Goal: Task Accomplishment & Management: Use online tool/utility

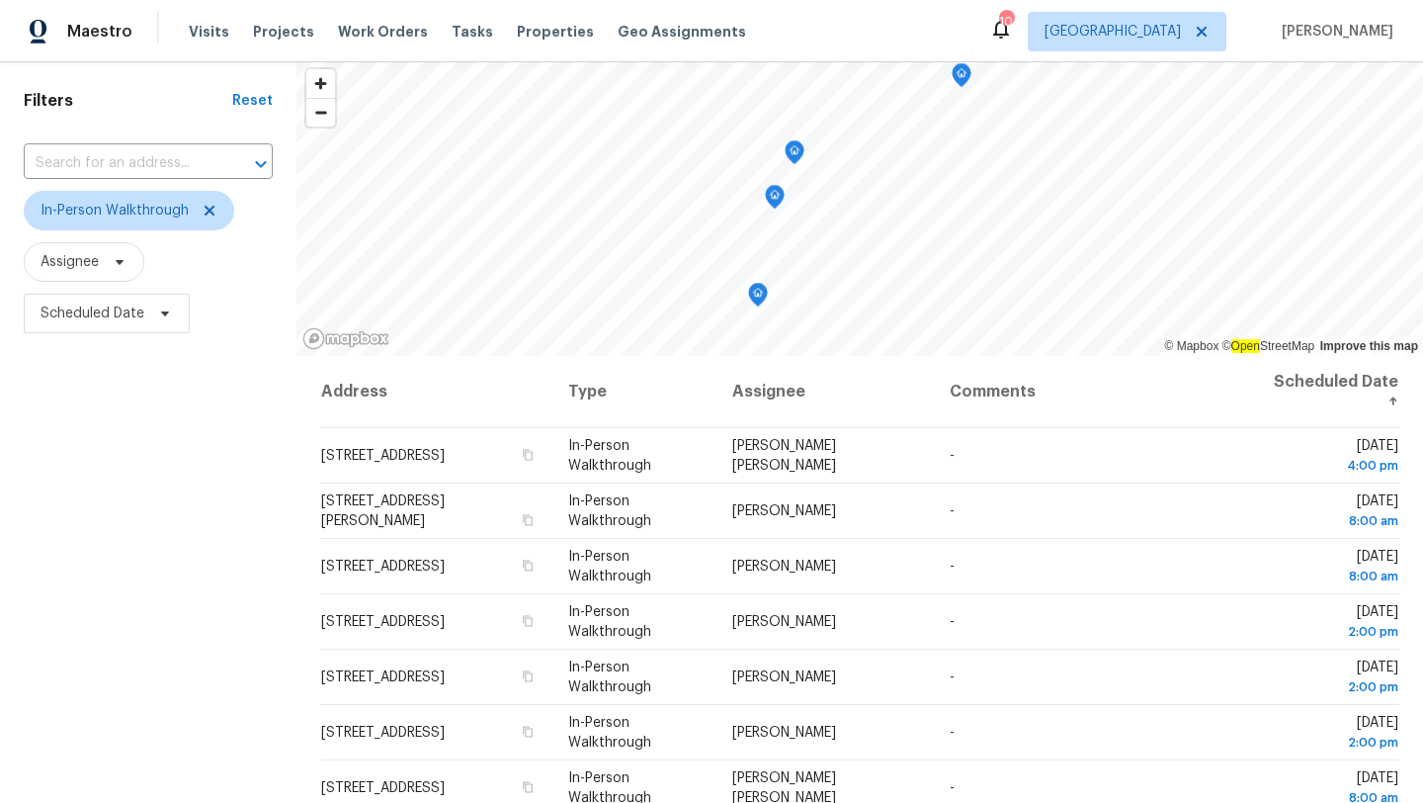
scroll to position [115, 0]
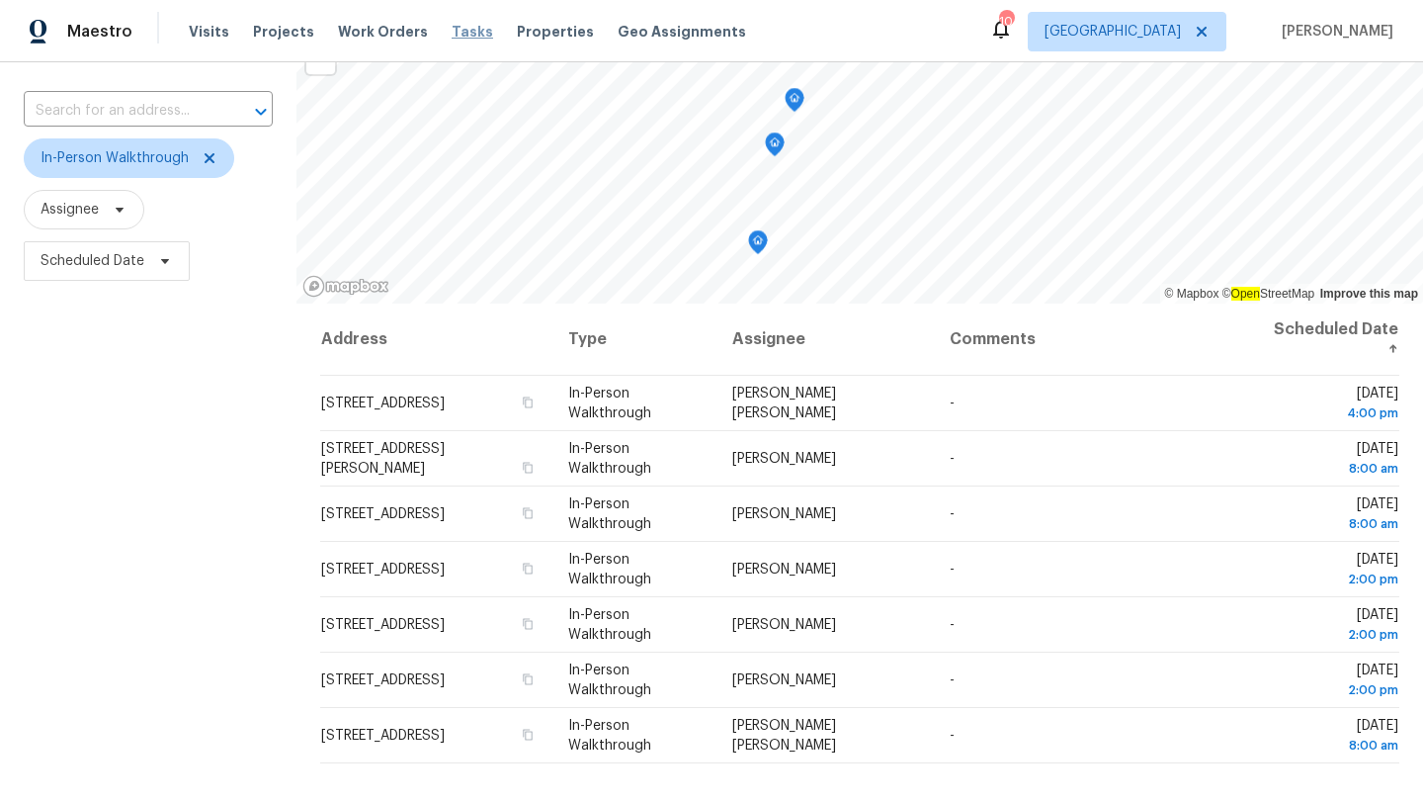
click at [466, 30] on span "Tasks" at bounding box center [473, 32] width 42 height 14
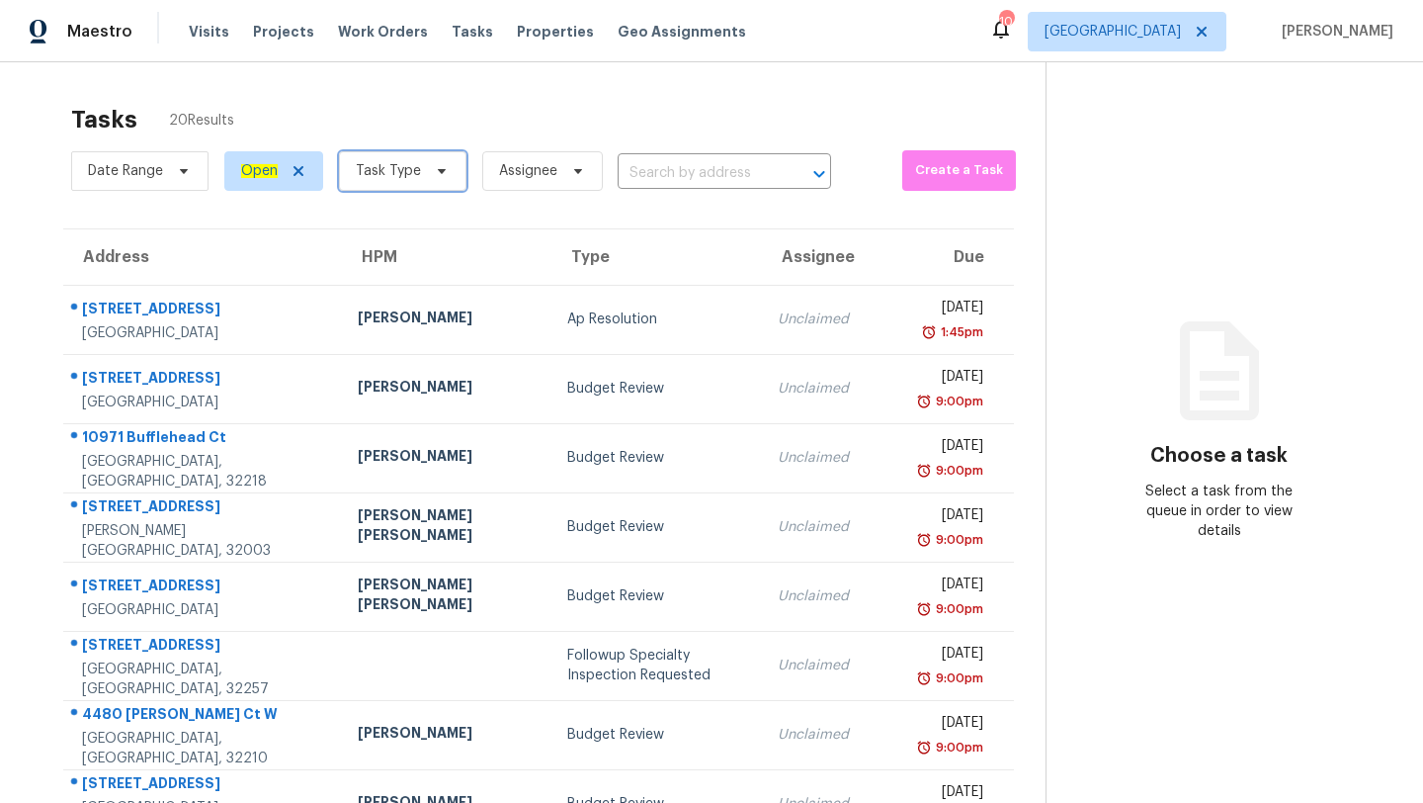
click at [418, 155] on span "Task Type" at bounding box center [402, 171] width 127 height 40
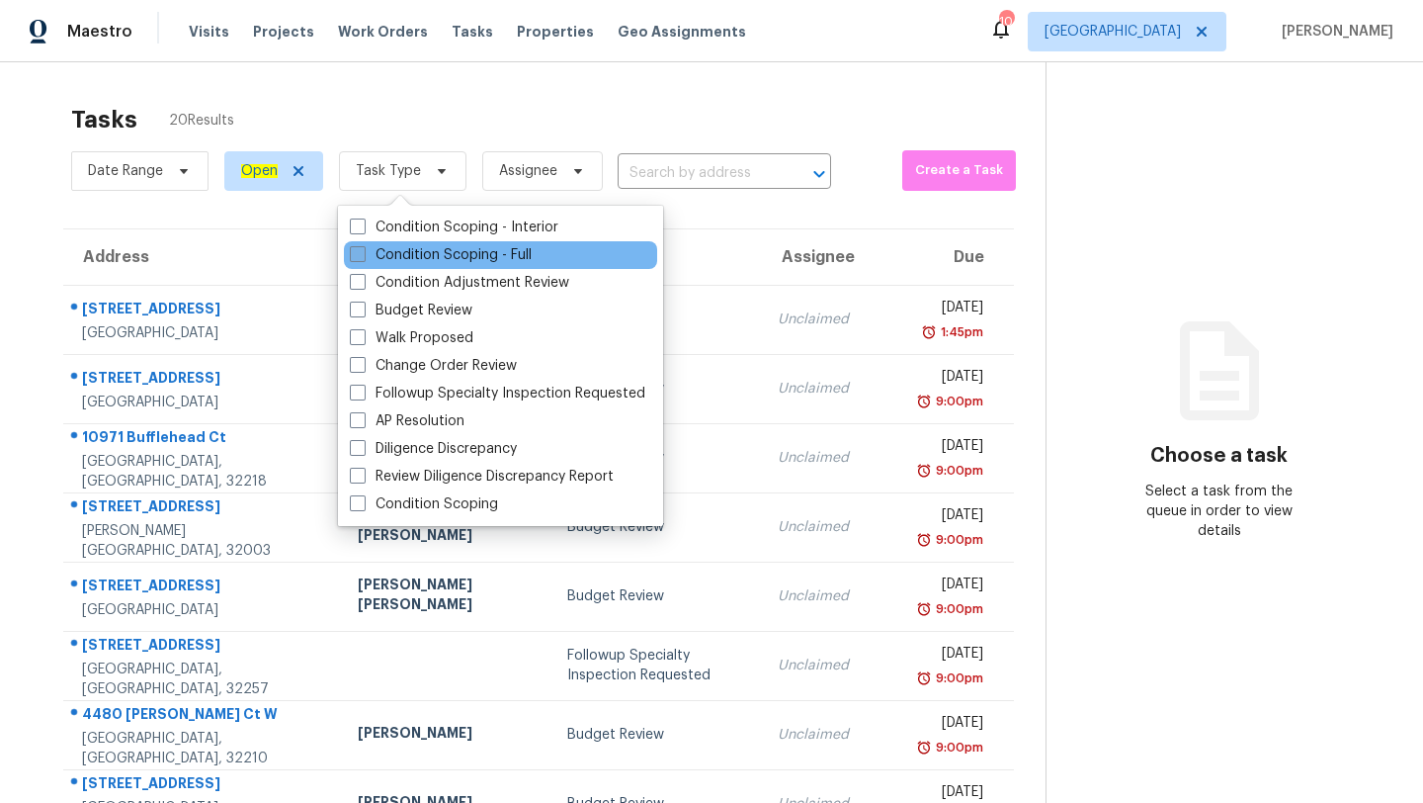
click at [445, 251] on label "Condition Scoping - Full" at bounding box center [441, 255] width 182 height 20
click at [363, 251] on input "Condition Scoping - Full" at bounding box center [356, 251] width 13 height 13
checkbox input "true"
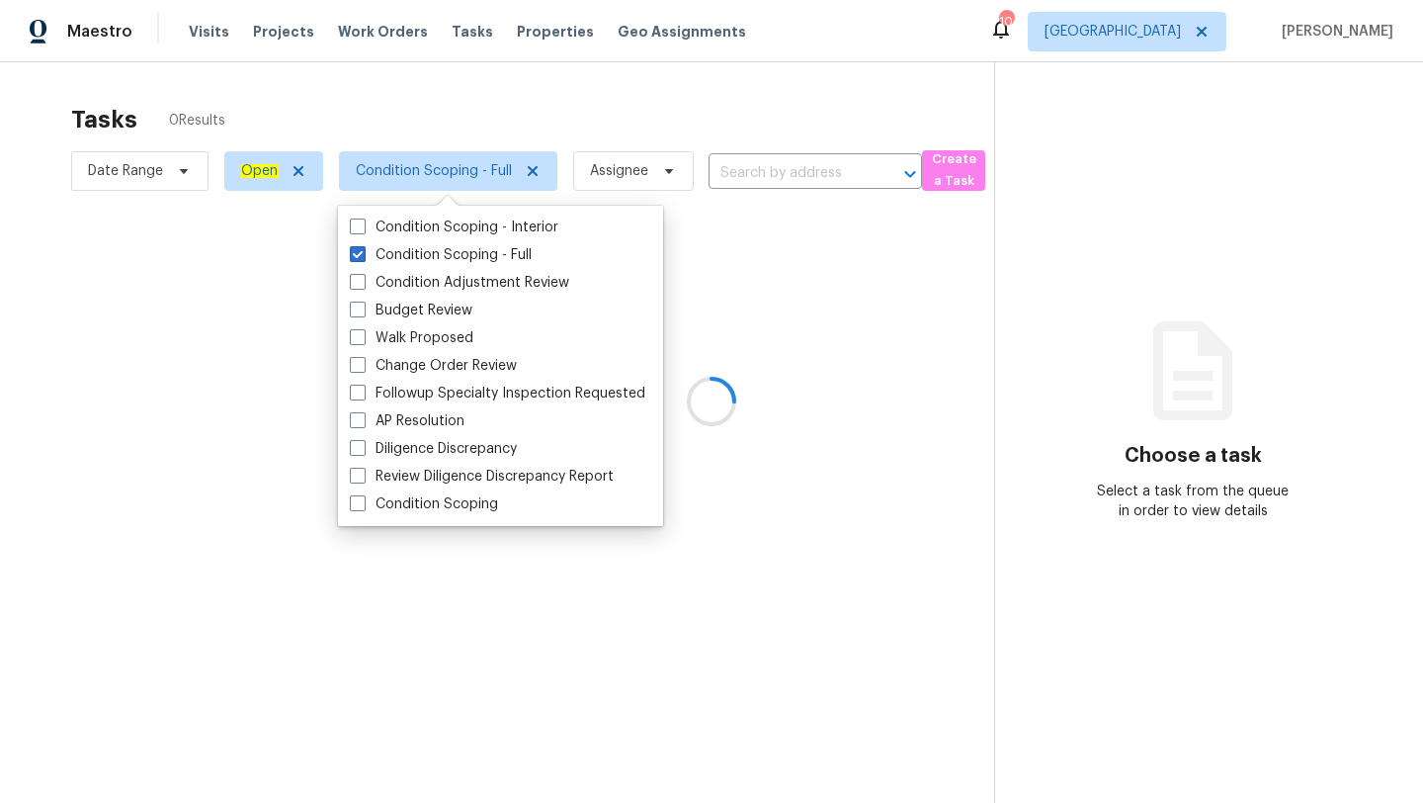
click at [566, 97] on div at bounding box center [711, 401] width 1423 height 803
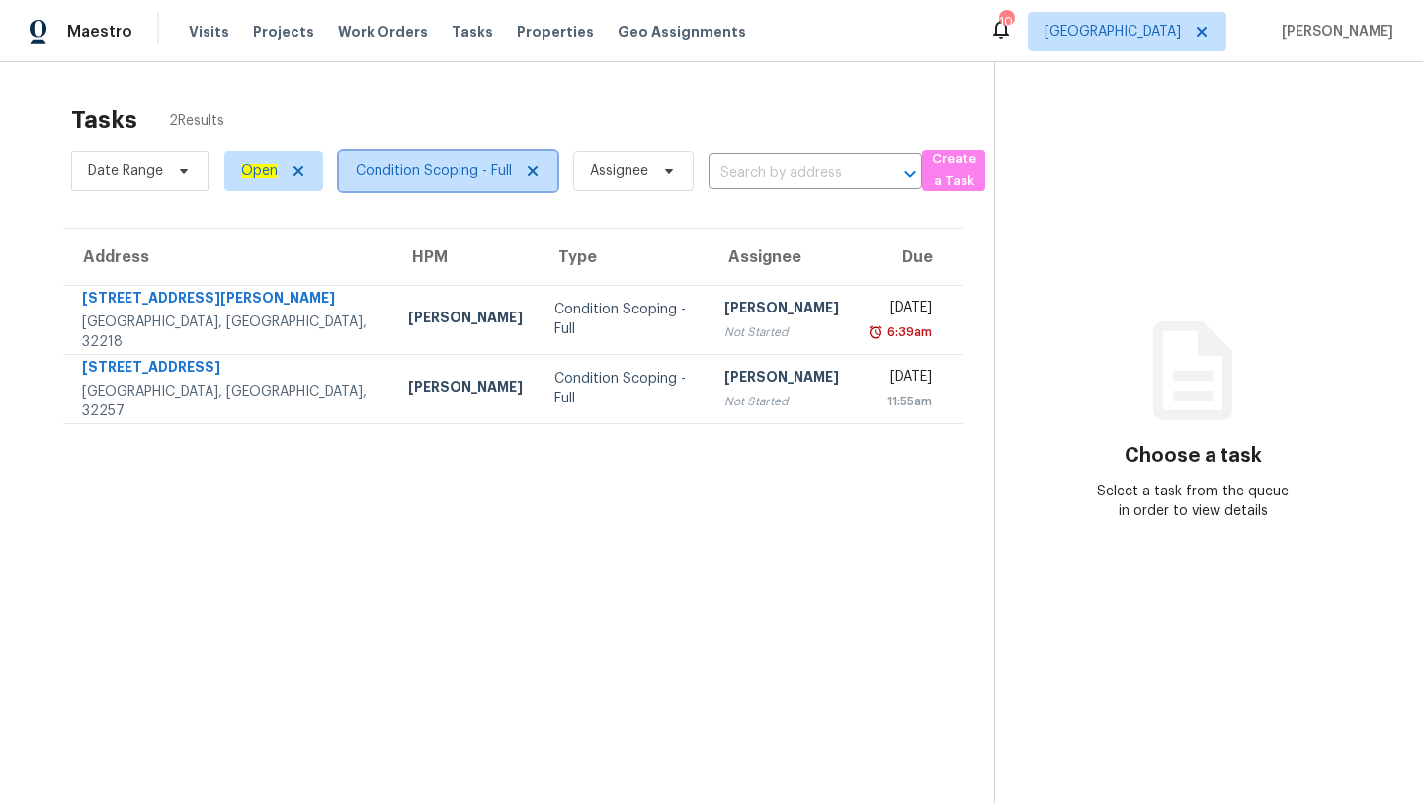
click at [424, 170] on span "Condition Scoping - Full" at bounding box center [434, 171] width 156 height 20
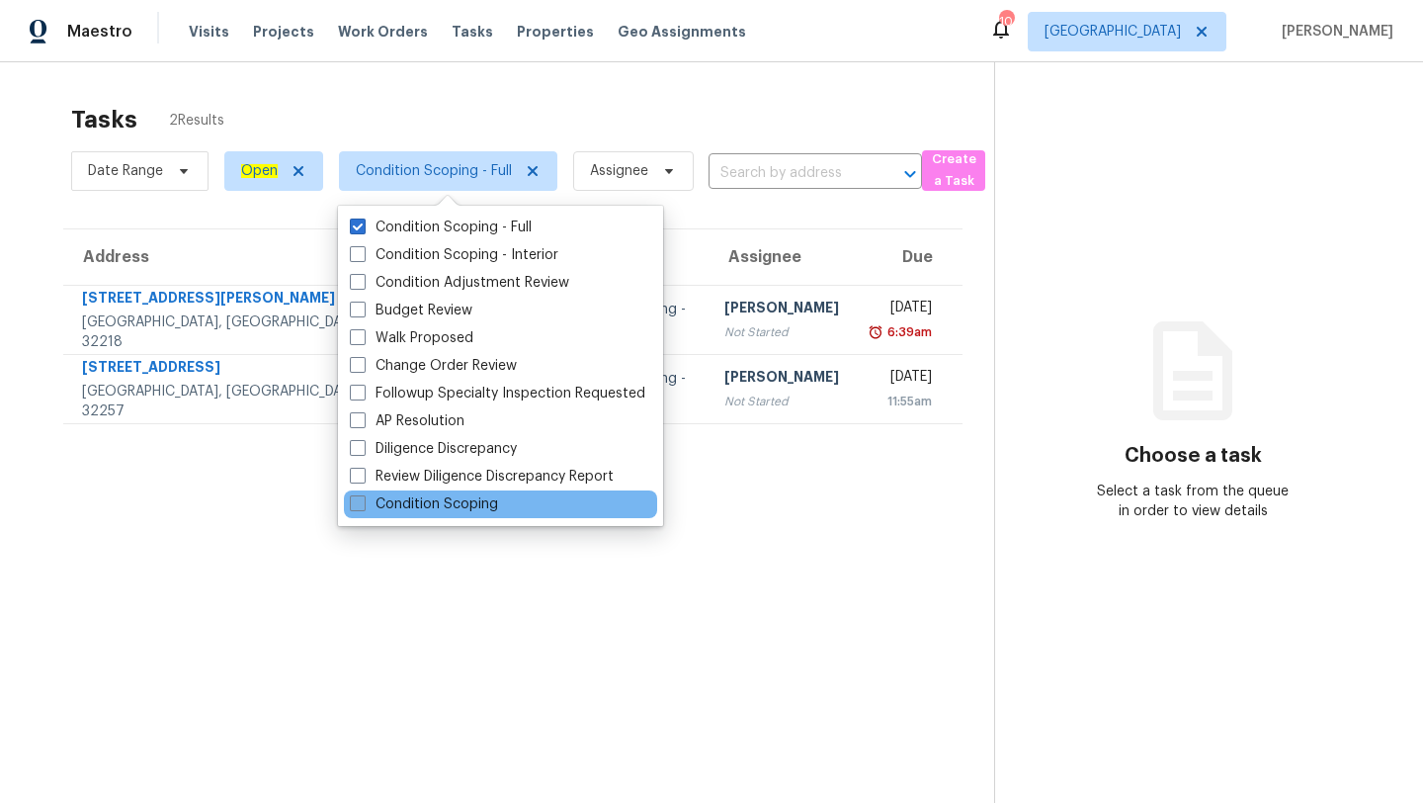
click at [359, 507] on span at bounding box center [358, 503] width 16 height 16
click at [359, 507] on input "Condition Scoping" at bounding box center [356, 500] width 13 height 13
checkbox input "true"
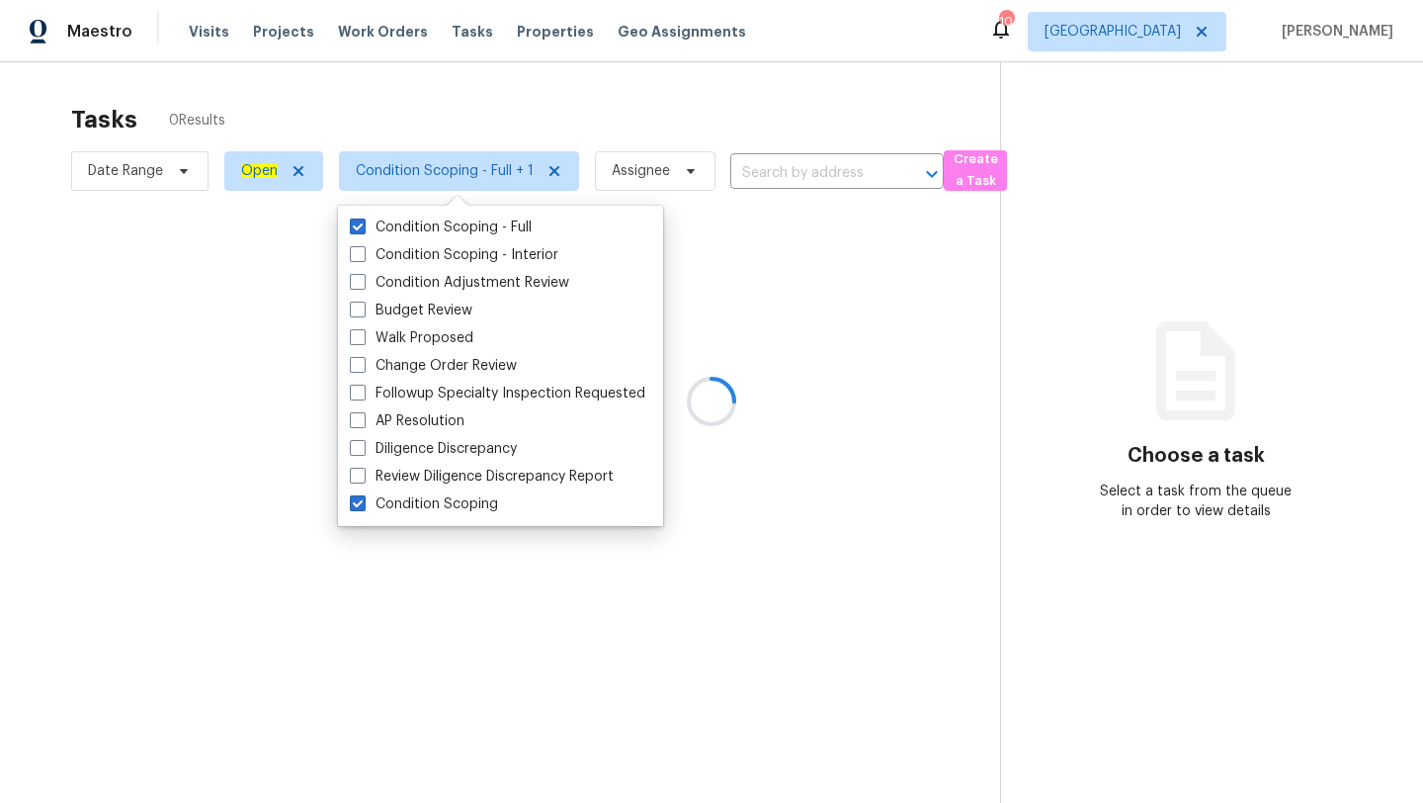
click at [777, 535] on div at bounding box center [711, 401] width 1423 height 803
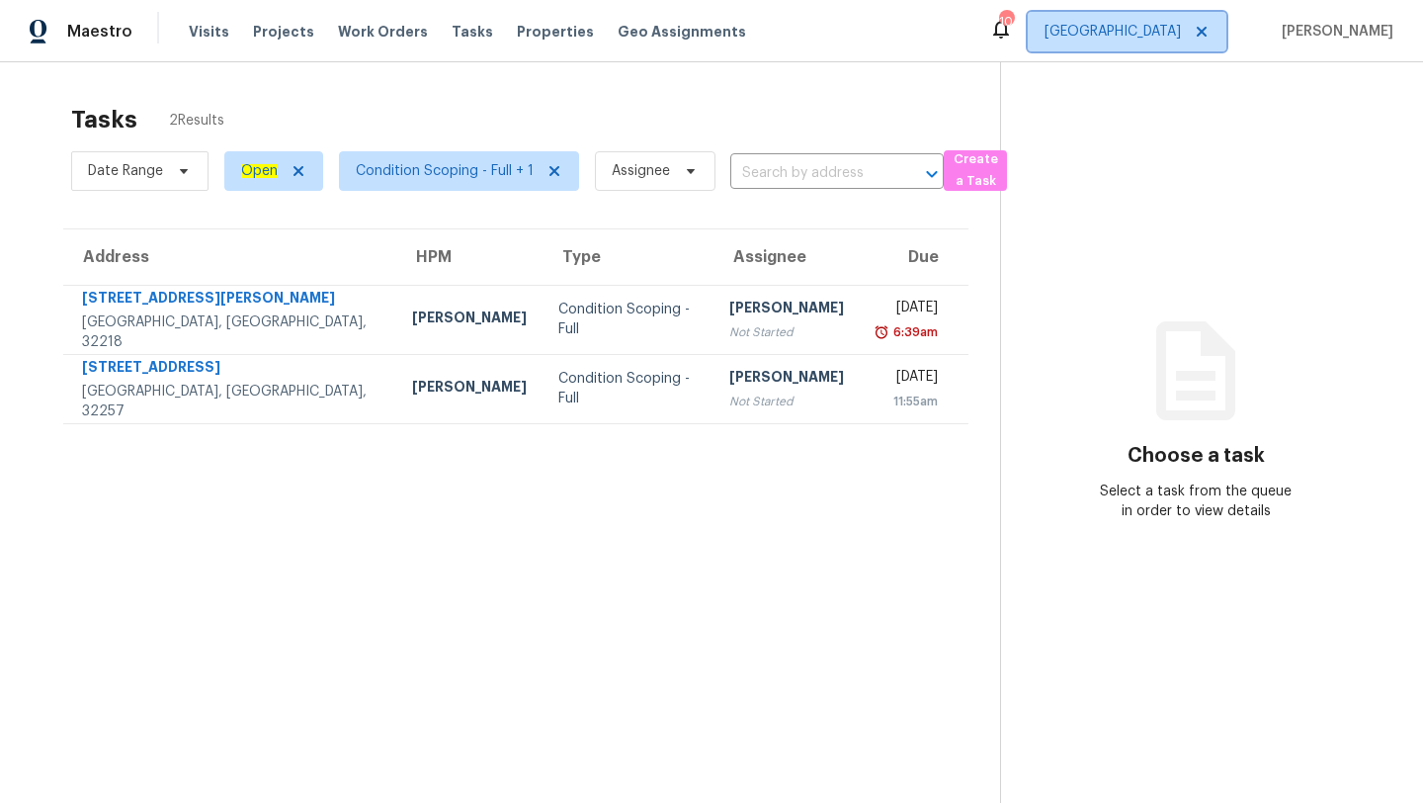
click at [1160, 32] on span "[GEOGRAPHIC_DATA]" at bounding box center [1113, 32] width 136 height 20
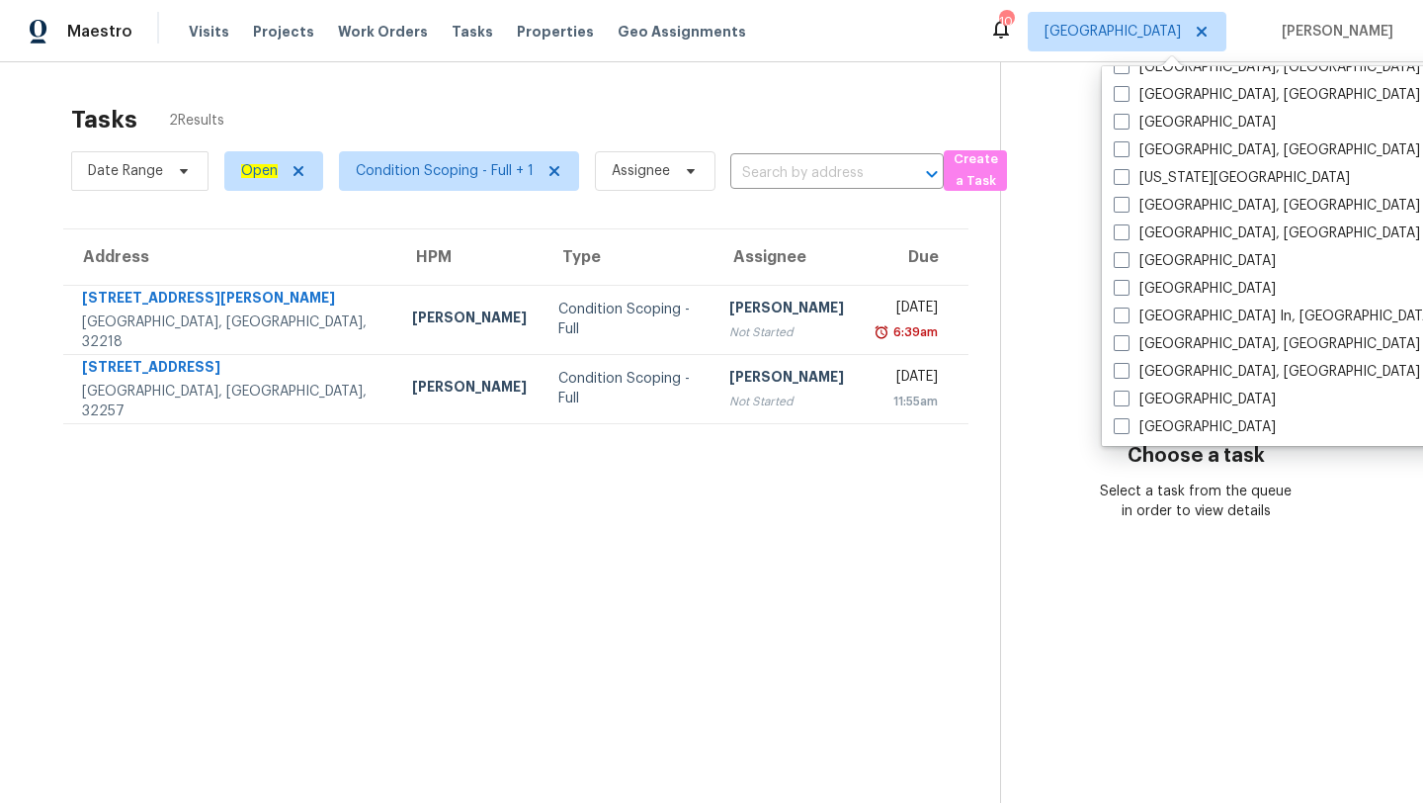
scroll to position [822, 0]
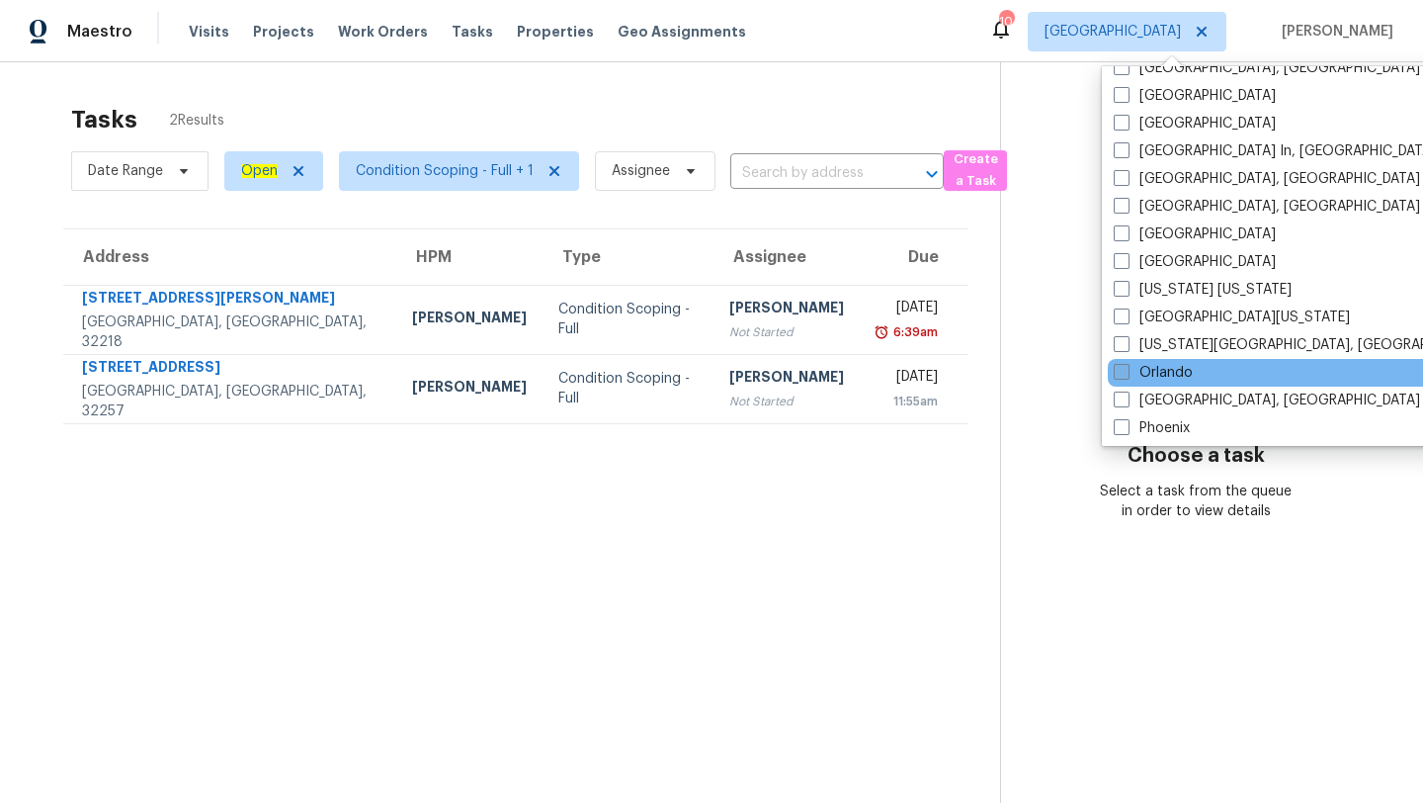
click at [1126, 373] on span at bounding box center [1122, 372] width 16 height 16
click at [1126, 373] on input "Orlando" at bounding box center [1120, 369] width 13 height 13
checkbox input "true"
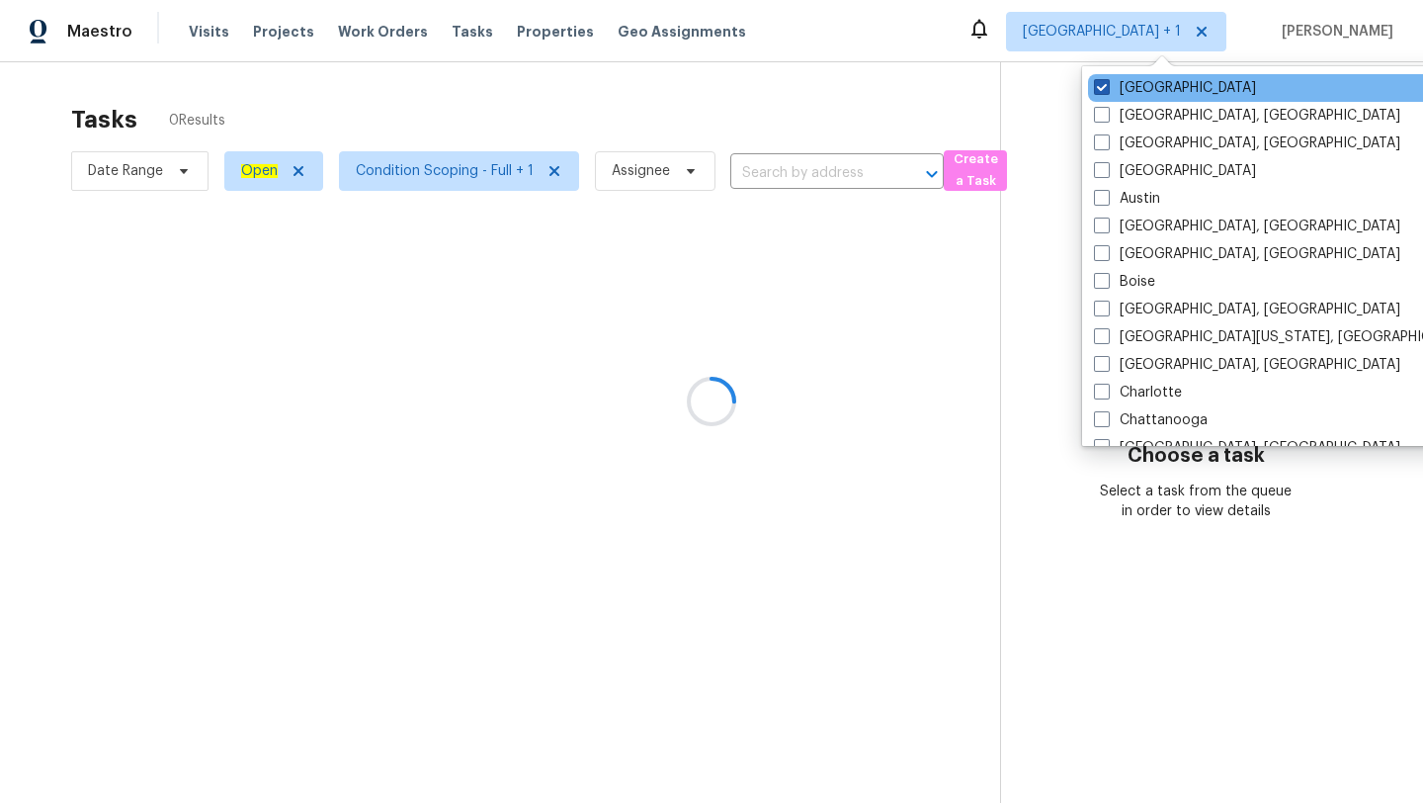
click at [1103, 87] on span at bounding box center [1102, 87] width 16 height 16
click at [1103, 87] on input "[GEOGRAPHIC_DATA]" at bounding box center [1100, 84] width 13 height 13
checkbox input "false"
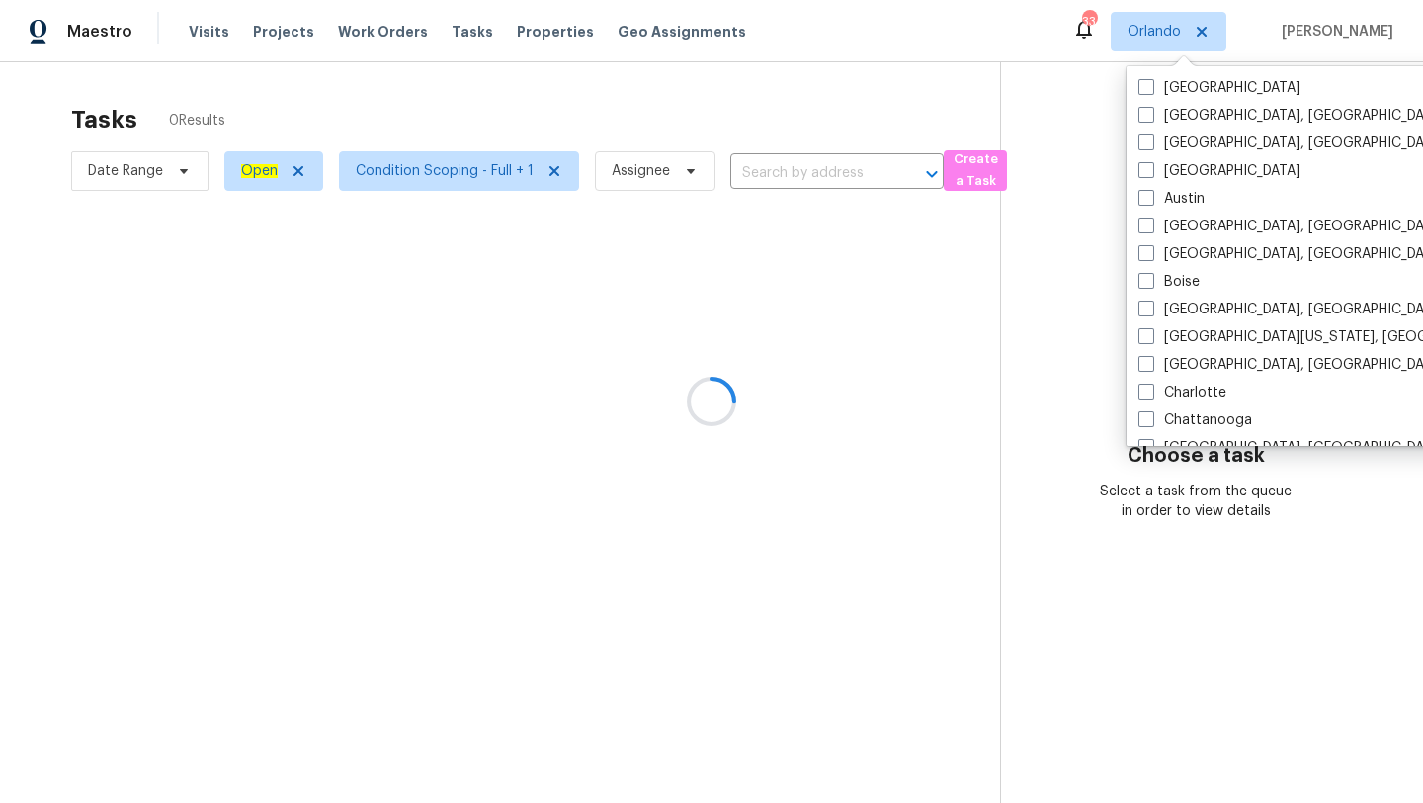
click at [684, 100] on div at bounding box center [711, 401] width 1423 height 803
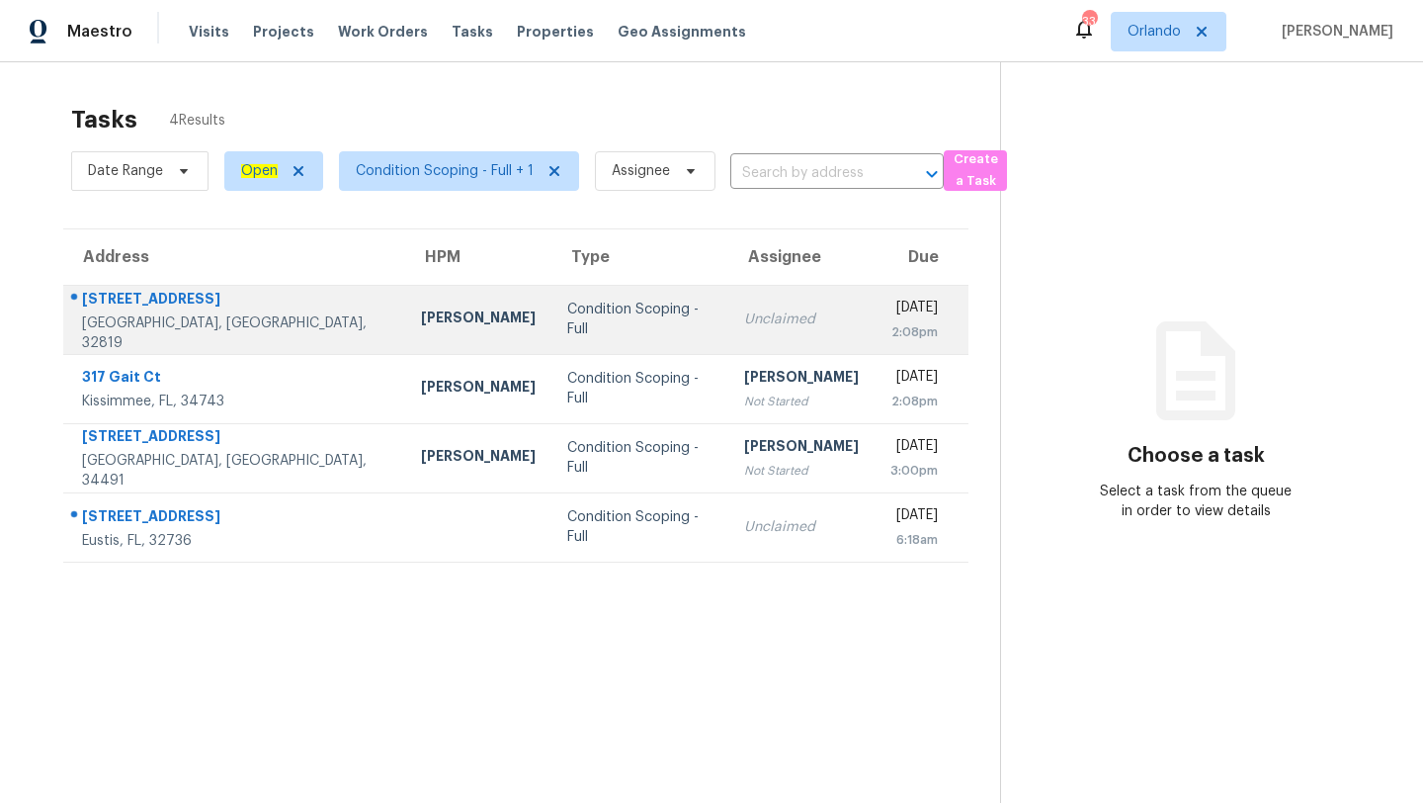
click at [728, 343] on td "Unclaimed" at bounding box center [801, 319] width 146 height 69
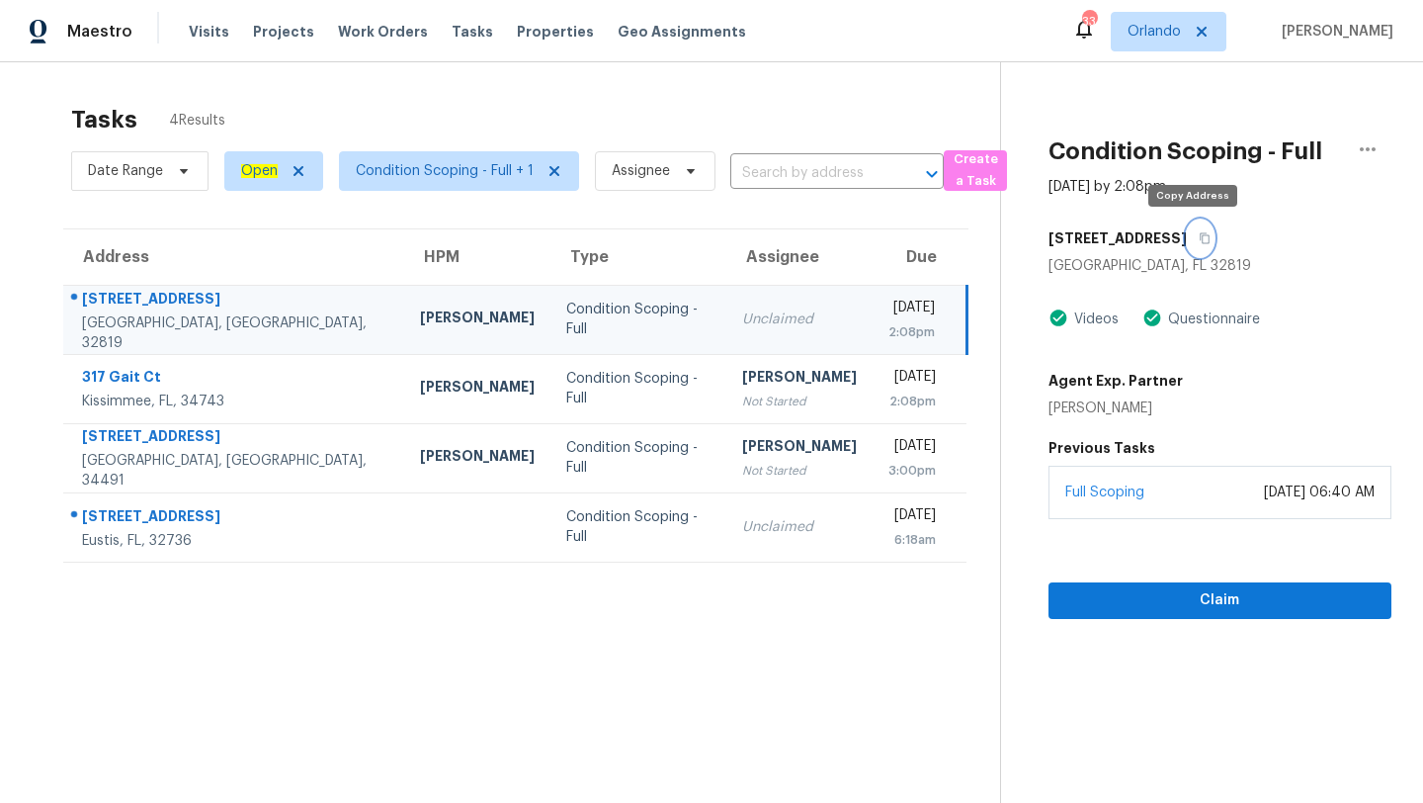
click at [1200, 240] on icon "button" at bounding box center [1205, 238] width 12 height 12
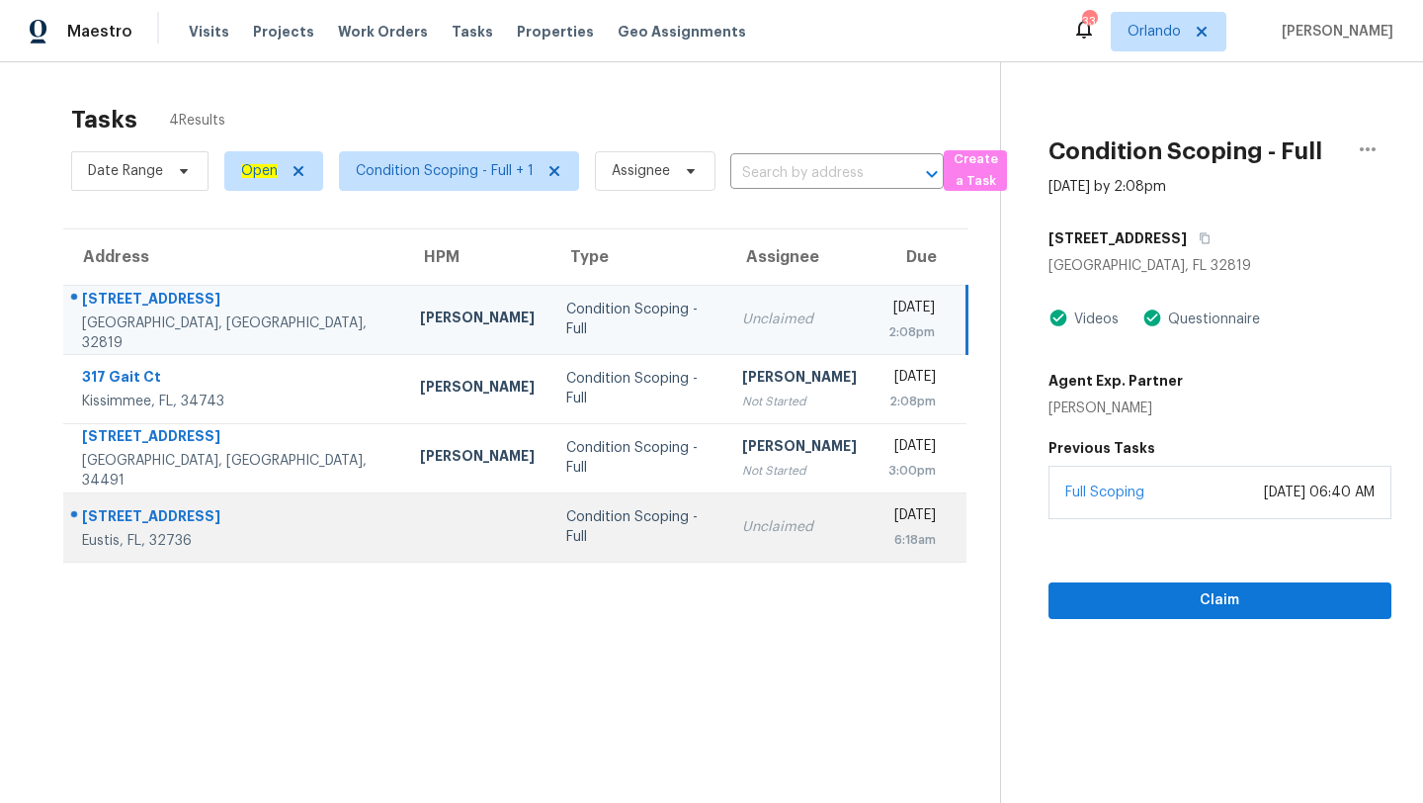
click at [553, 550] on td "Condition Scoping - Full" at bounding box center [639, 526] width 176 height 69
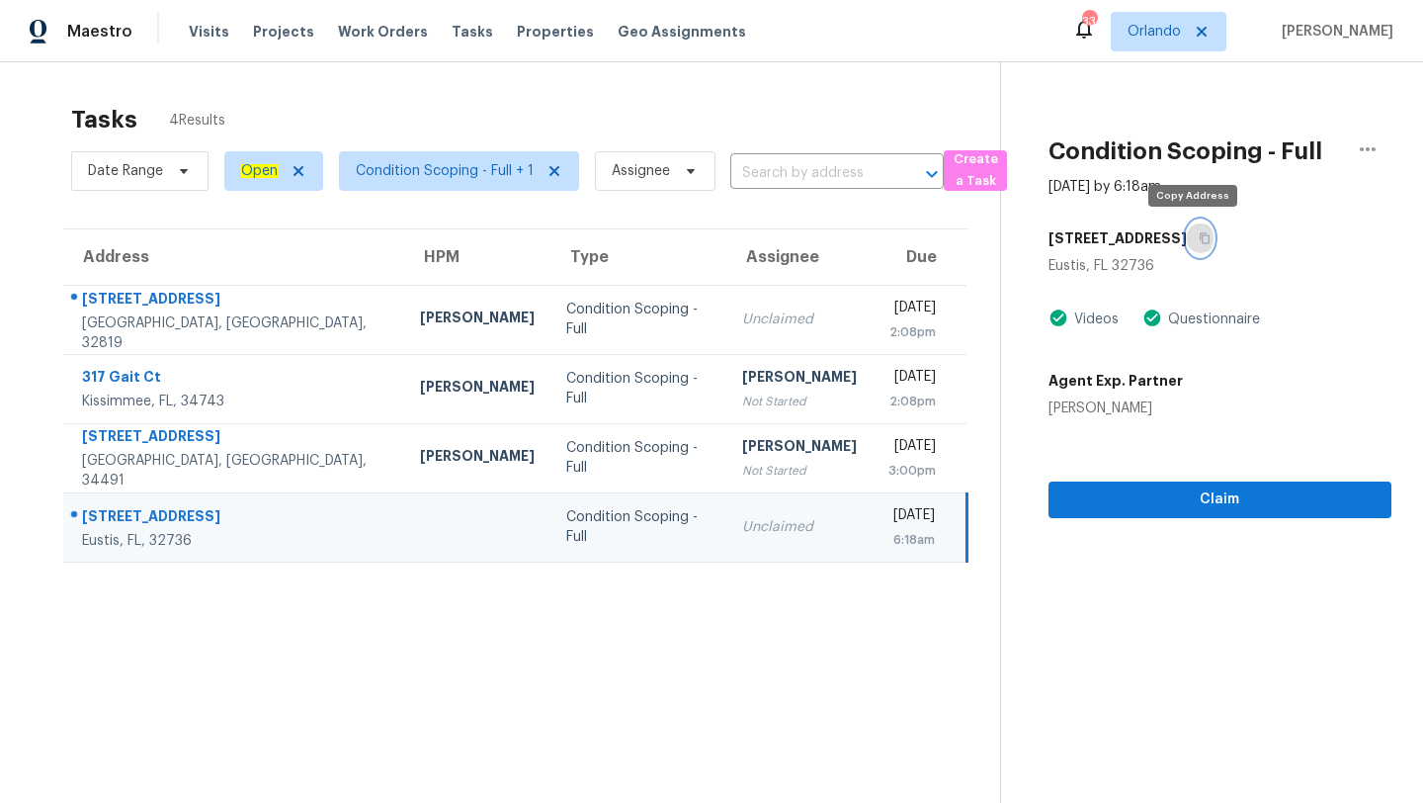
click at [1194, 229] on button "button" at bounding box center [1200, 238] width 27 height 36
click at [1143, 18] on span "Orlando" at bounding box center [1169, 32] width 116 height 40
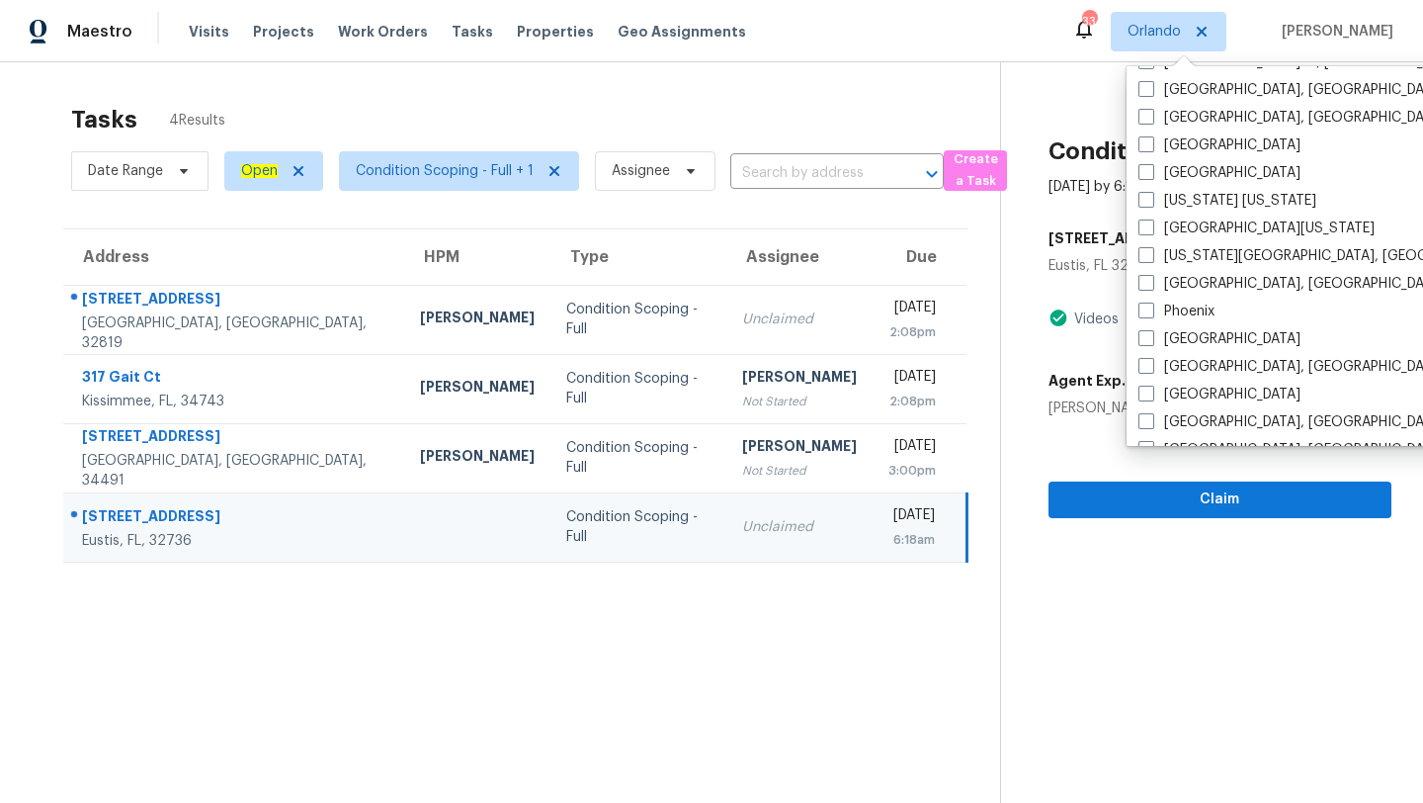
scroll to position [928, 0]
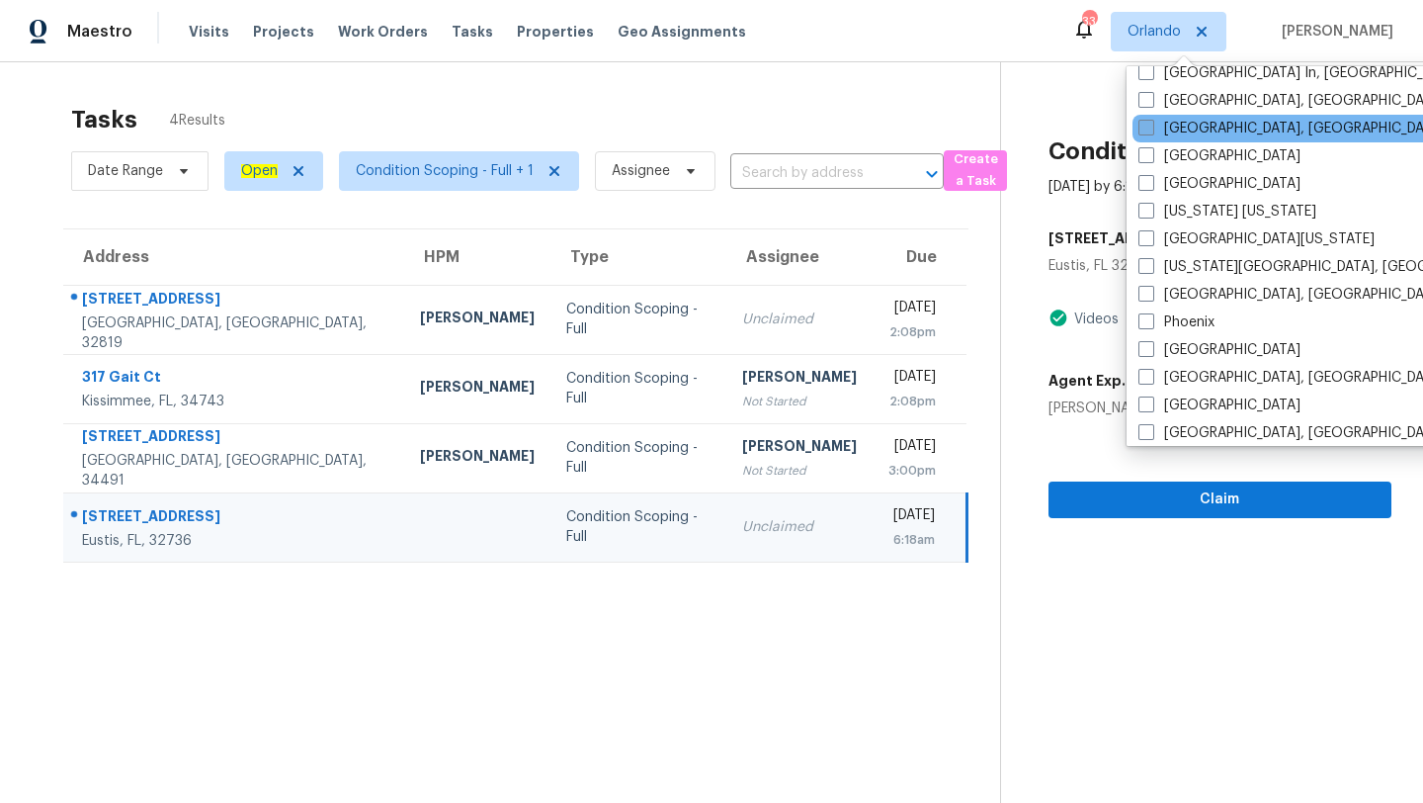
click at [1146, 134] on span at bounding box center [1147, 128] width 16 height 16
click at [1146, 131] on input "[GEOGRAPHIC_DATA], [GEOGRAPHIC_DATA]" at bounding box center [1145, 125] width 13 height 13
checkbox input "true"
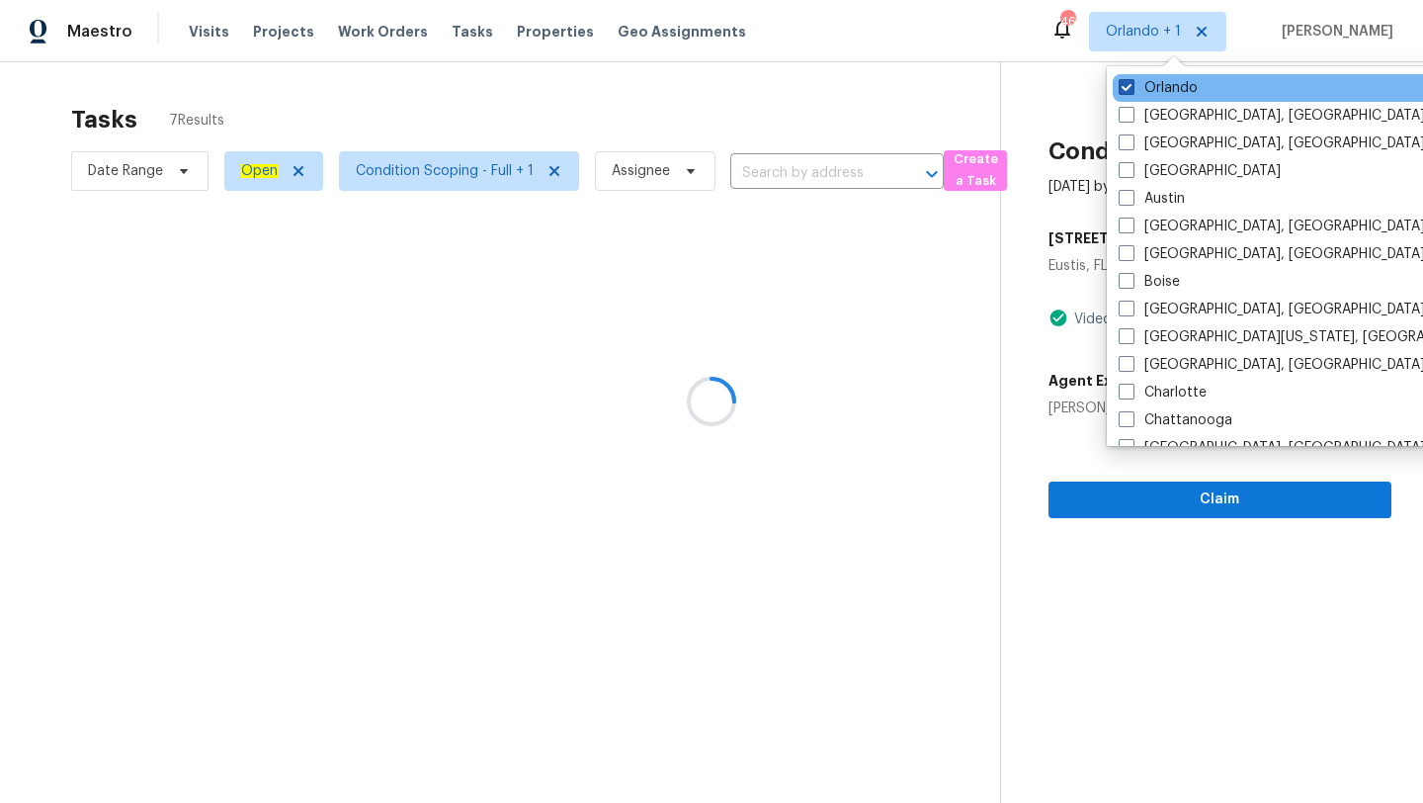
click at [1130, 86] on span at bounding box center [1127, 87] width 16 height 16
click at [1130, 86] on input "Orlando" at bounding box center [1125, 84] width 13 height 13
checkbox input "false"
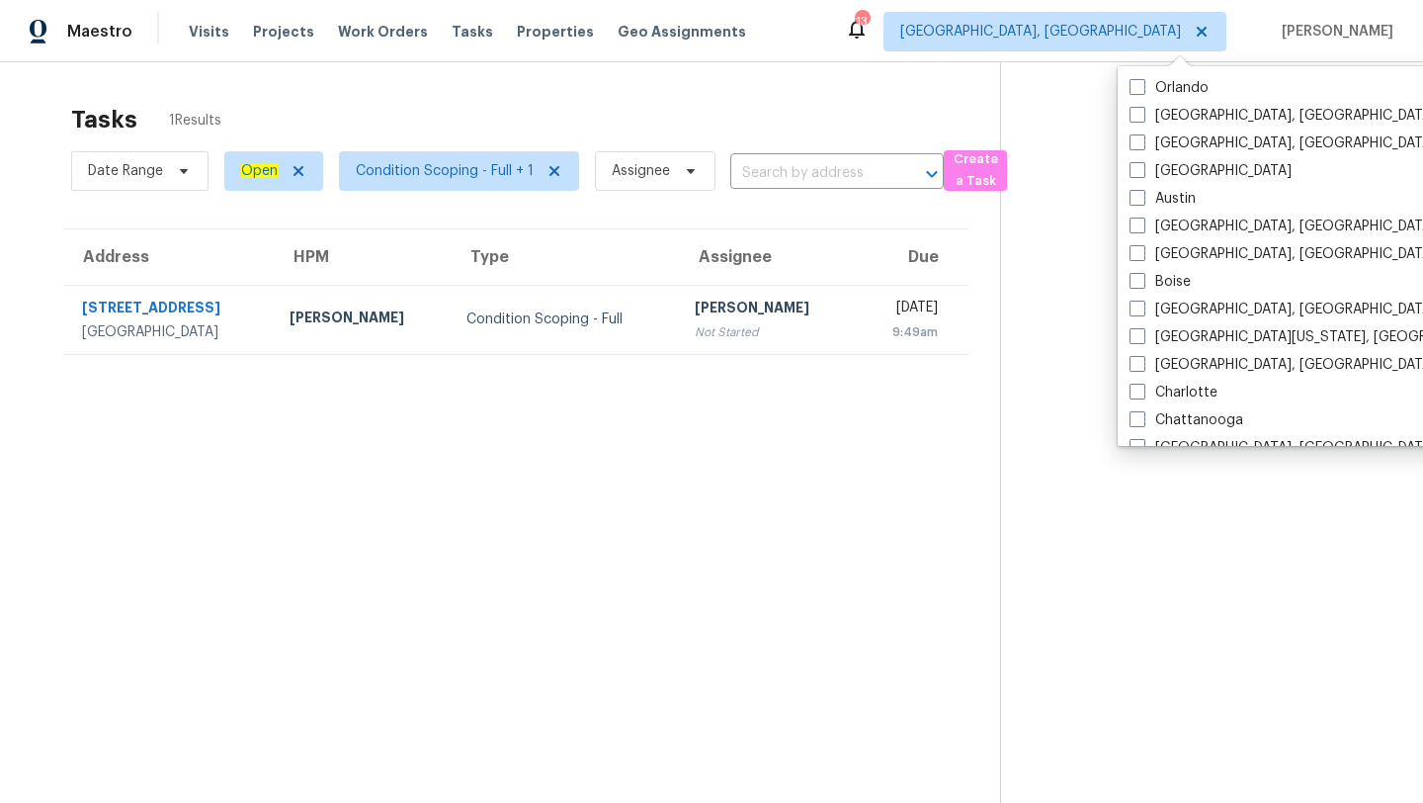
click at [649, 106] on div "Tasks 1 Results" at bounding box center [535, 119] width 929 height 51
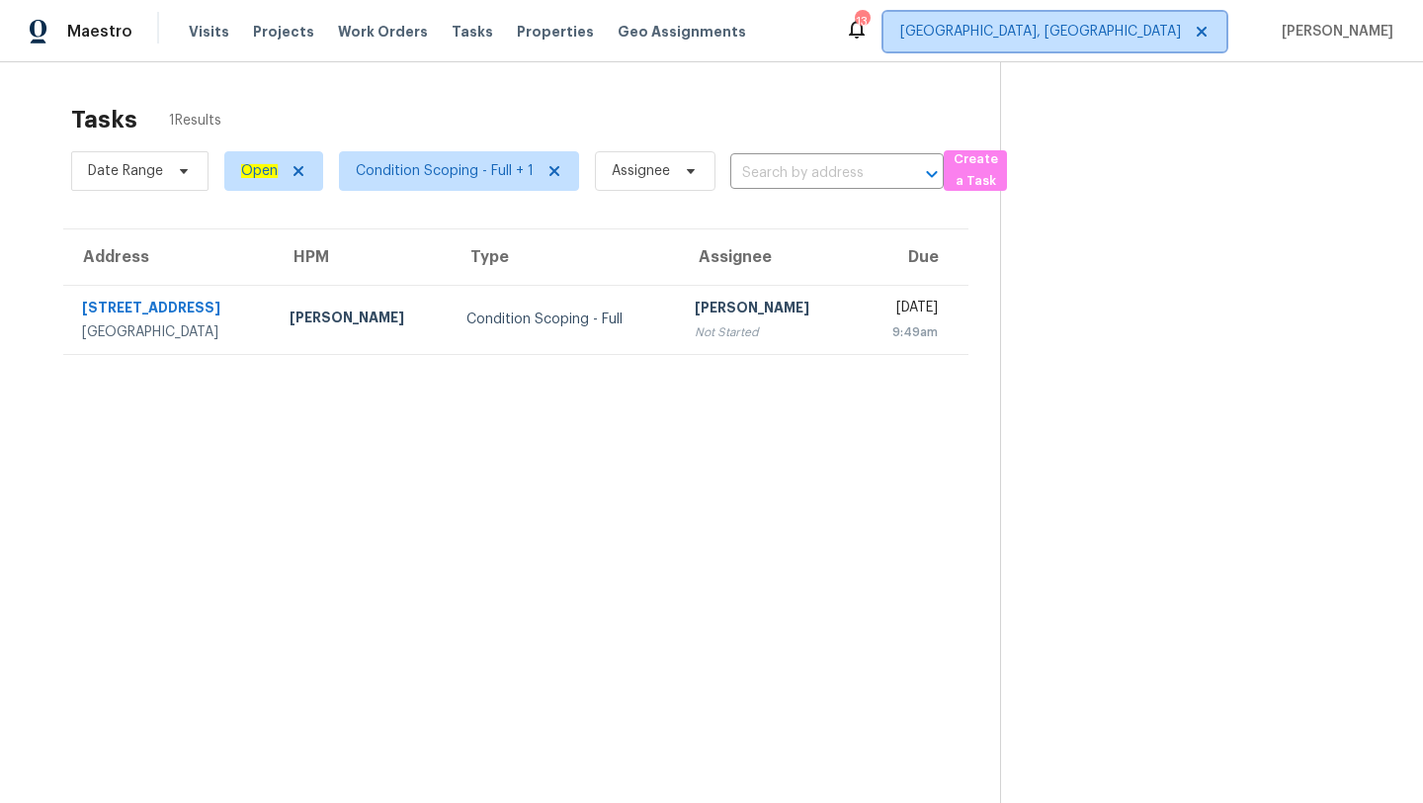
click at [1163, 42] on span "[GEOGRAPHIC_DATA], [GEOGRAPHIC_DATA]" at bounding box center [1055, 32] width 343 height 40
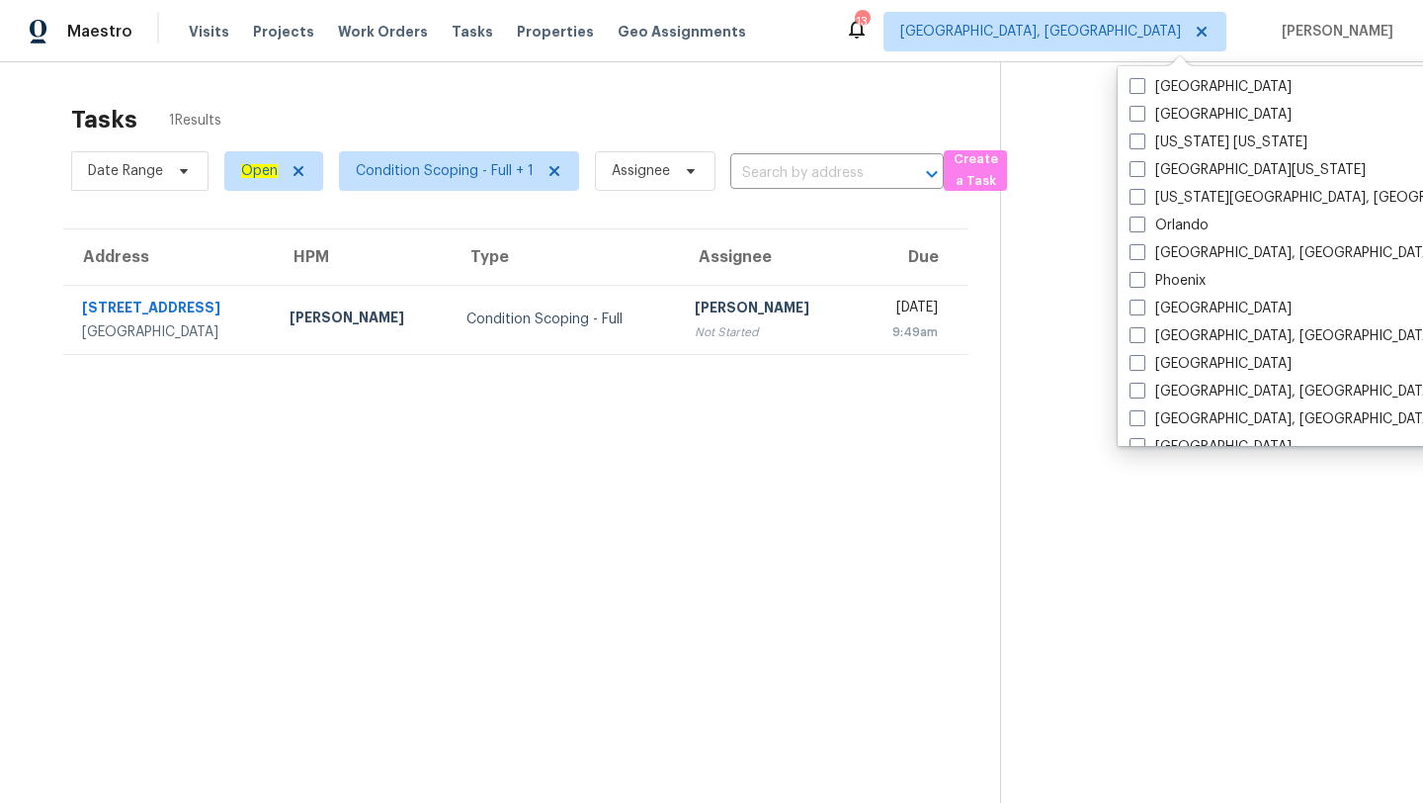
scroll to position [1324, 0]
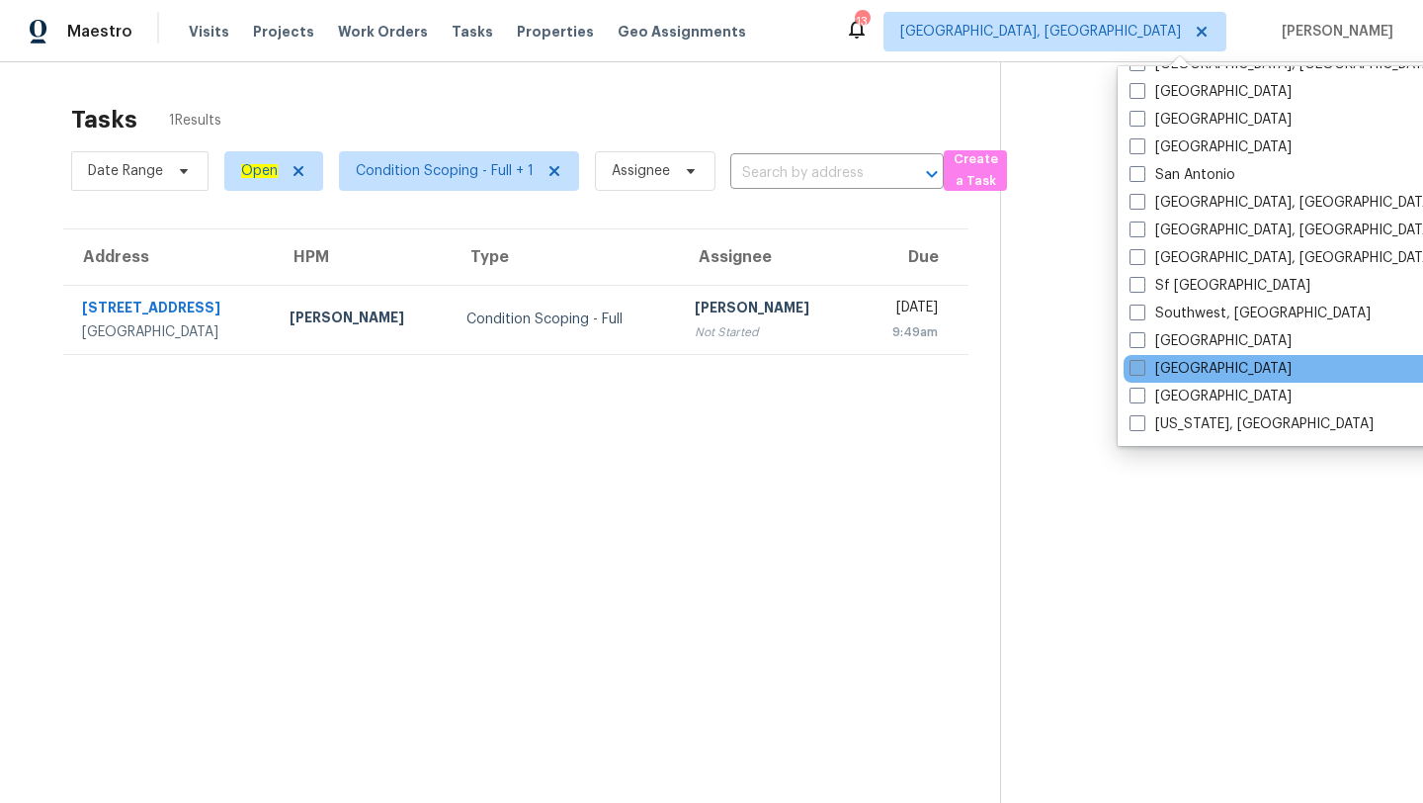
click at [1140, 366] on span at bounding box center [1138, 368] width 16 height 16
click at [1140, 366] on input "[GEOGRAPHIC_DATA]" at bounding box center [1136, 365] width 13 height 13
checkbox input "true"
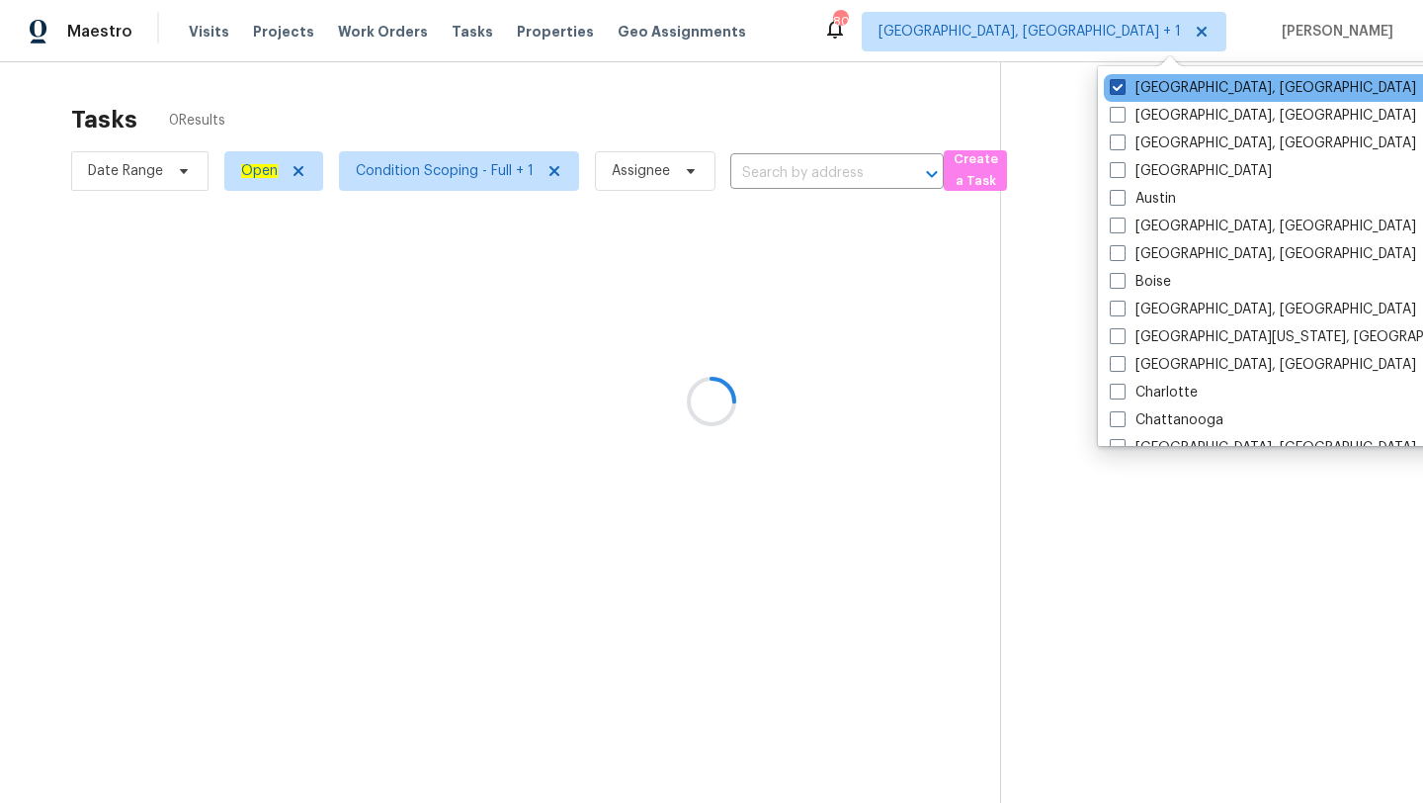
click at [1133, 82] on label "[GEOGRAPHIC_DATA], [GEOGRAPHIC_DATA]" at bounding box center [1263, 88] width 306 height 20
click at [1123, 82] on input "[GEOGRAPHIC_DATA], [GEOGRAPHIC_DATA]" at bounding box center [1116, 84] width 13 height 13
checkbox input "false"
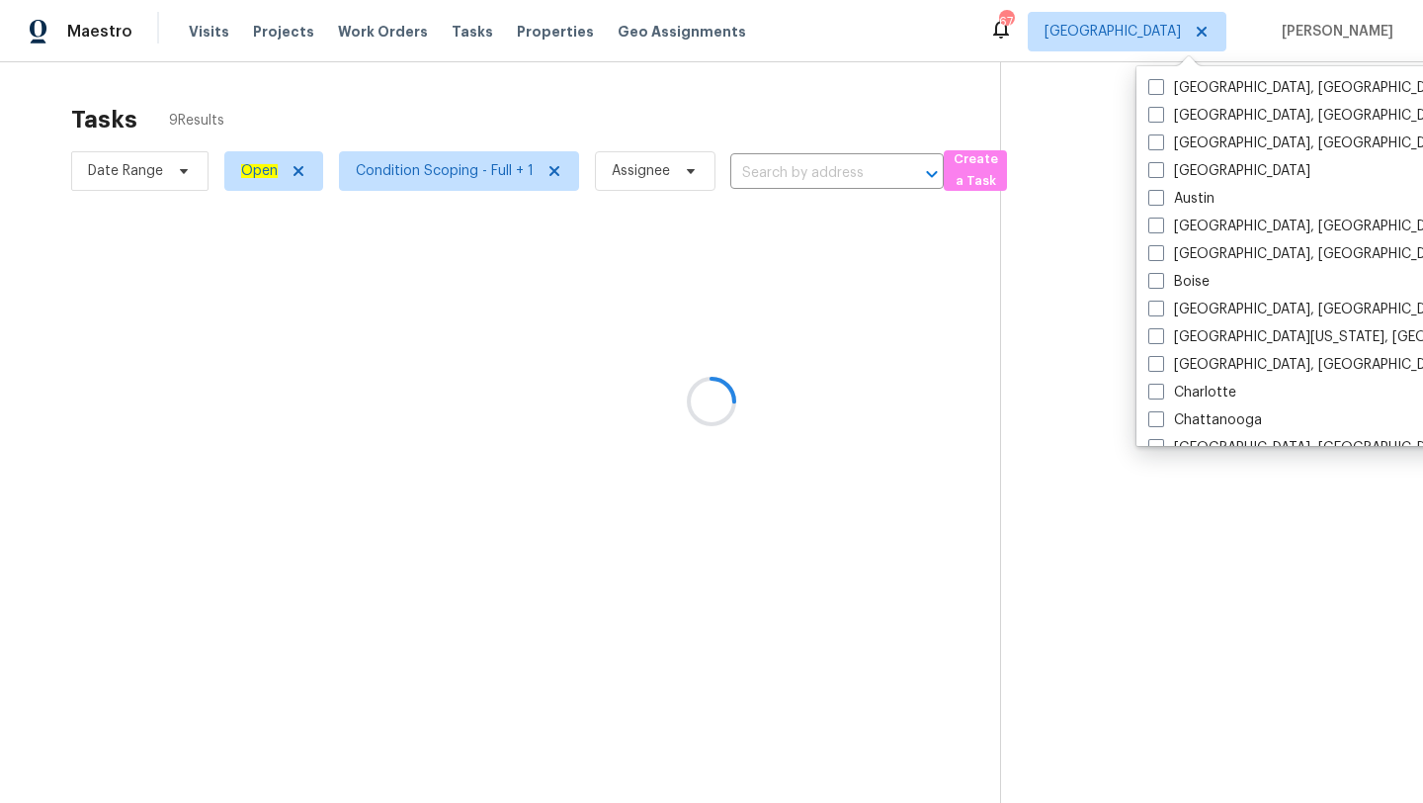
click at [667, 87] on div at bounding box center [711, 401] width 1423 height 803
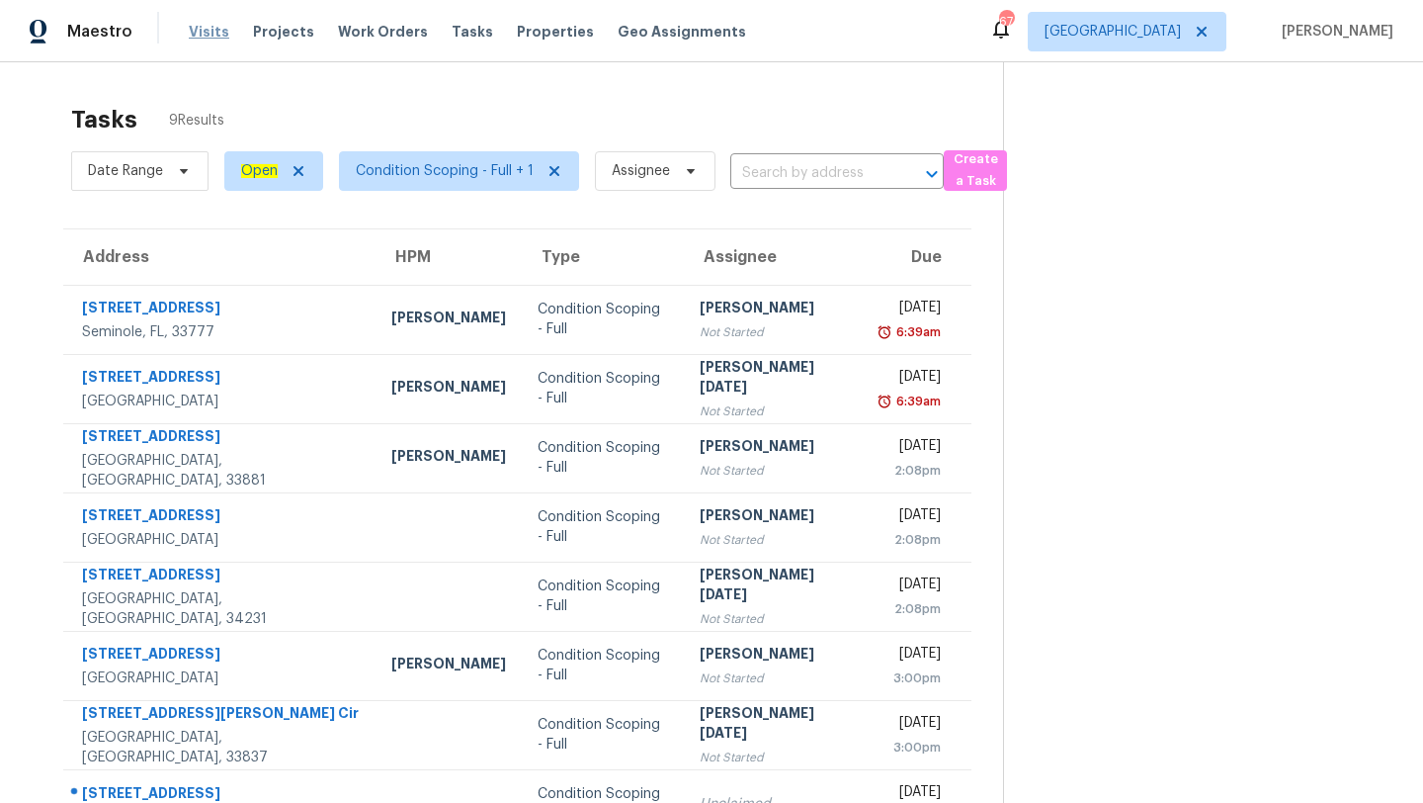
click at [216, 29] on span "Visits" at bounding box center [209, 32] width 41 height 20
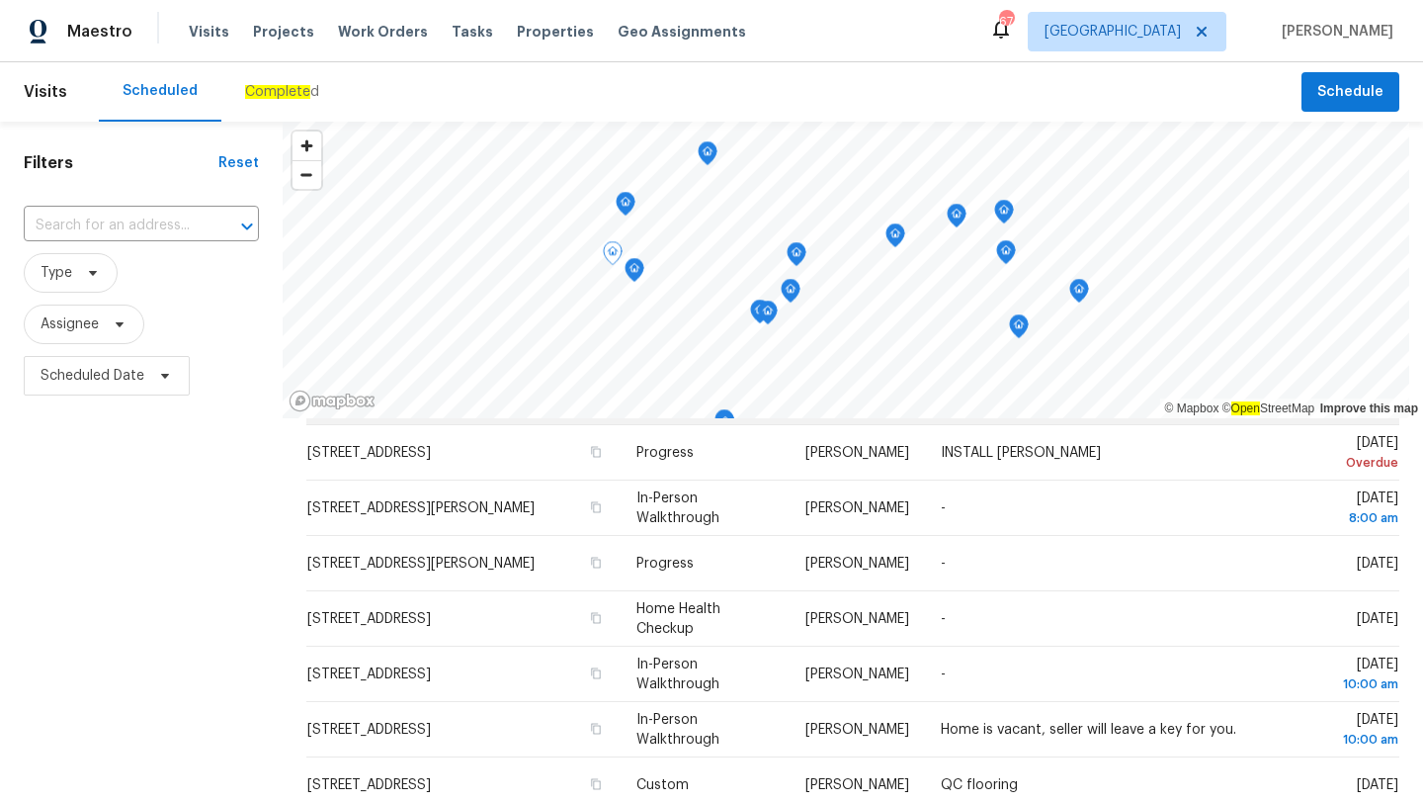
scroll to position [314, 0]
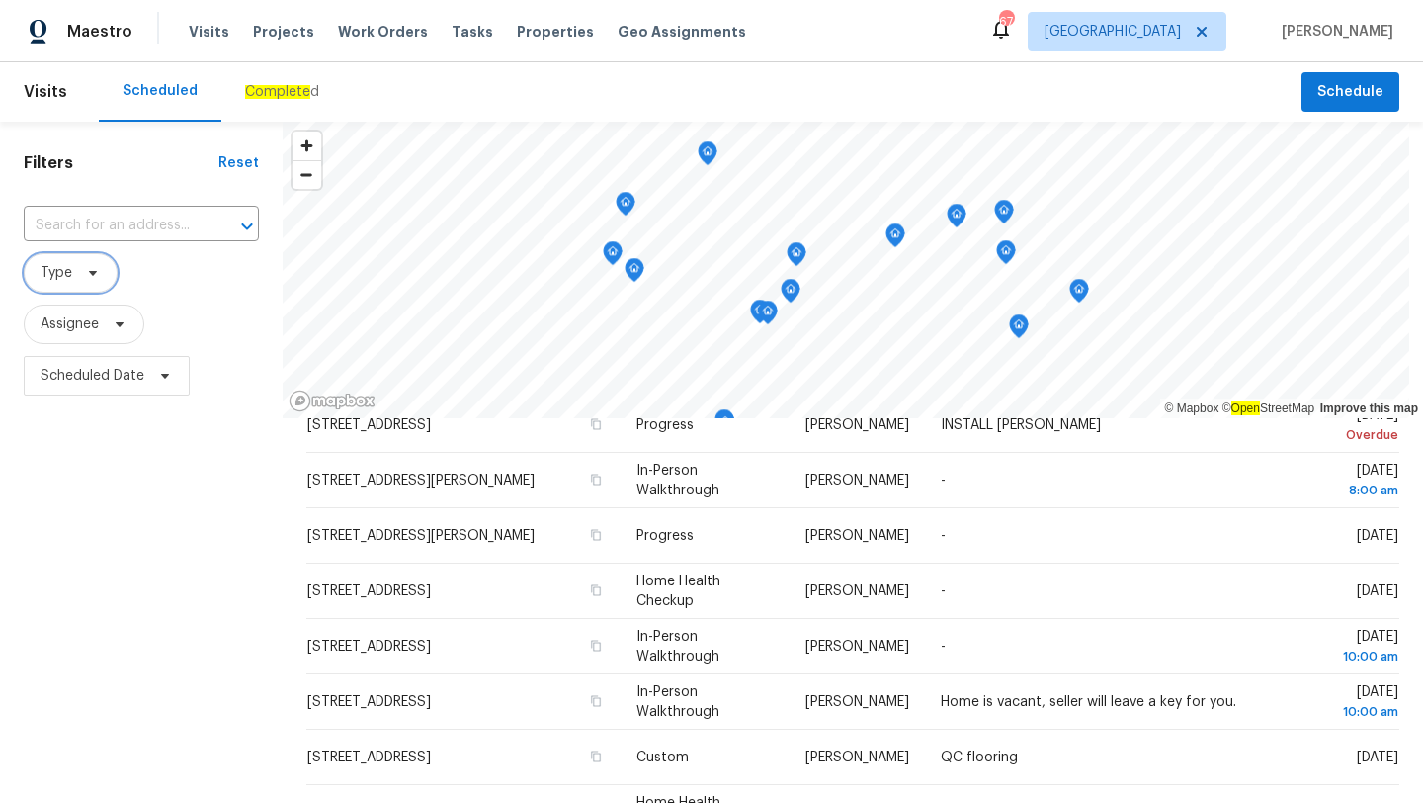
click at [71, 278] on span "Type" at bounding box center [71, 273] width 94 height 40
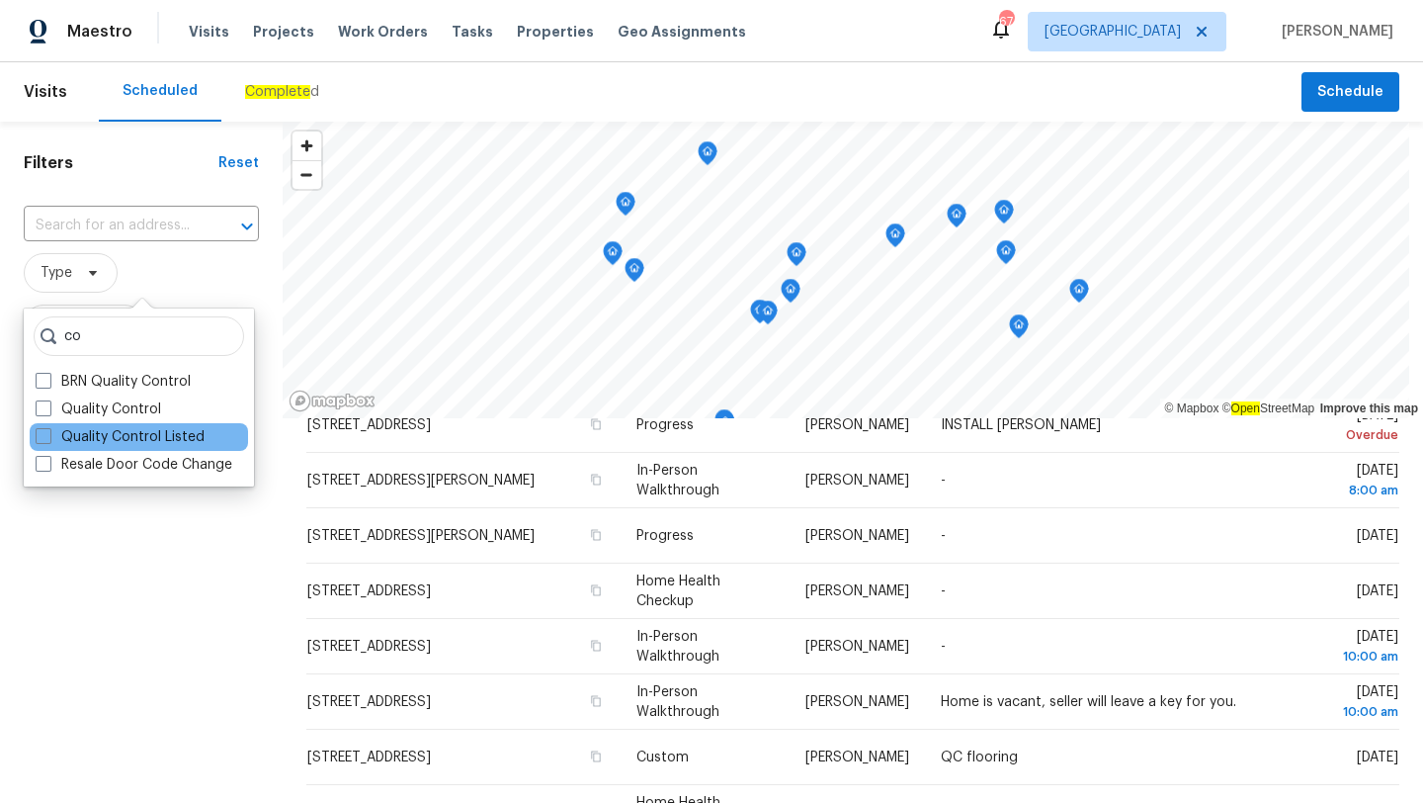
type input "c"
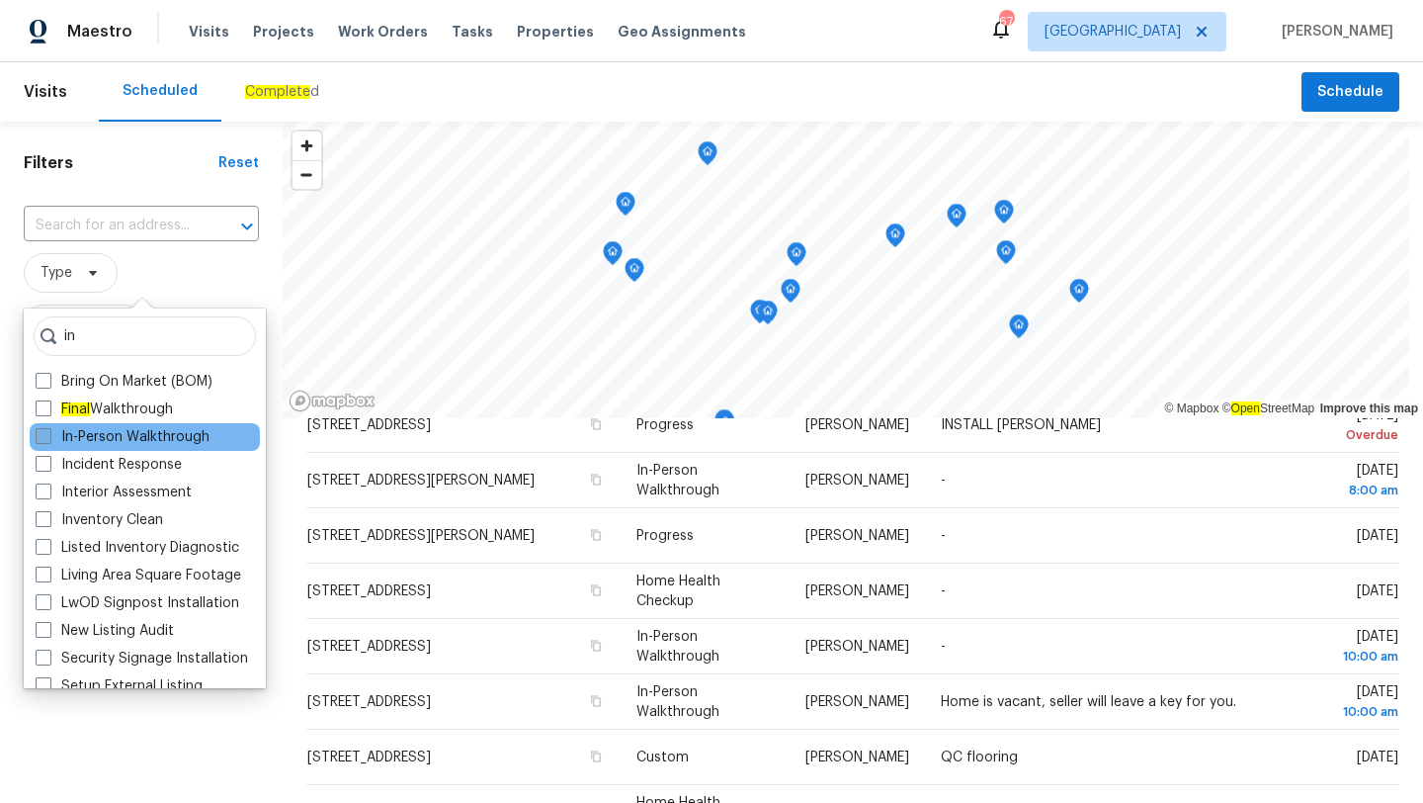
type input "in"
click at [42, 434] on span at bounding box center [44, 436] width 16 height 16
click at [42, 434] on input "In-Person Walkthrough" at bounding box center [42, 433] width 13 height 13
checkbox input "true"
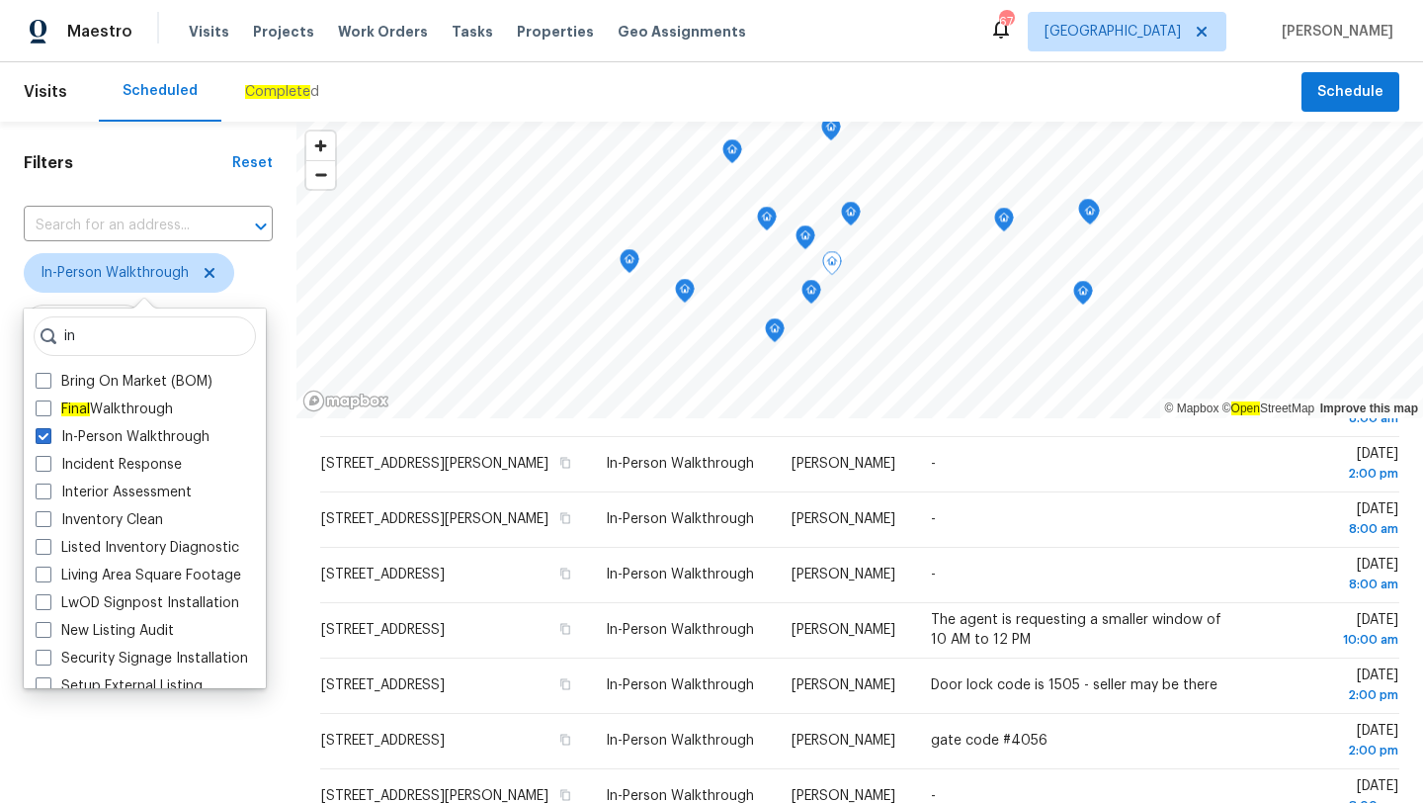
click at [203, 786] on div "Filters Reset ​ In-Person Walkthrough Assignee Scheduled Date" at bounding box center [148, 591] width 296 height 939
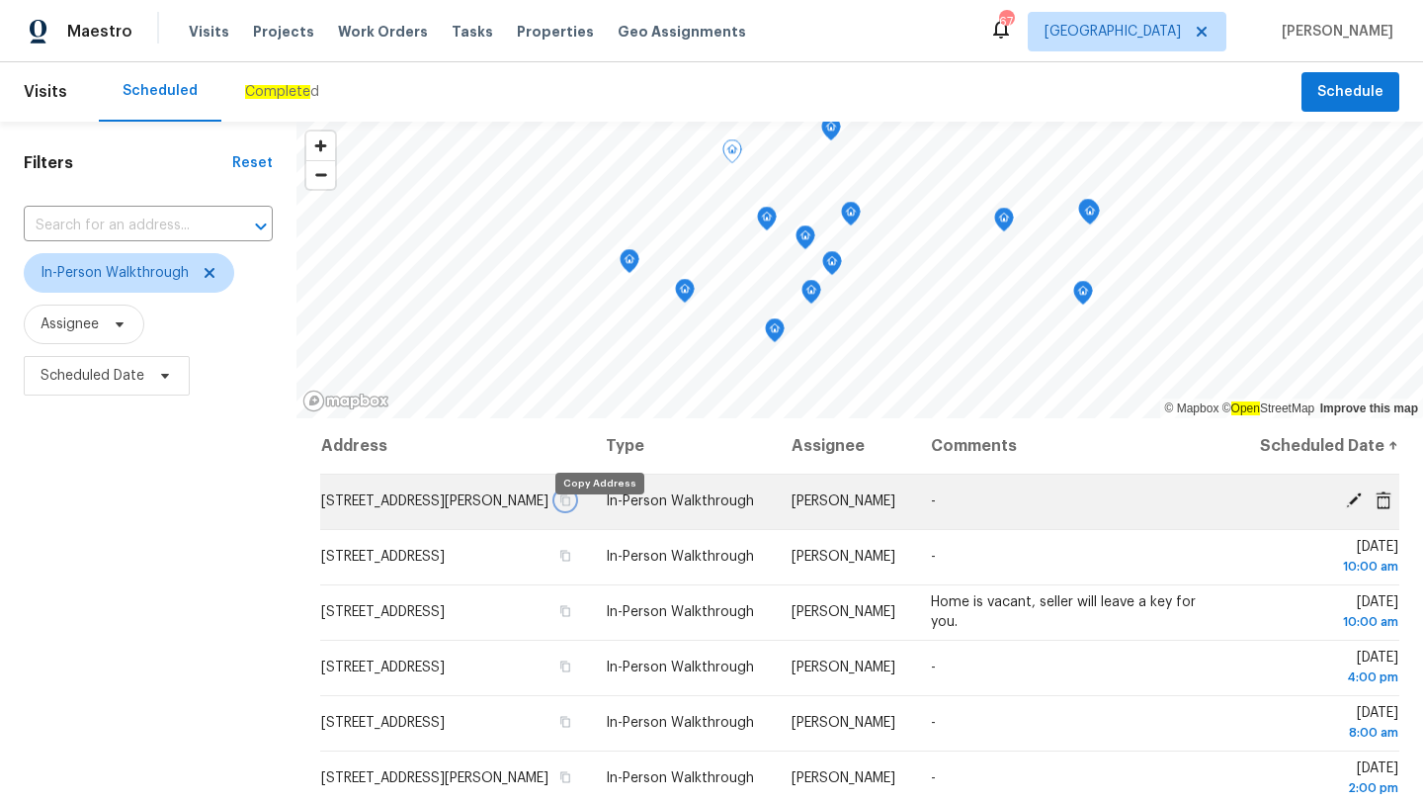
click at [571, 506] on icon "button" at bounding box center [565, 500] width 12 height 12
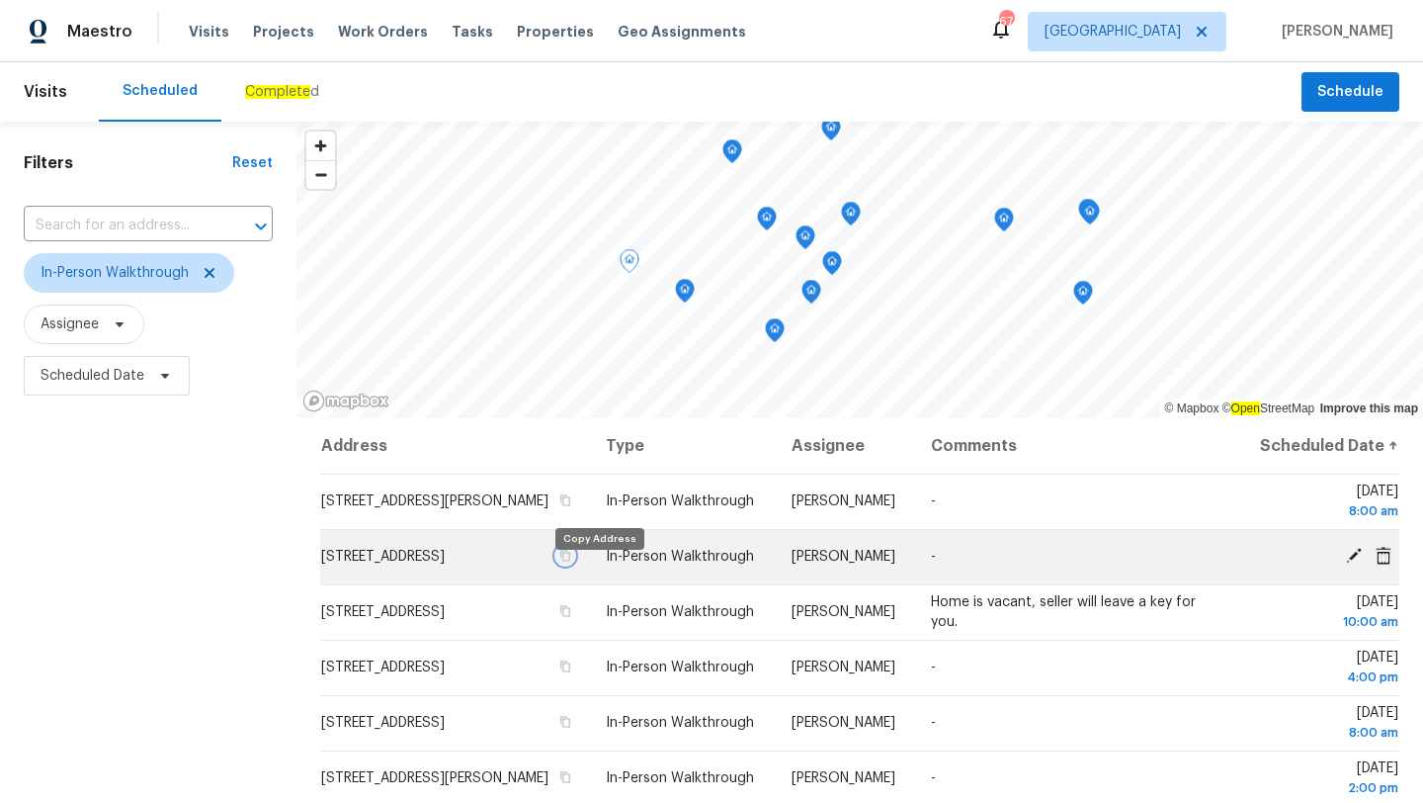
click at [571, 561] on icon "button" at bounding box center [566, 556] width 10 height 11
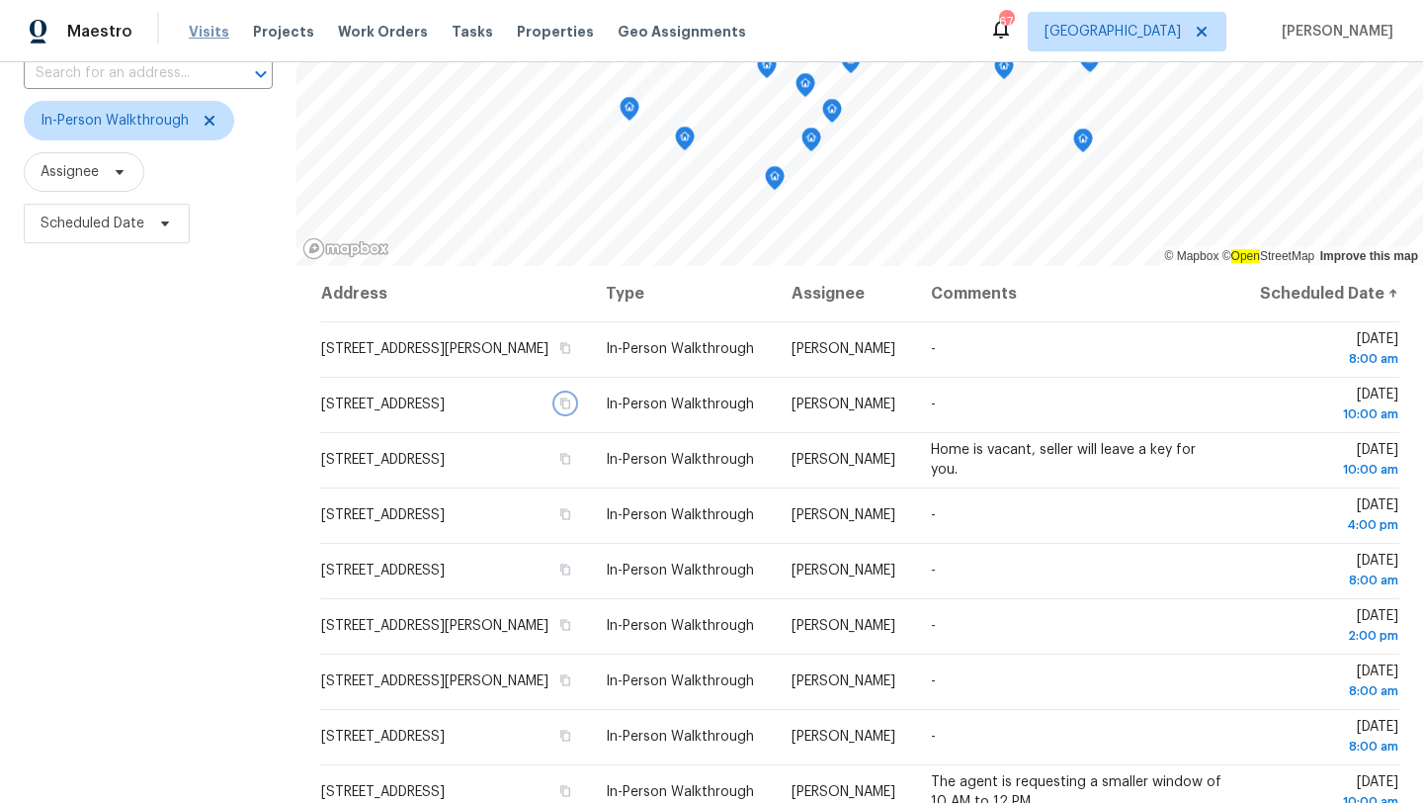
scroll to position [179, 0]
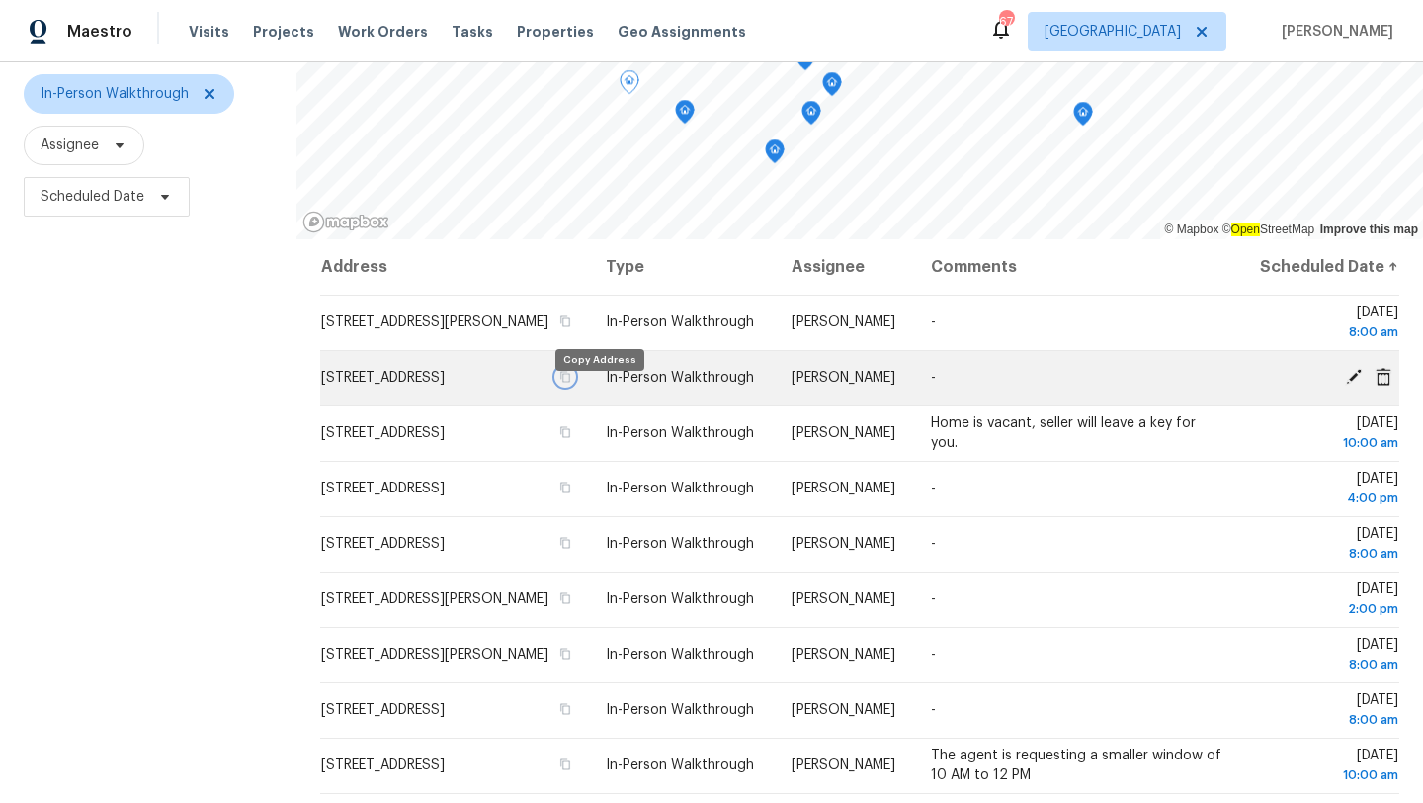
click at [571, 382] on icon "button" at bounding box center [565, 377] width 12 height 12
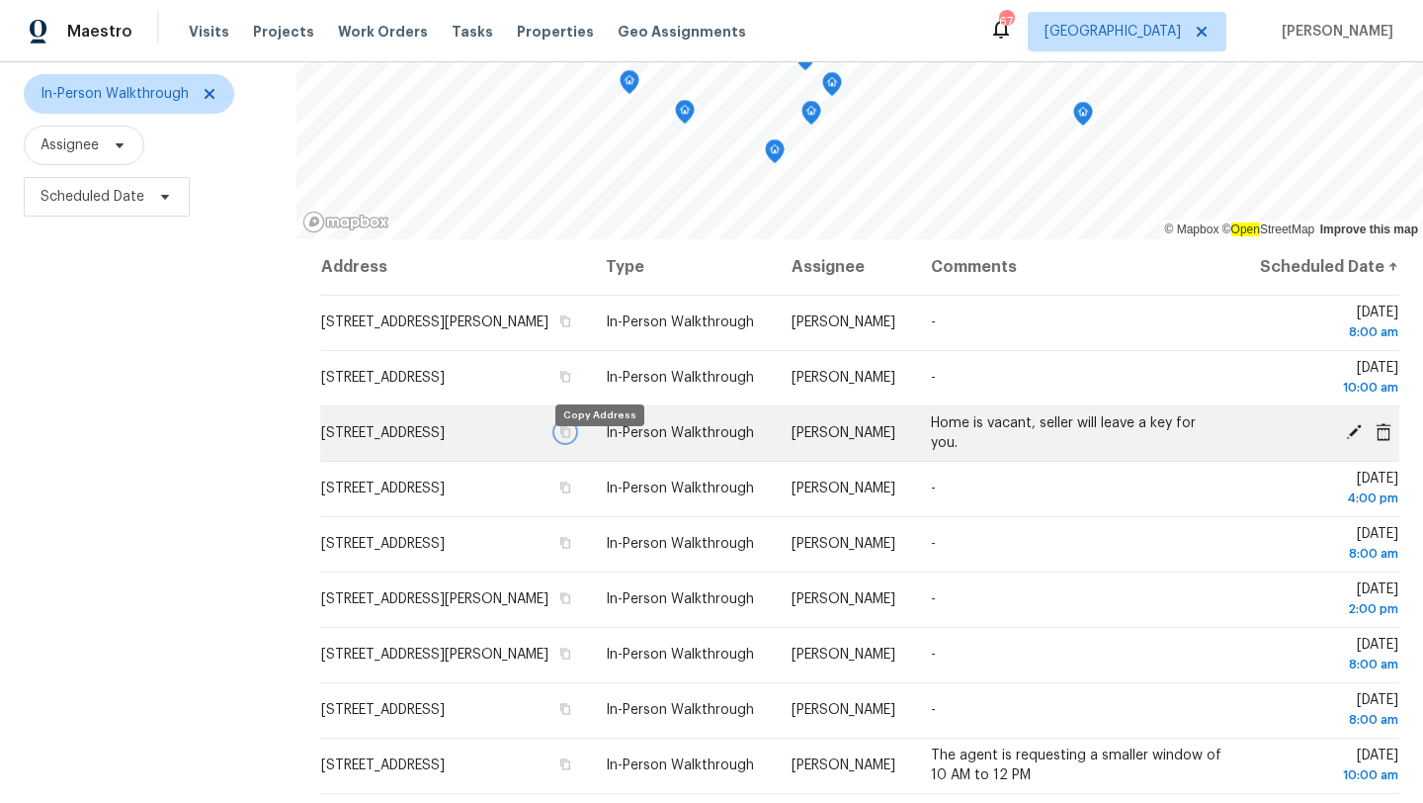
click at [571, 438] on icon "button" at bounding box center [566, 432] width 10 height 11
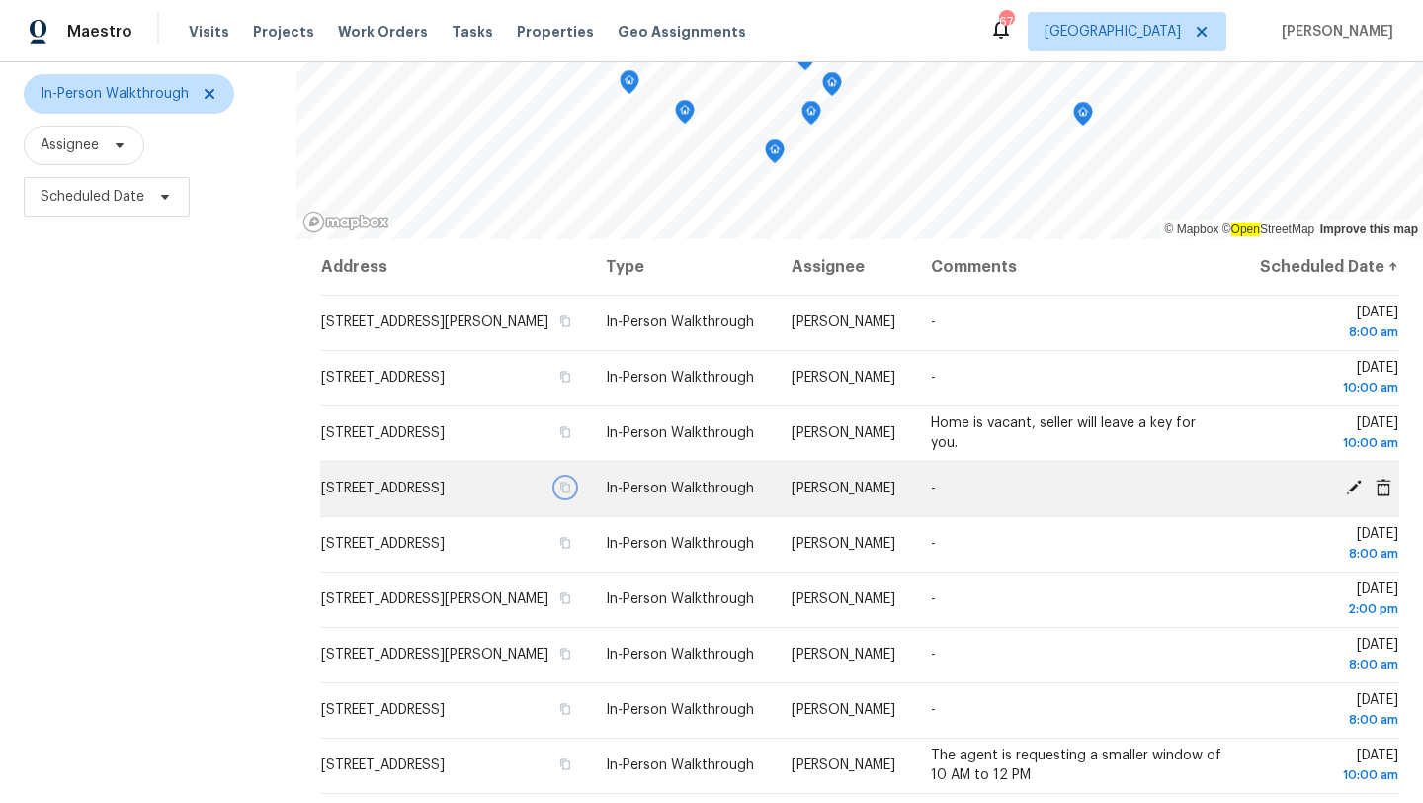
click at [571, 493] on icon "button" at bounding box center [566, 487] width 10 height 11
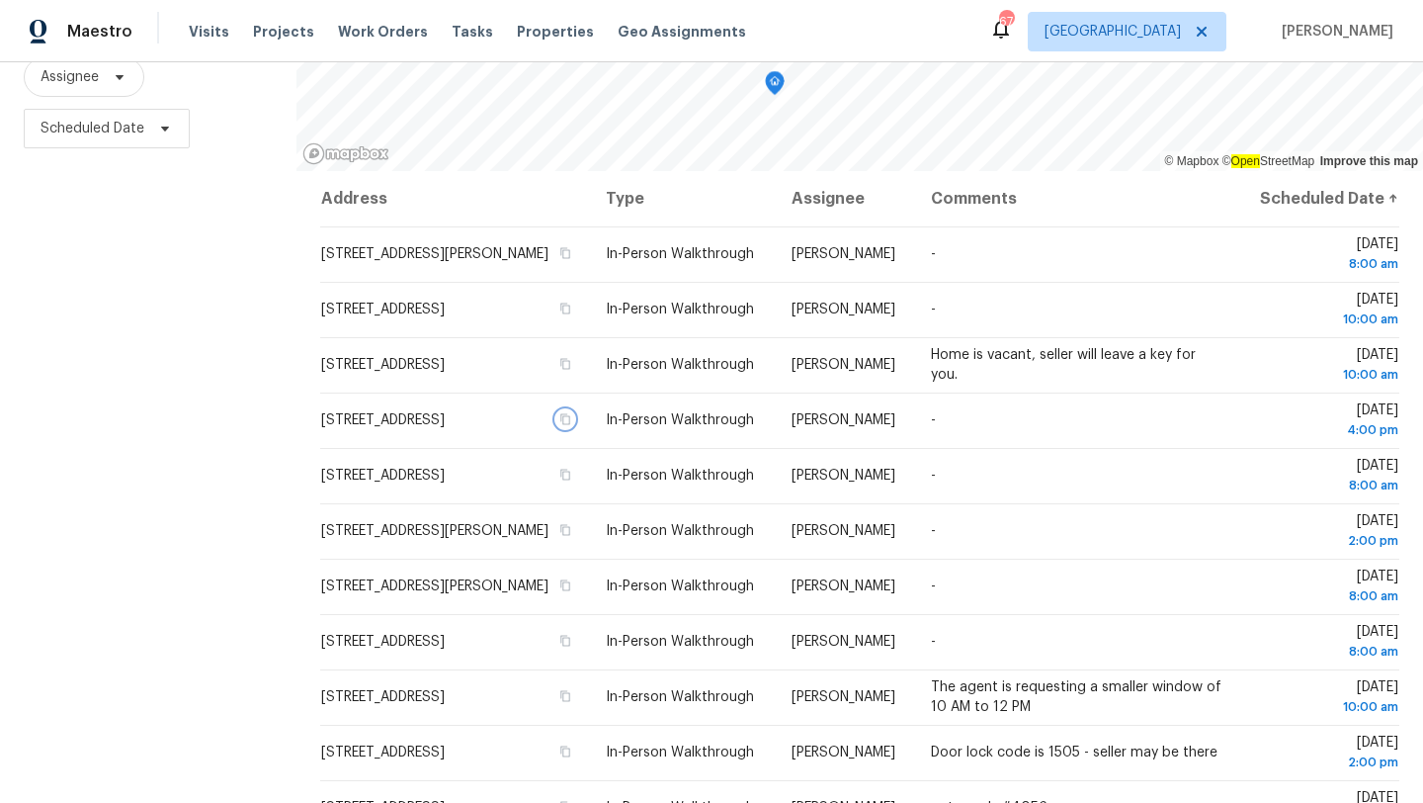
scroll to position [257, 0]
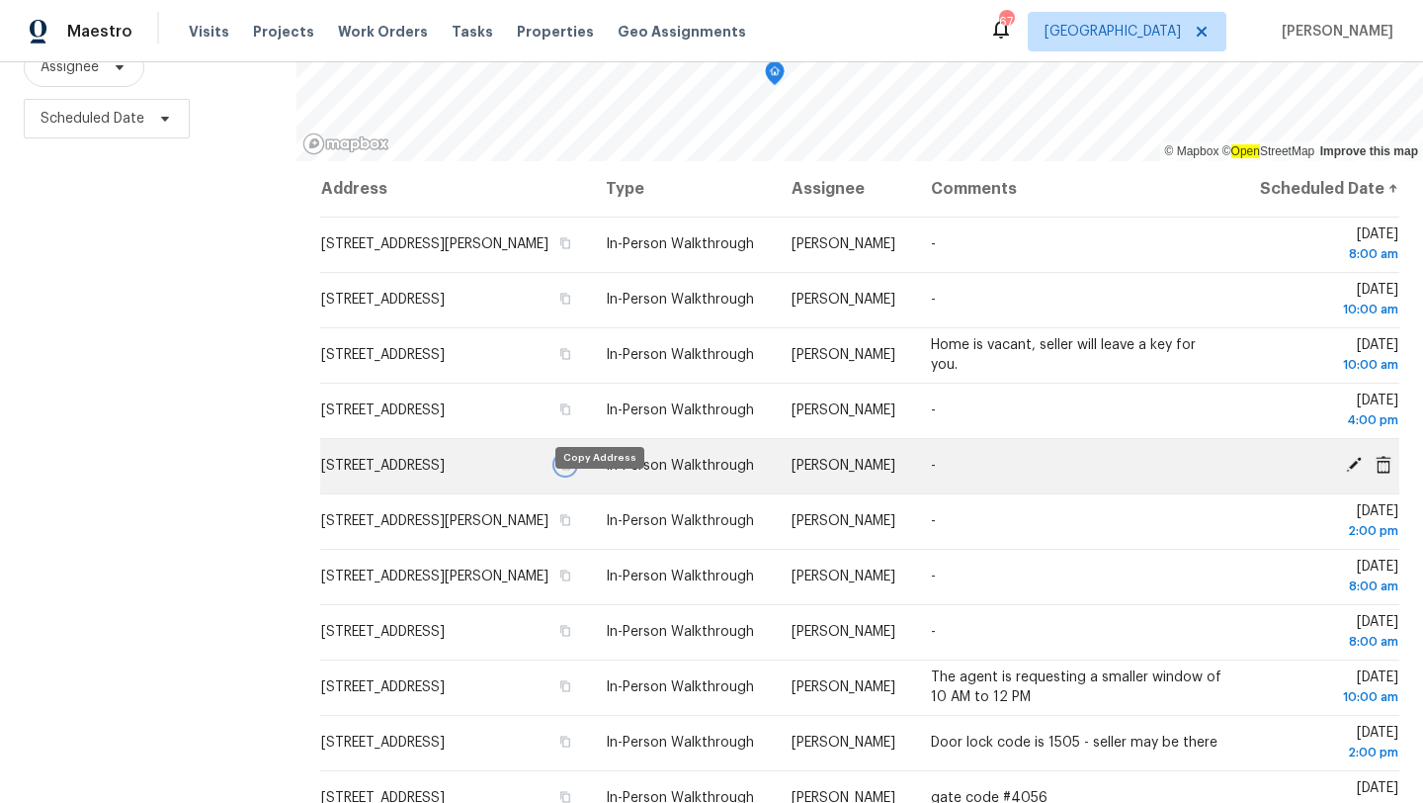
click at [571, 470] on icon "button" at bounding box center [566, 465] width 10 height 11
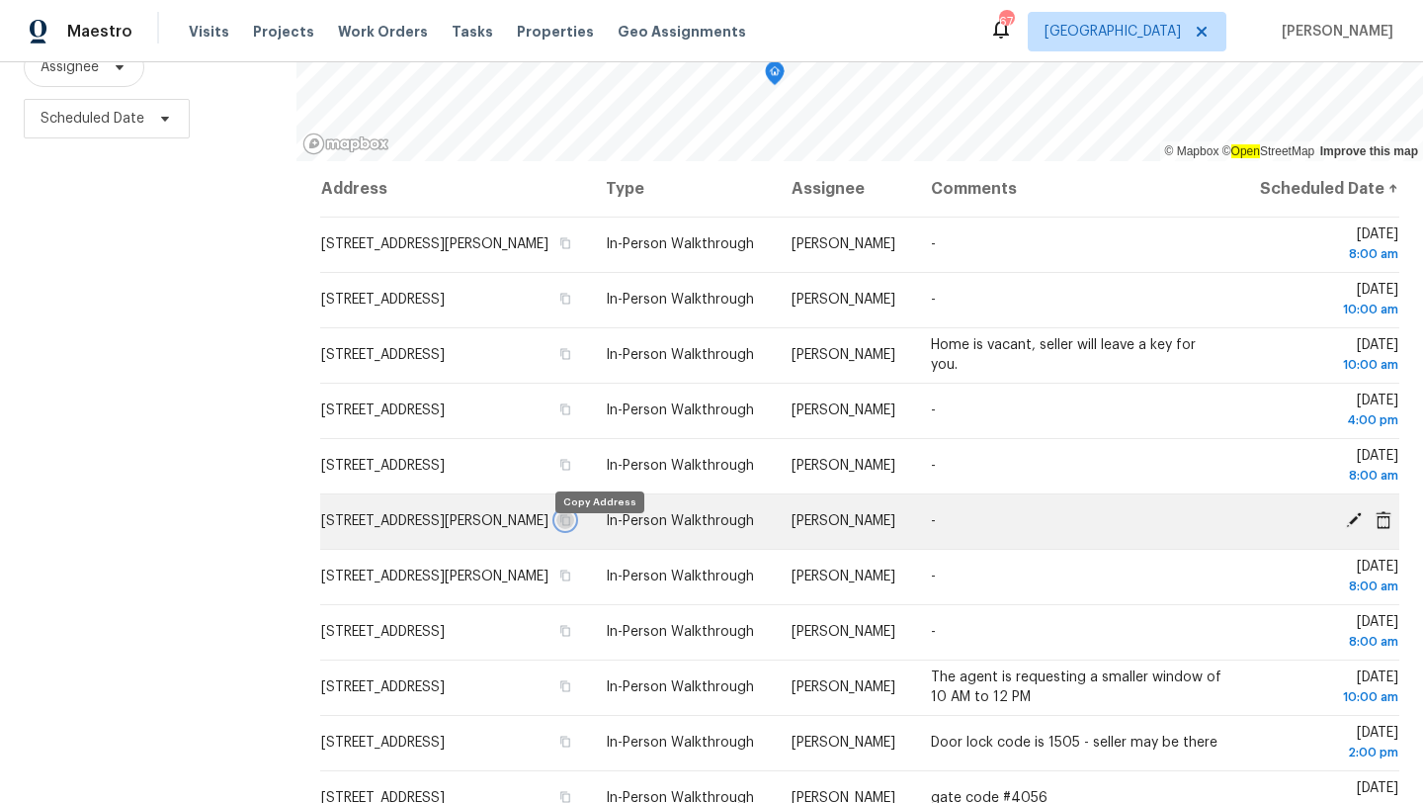
click at [571, 526] on icon "button" at bounding box center [566, 520] width 10 height 11
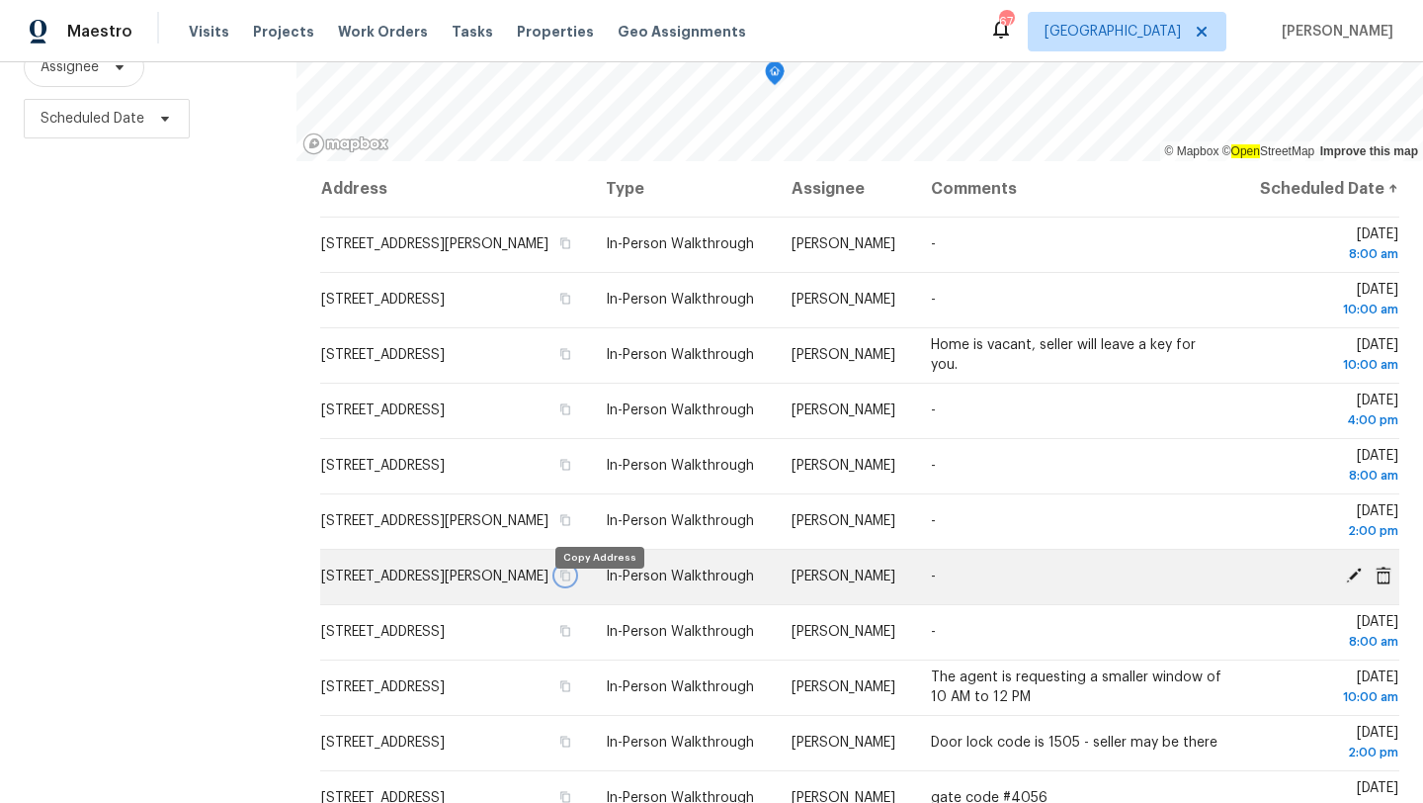
click at [571, 581] on icon "button" at bounding box center [565, 575] width 12 height 12
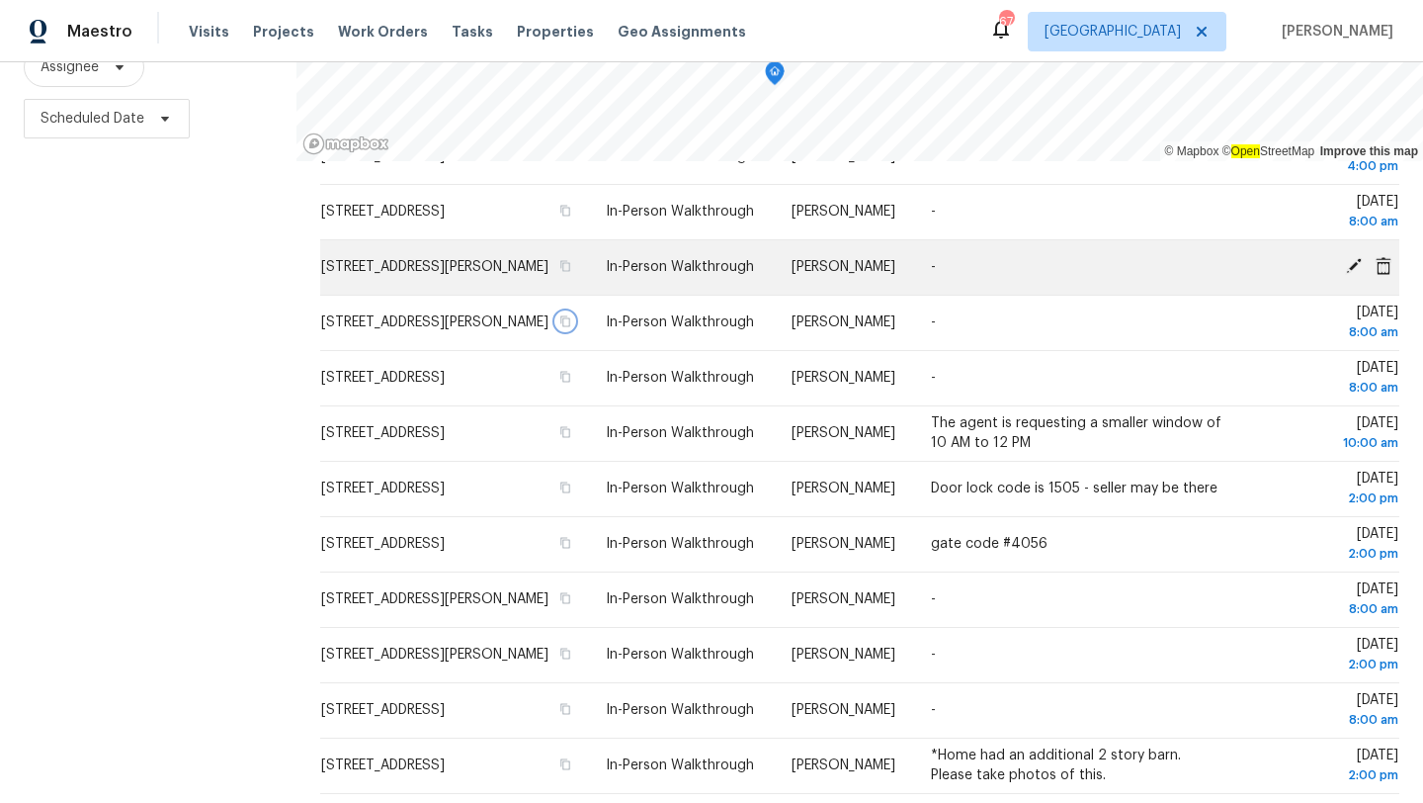
scroll to position [258, 0]
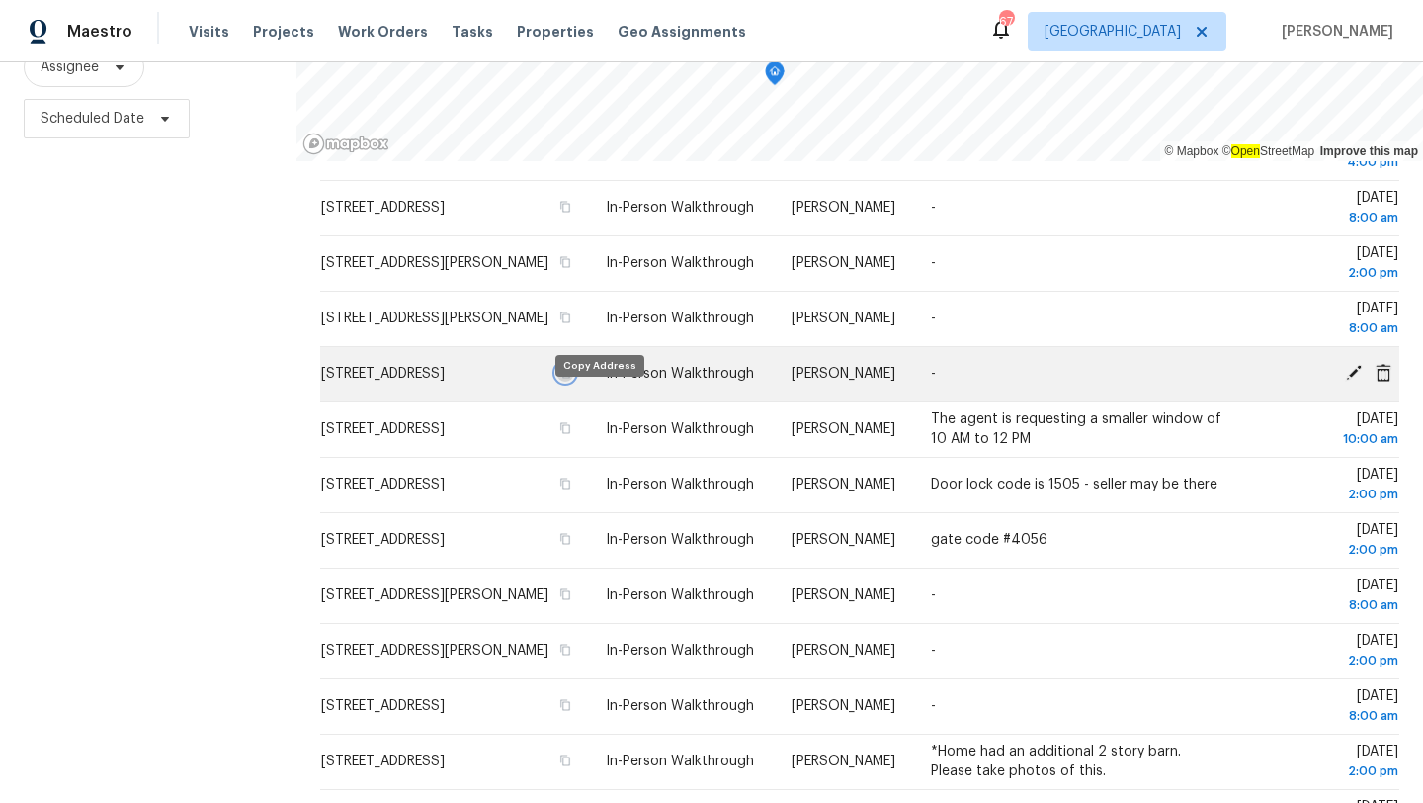
click at [571, 379] on icon "button" at bounding box center [565, 373] width 12 height 12
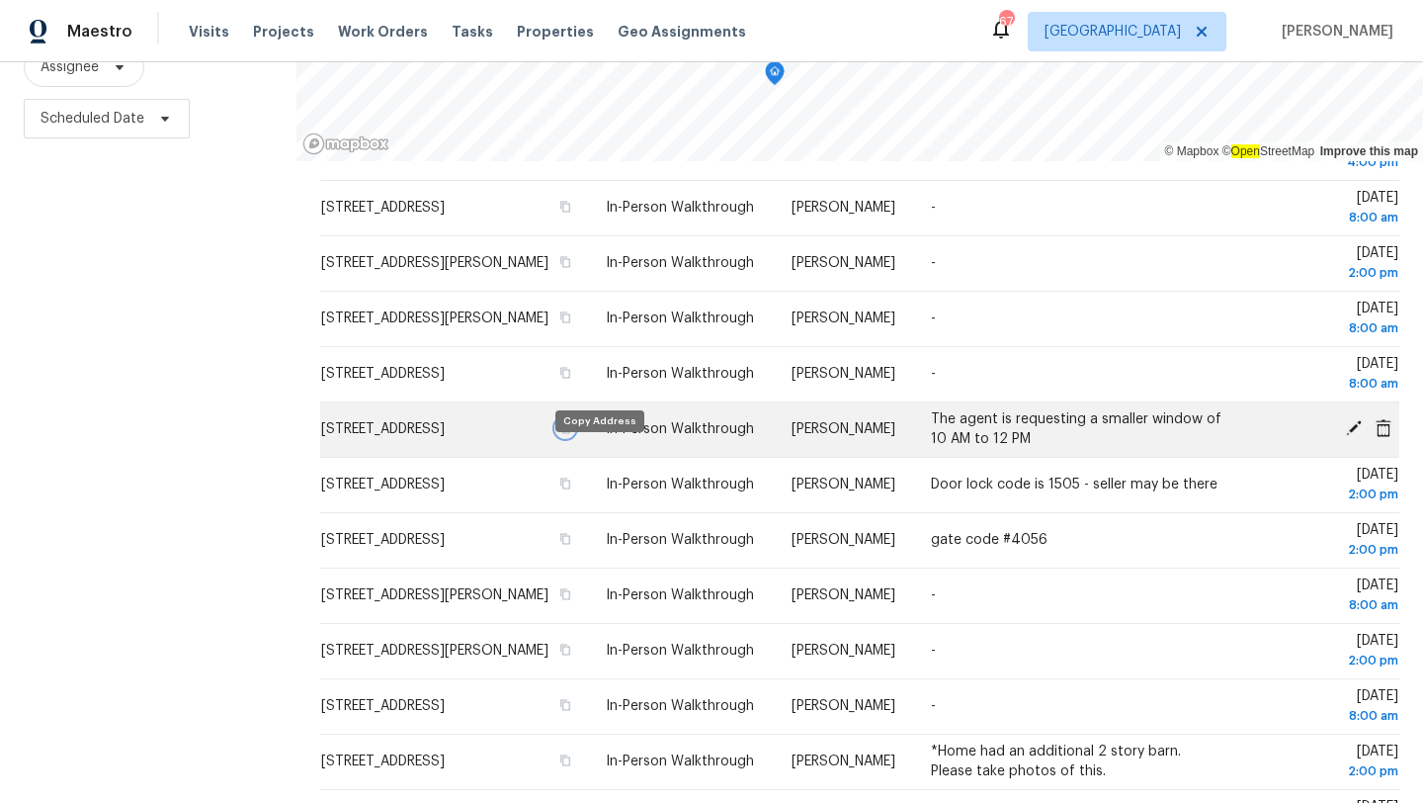
click at [571, 434] on icon "button" at bounding box center [566, 428] width 10 height 11
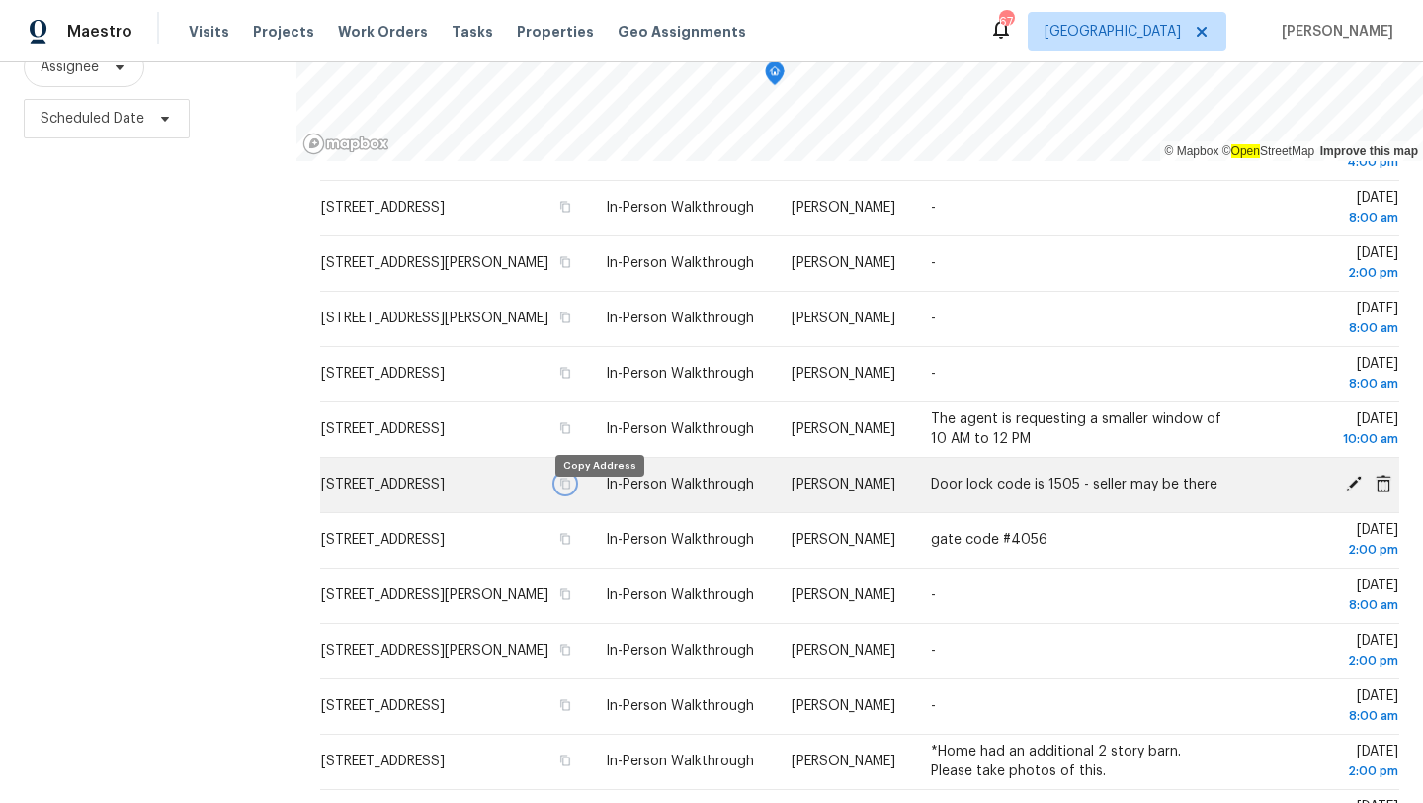
click at [571, 489] on icon "button" at bounding box center [565, 483] width 12 height 12
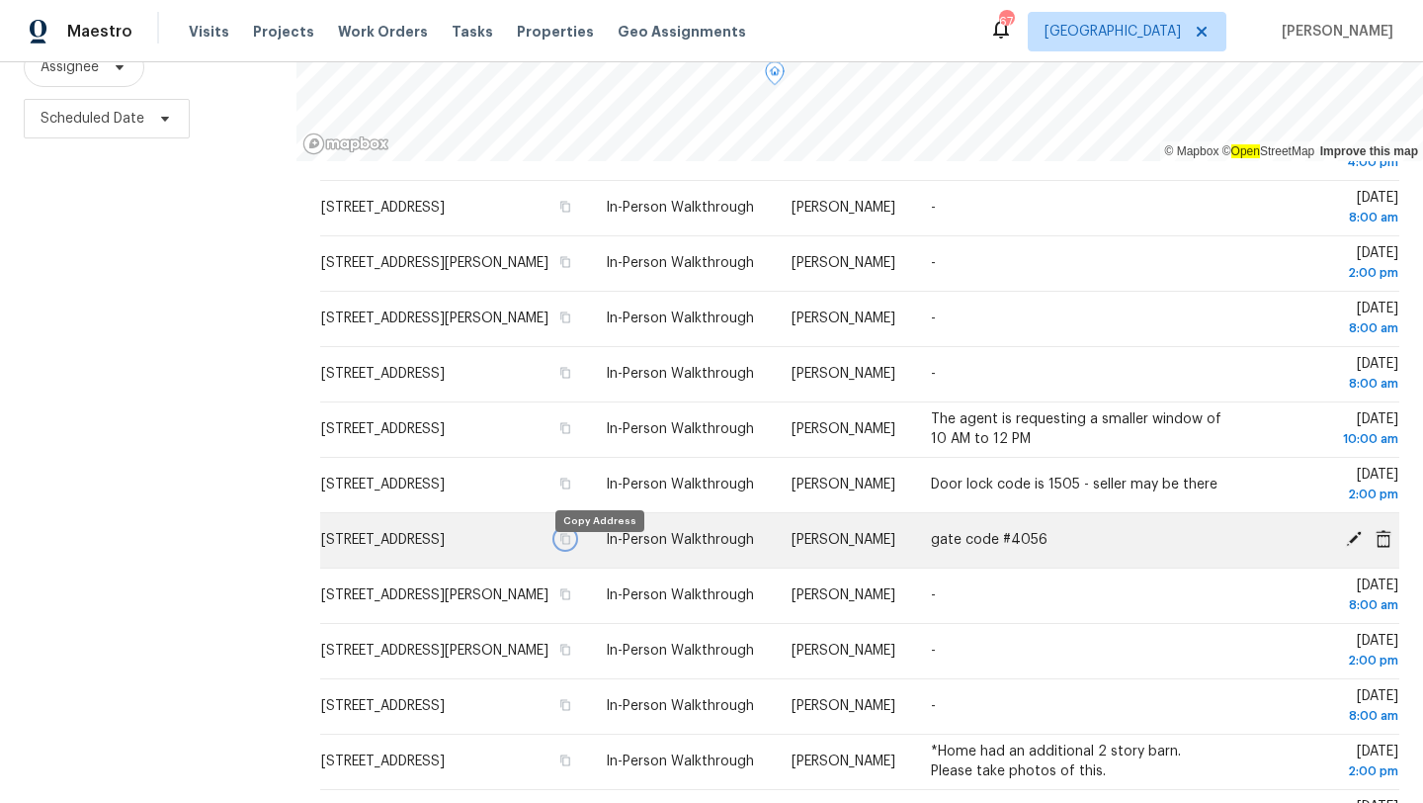
click at [571, 545] on icon "button" at bounding box center [566, 539] width 10 height 11
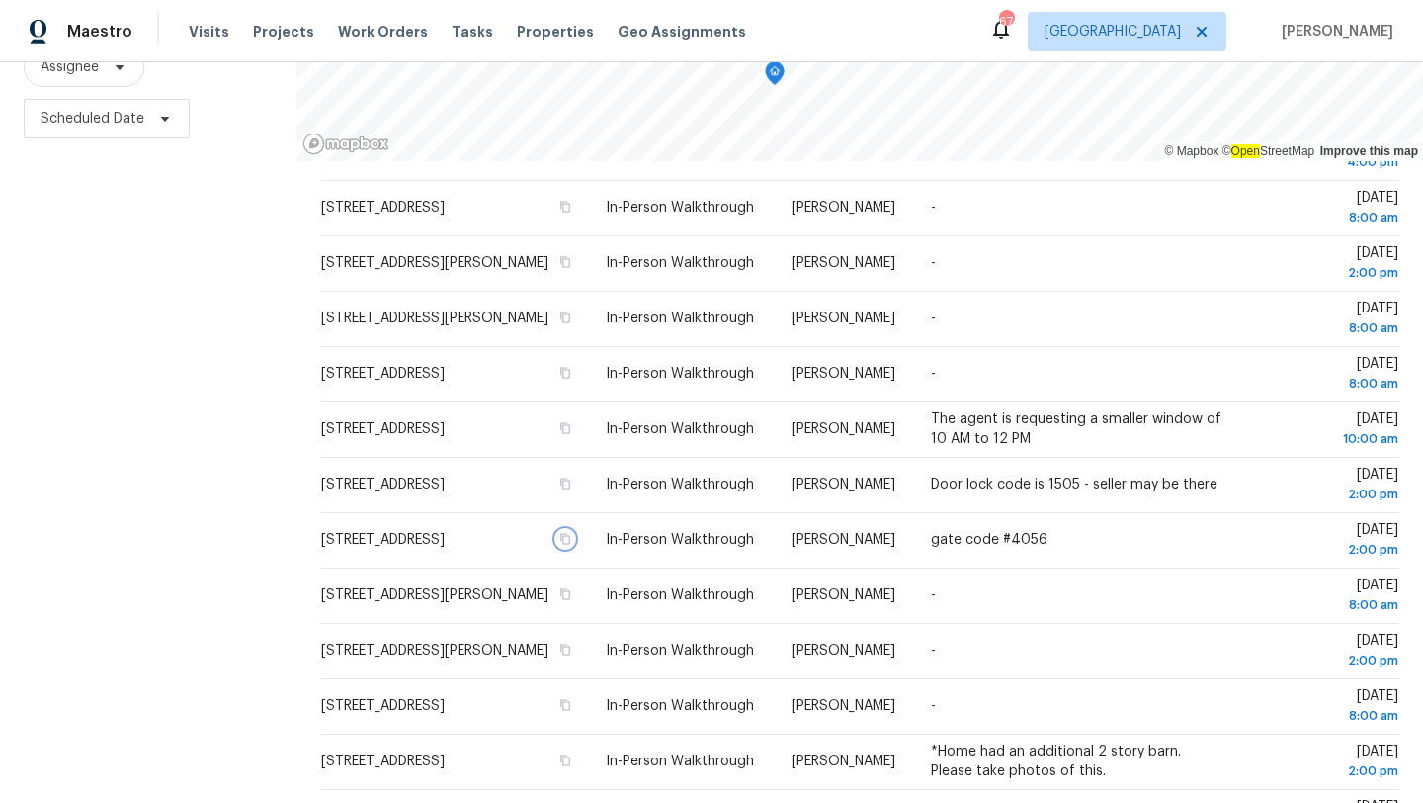
scroll to position [0, 0]
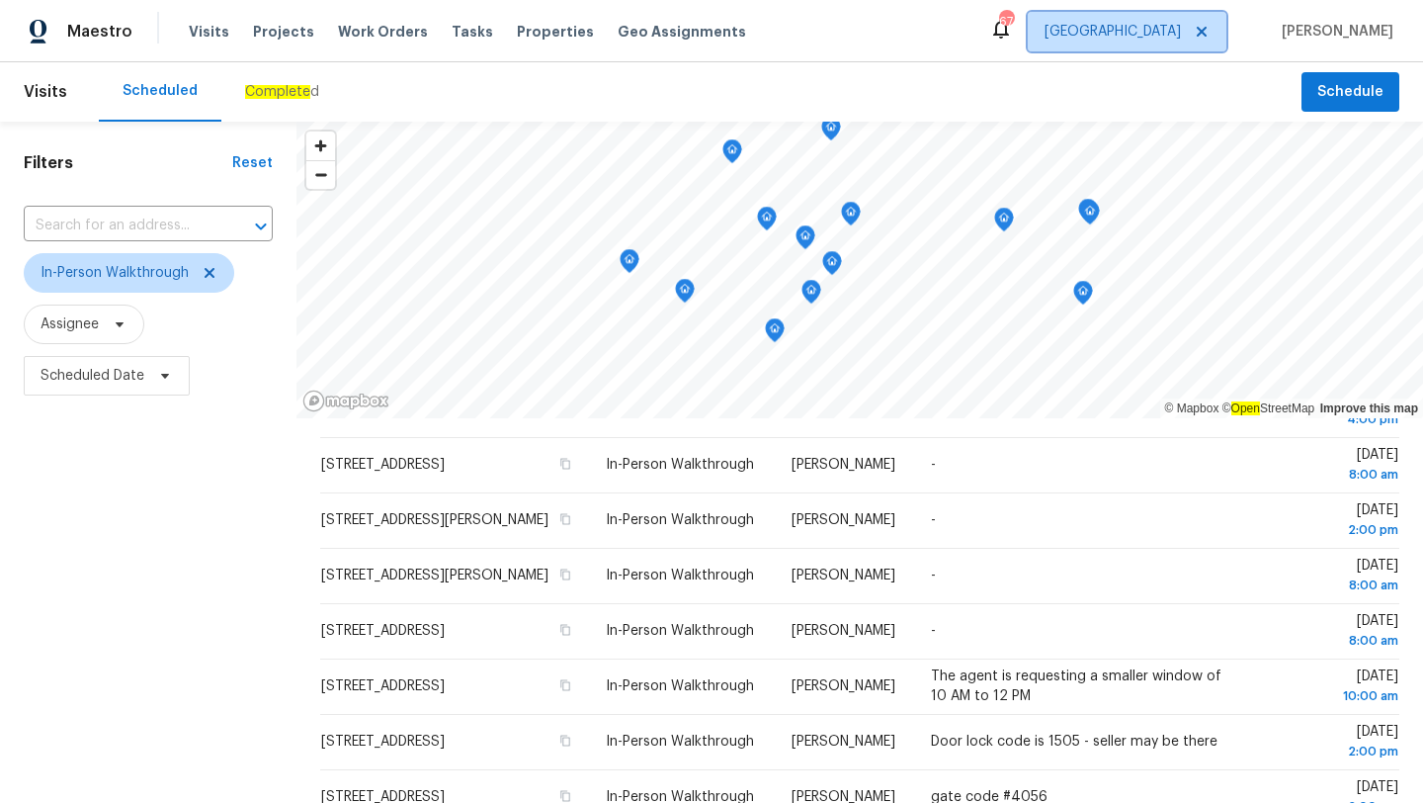
click at [1160, 19] on span "[GEOGRAPHIC_DATA]" at bounding box center [1127, 32] width 199 height 40
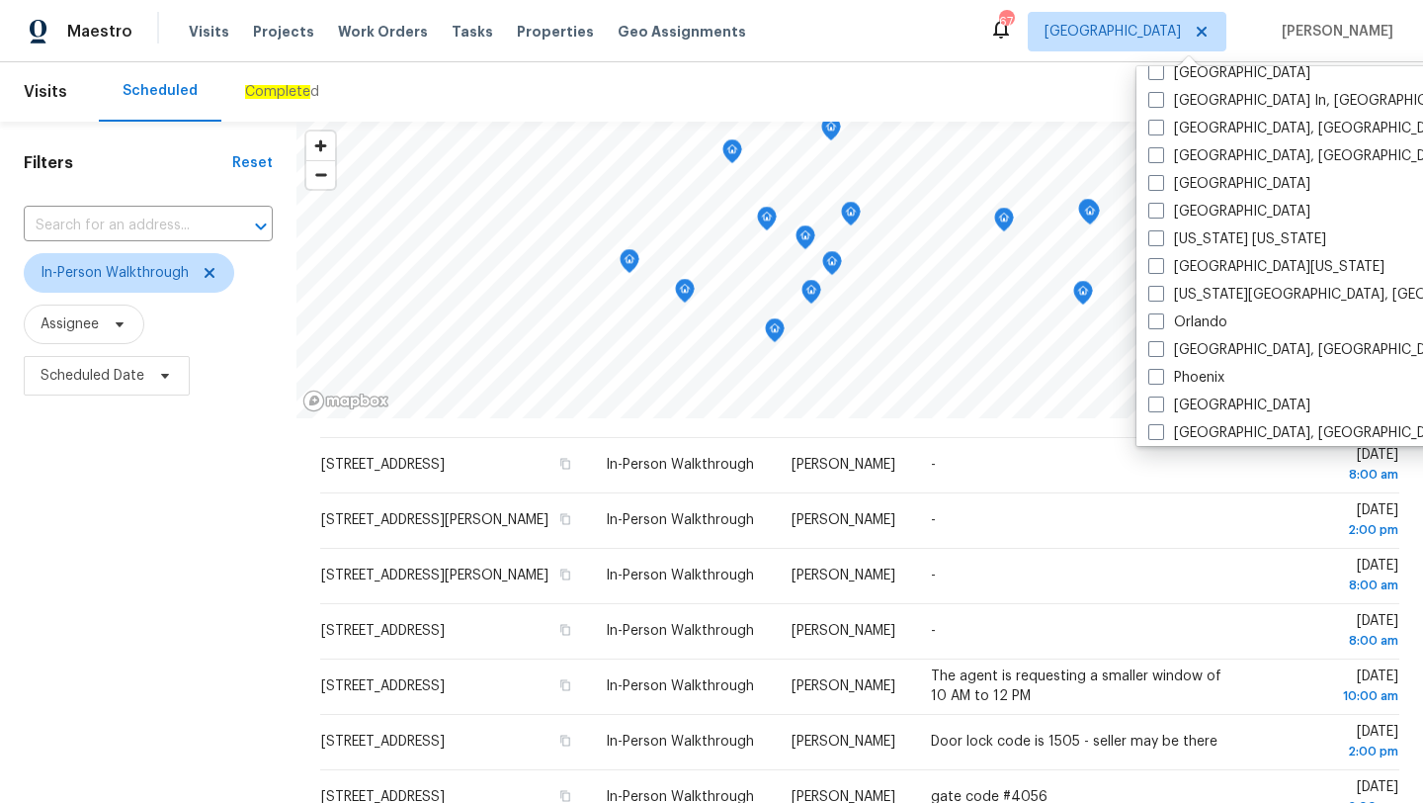
scroll to position [1095, 0]
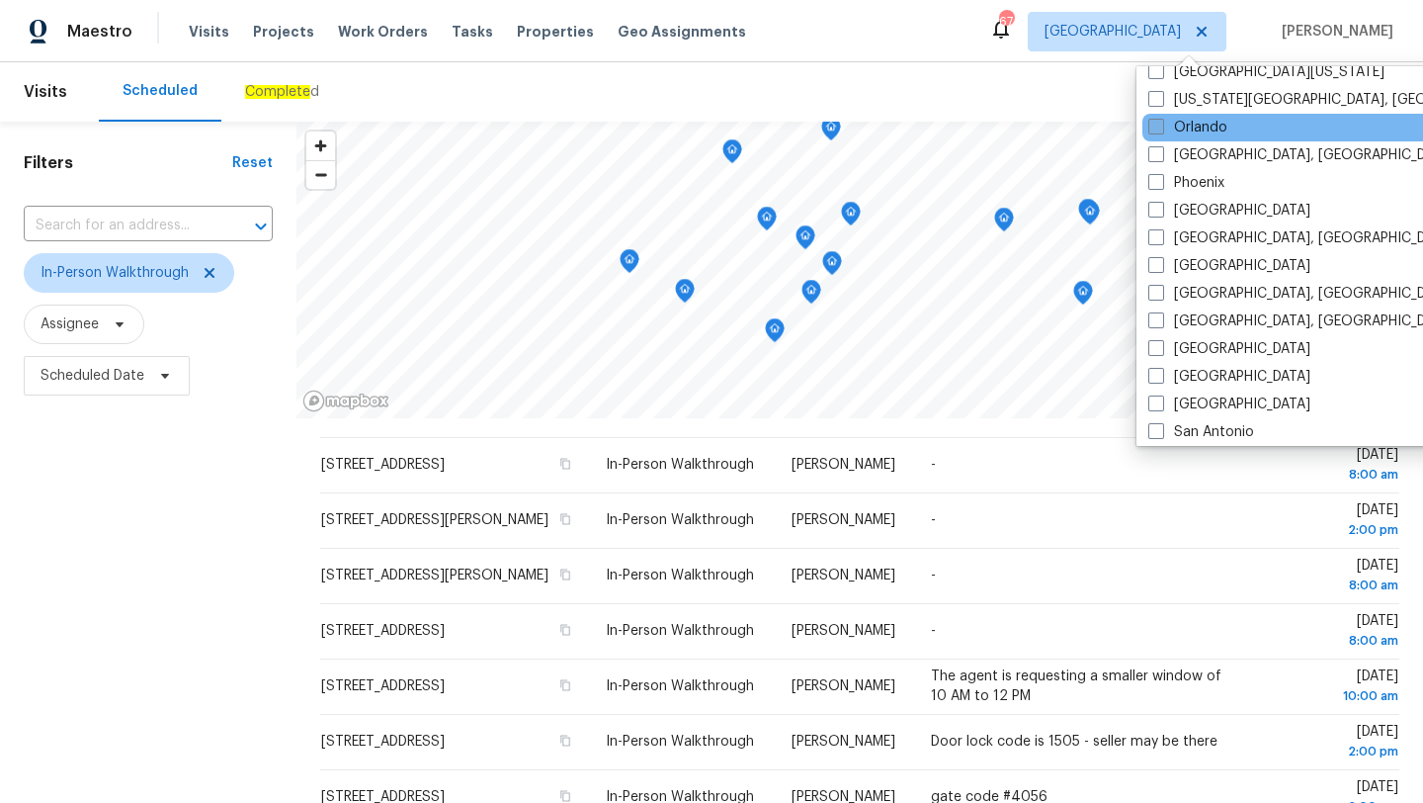
click at [1160, 129] on span at bounding box center [1156, 127] width 16 height 16
click at [1160, 129] on input "Orlando" at bounding box center [1154, 124] width 13 height 13
checkbox input "true"
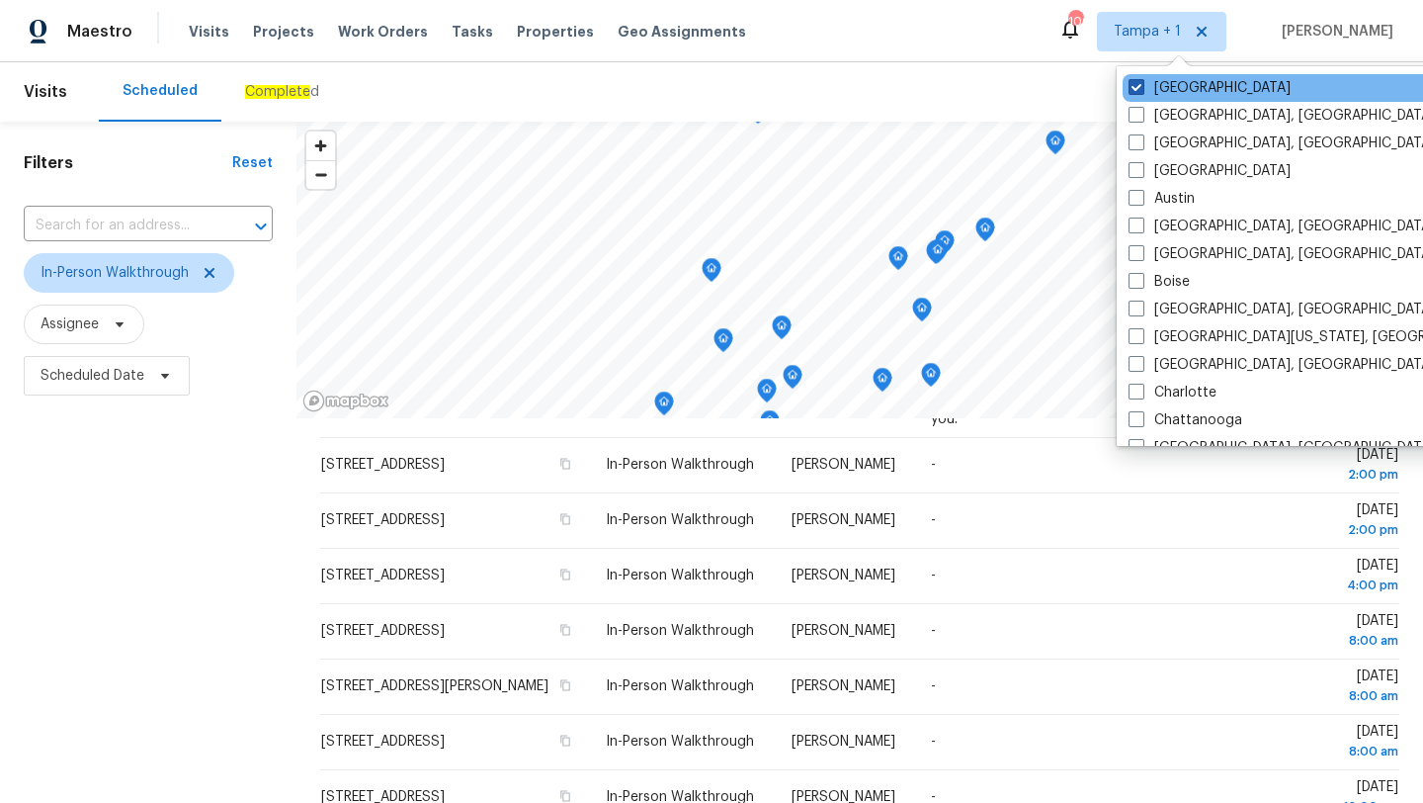
click at [1136, 78] on label "[GEOGRAPHIC_DATA]" at bounding box center [1210, 88] width 162 height 20
click at [1136, 78] on input "[GEOGRAPHIC_DATA]" at bounding box center [1135, 84] width 13 height 13
checkbox input "false"
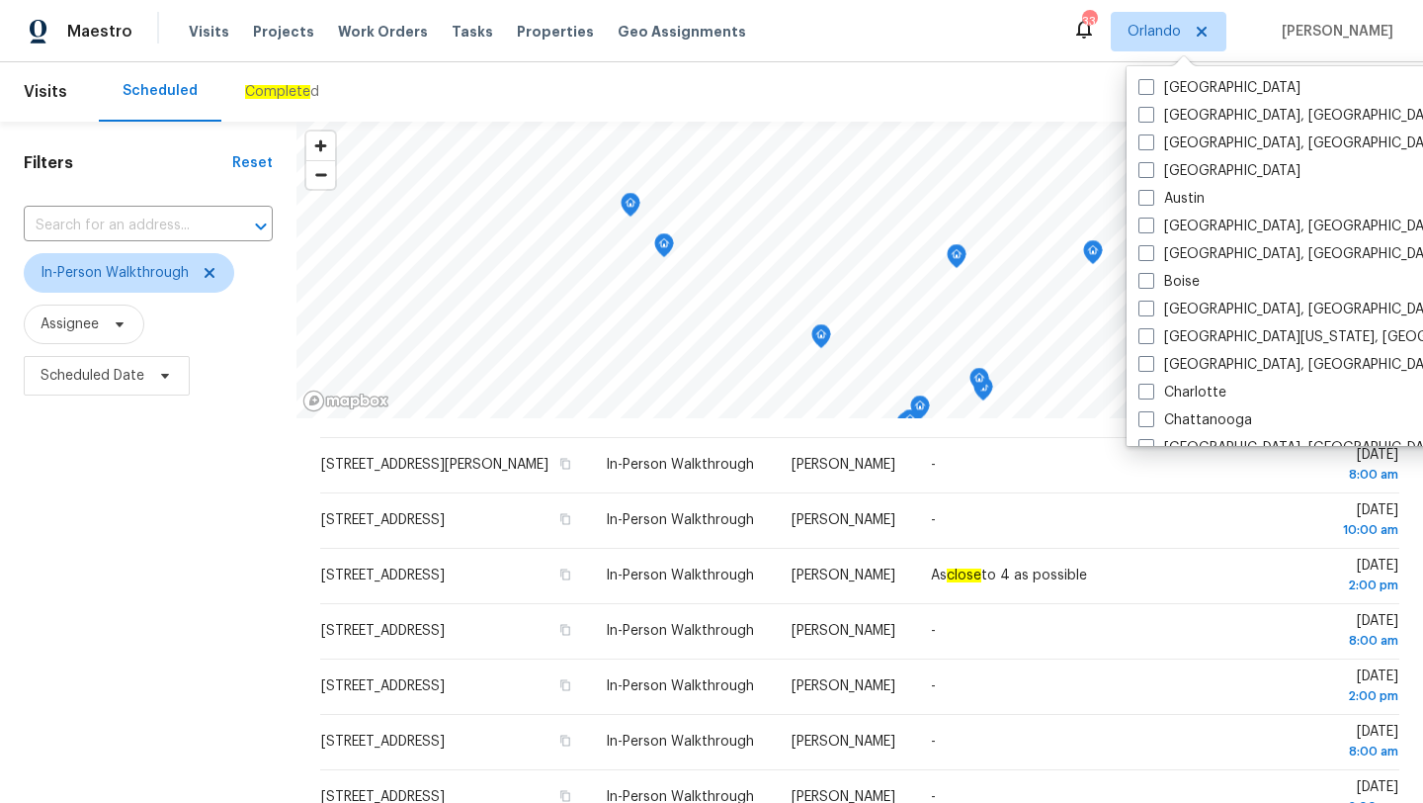
click at [597, 99] on div "Scheduled Complete d" at bounding box center [700, 91] width 1203 height 59
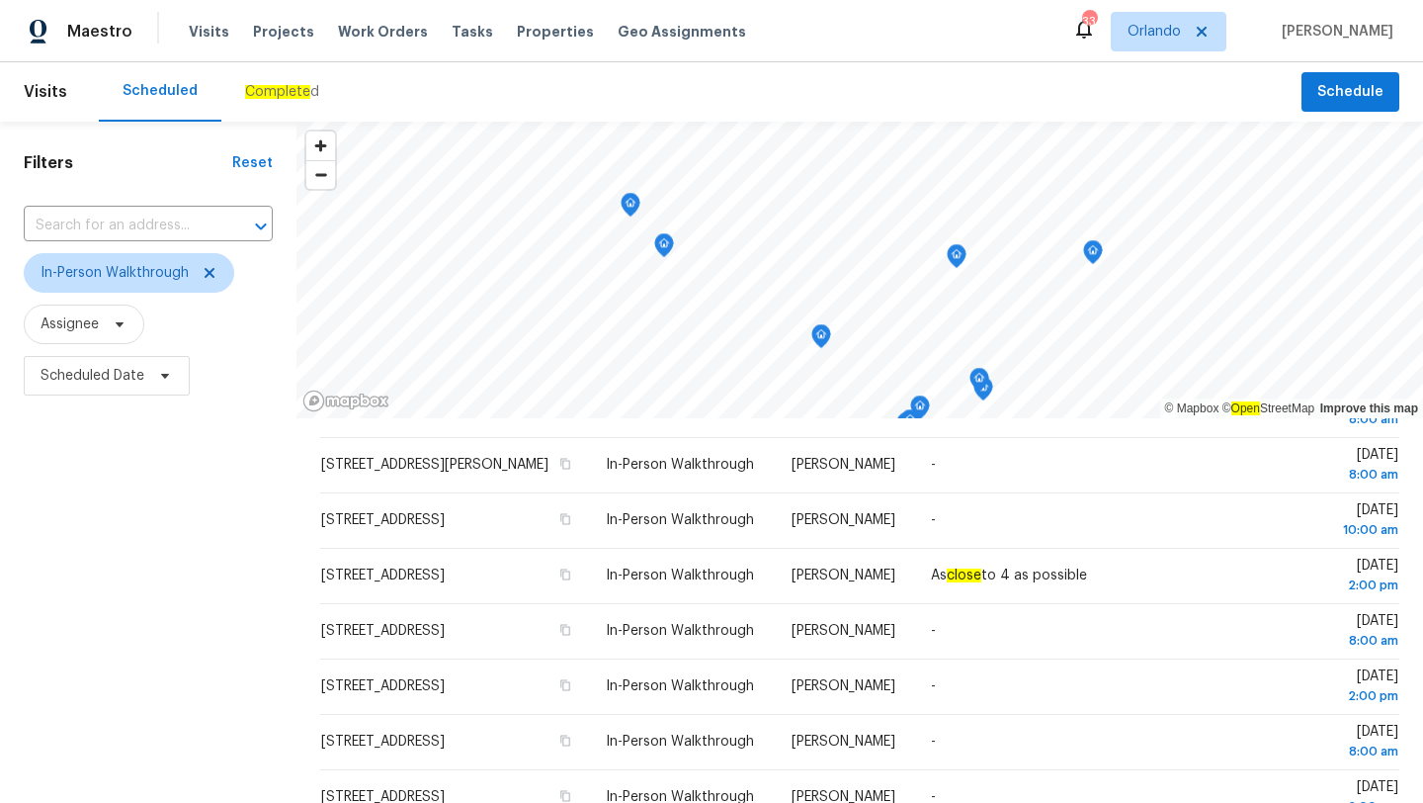
click at [597, 99] on div "Scheduled Complete d" at bounding box center [700, 91] width 1203 height 59
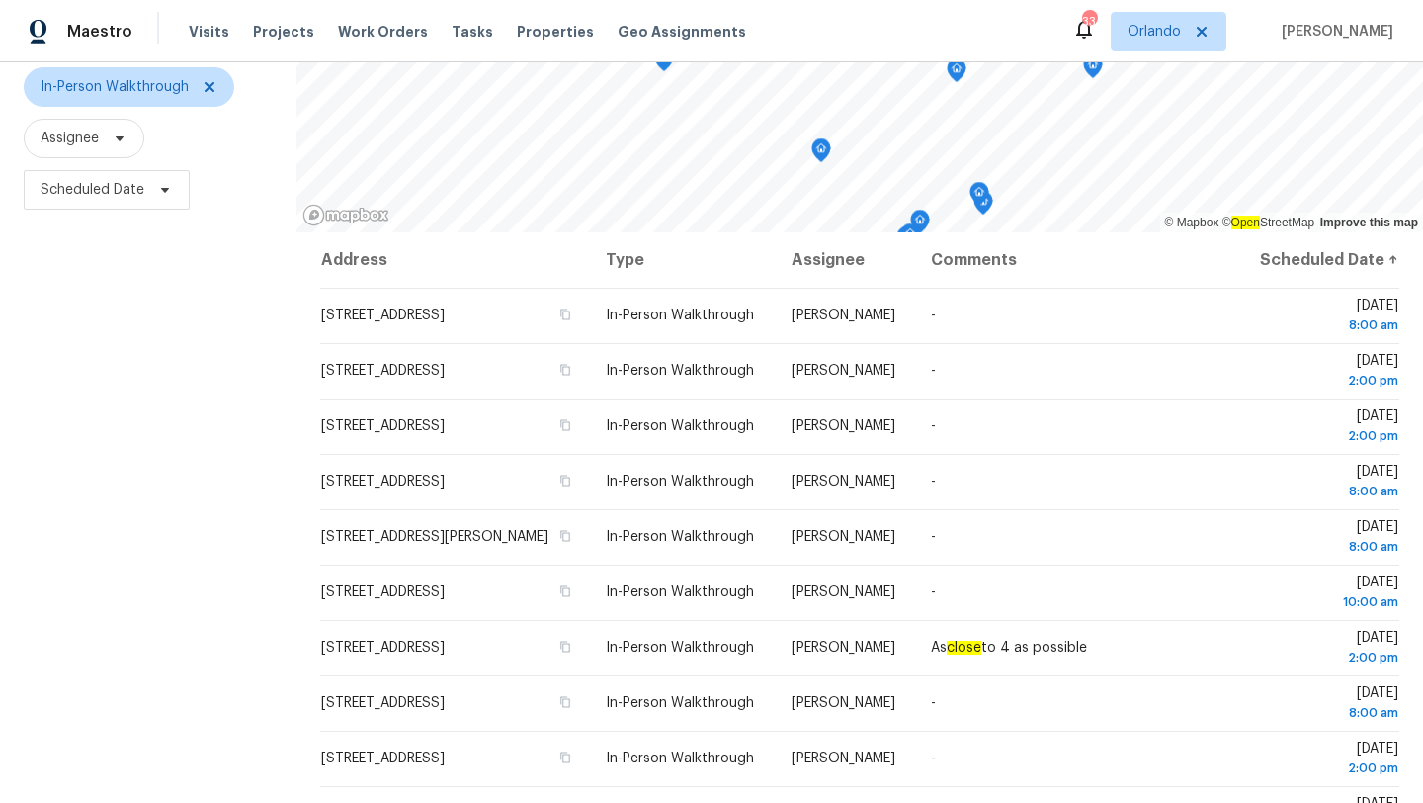
scroll to position [257, 0]
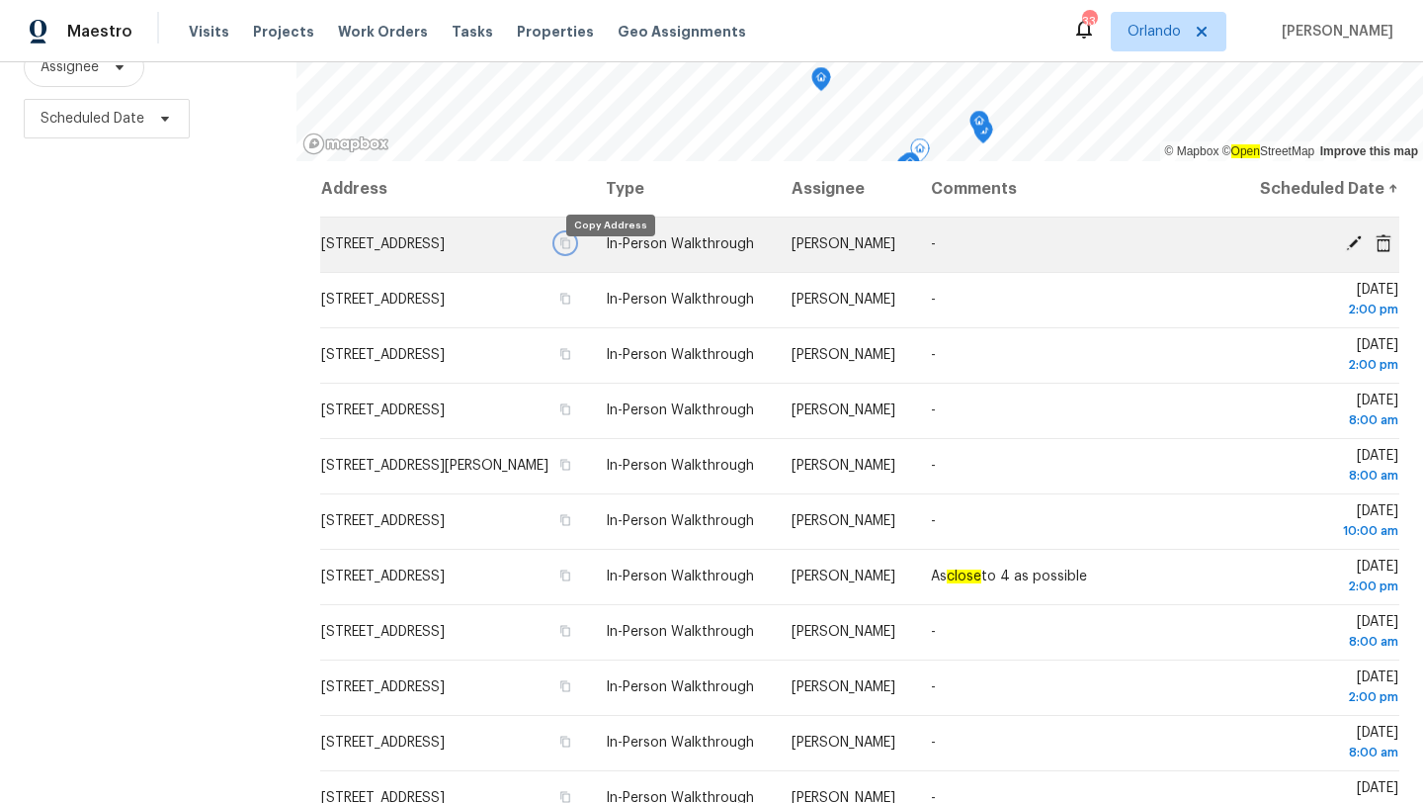
click at [571, 249] on icon "button" at bounding box center [565, 243] width 12 height 12
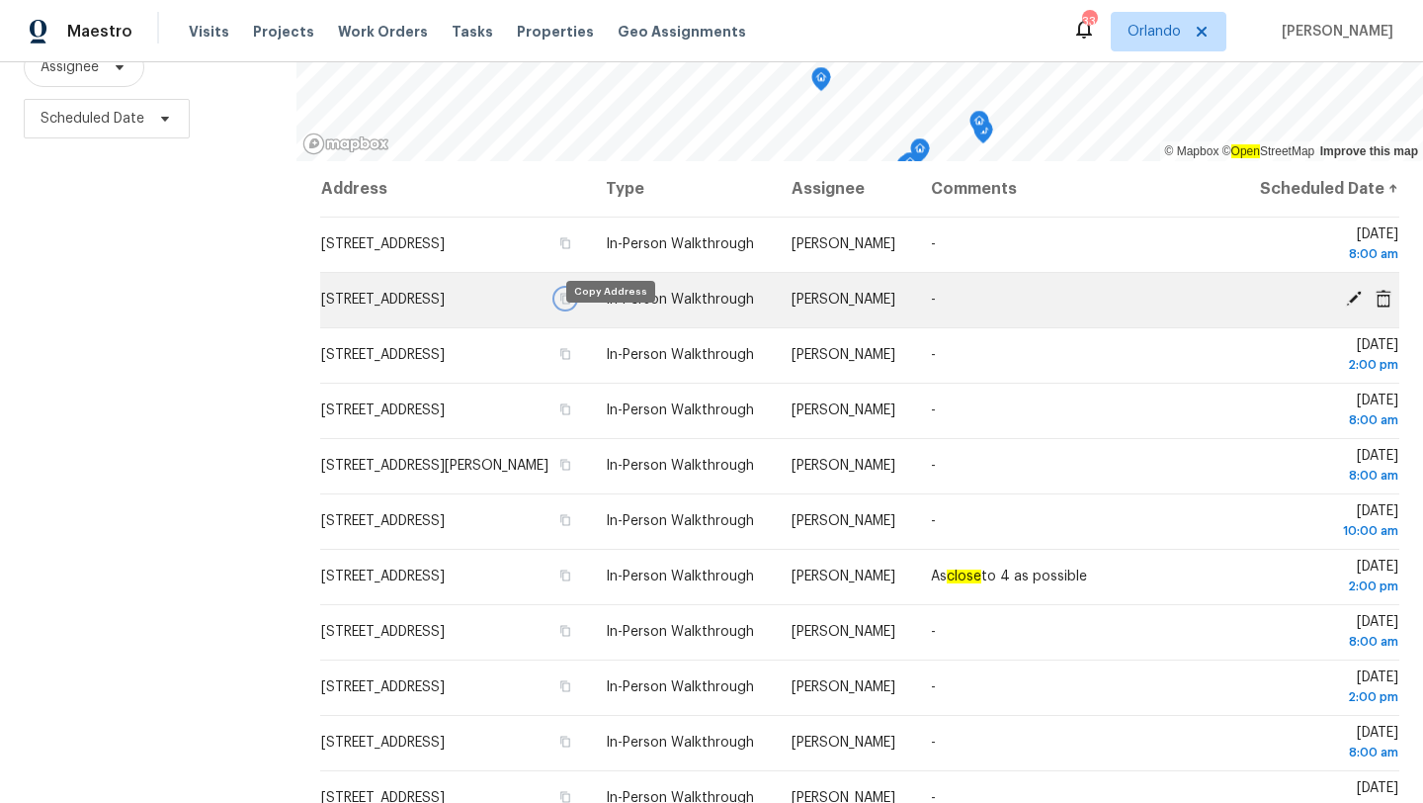
click at [571, 304] on icon "button" at bounding box center [566, 299] width 10 height 11
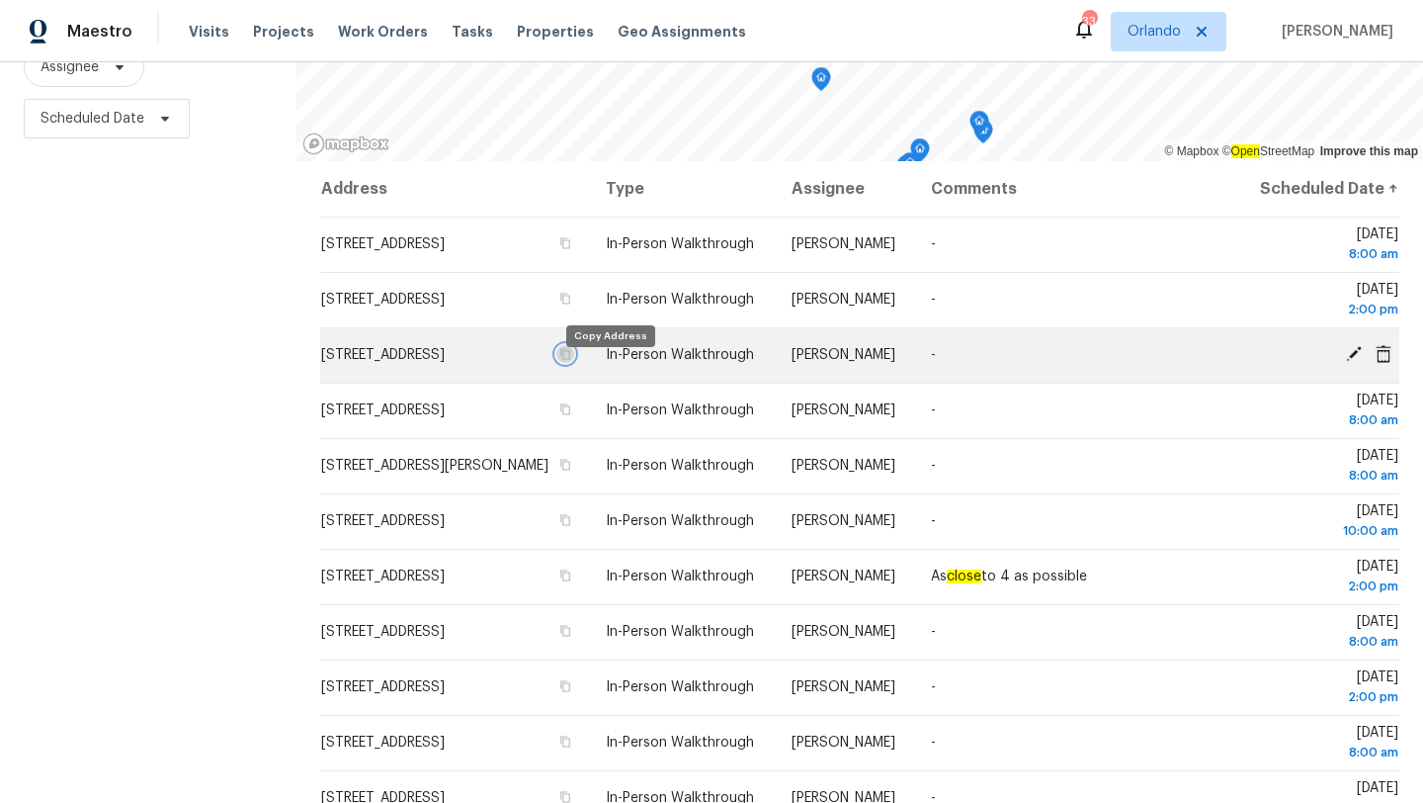
click at [571, 360] on icon "button" at bounding box center [565, 354] width 12 height 12
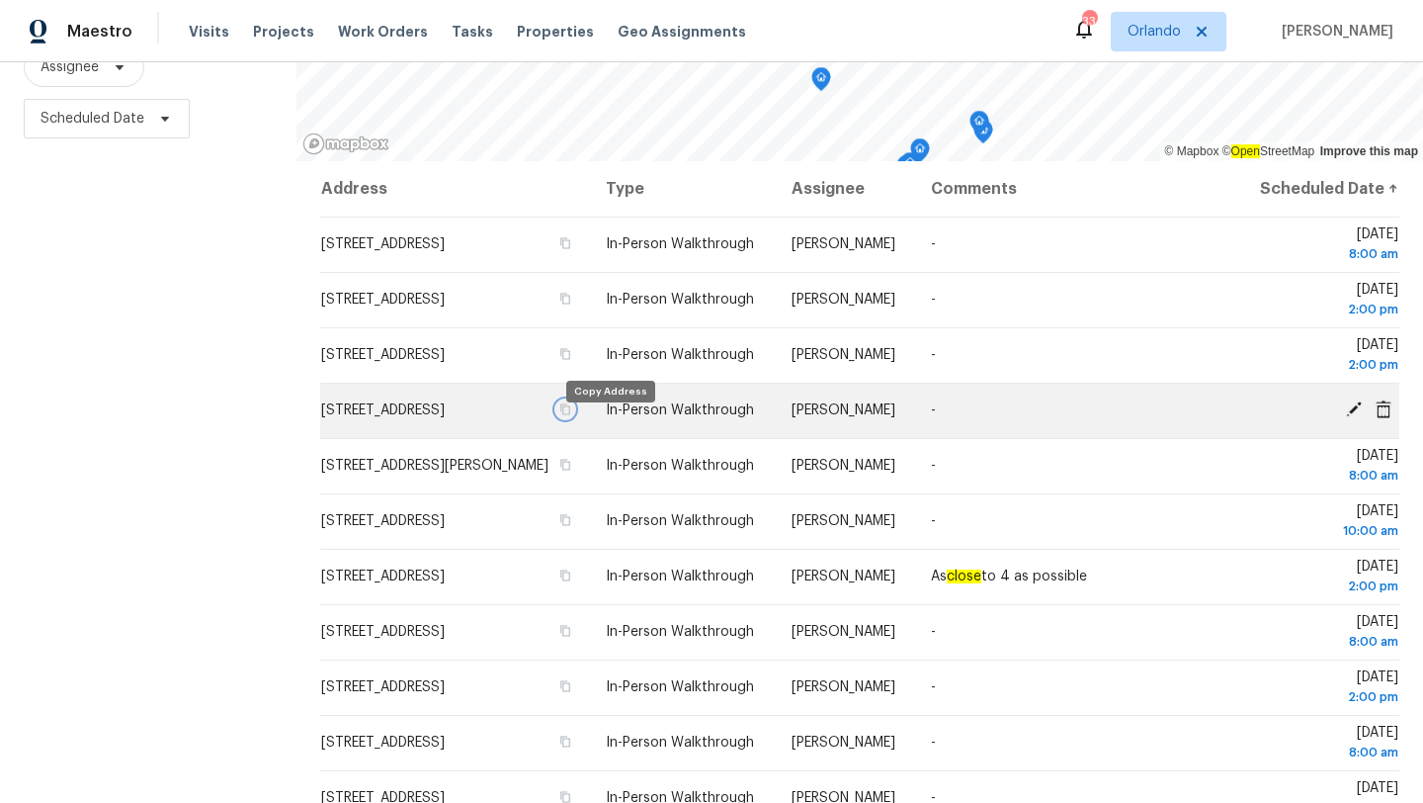
click at [571, 415] on icon "button" at bounding box center [565, 409] width 12 height 12
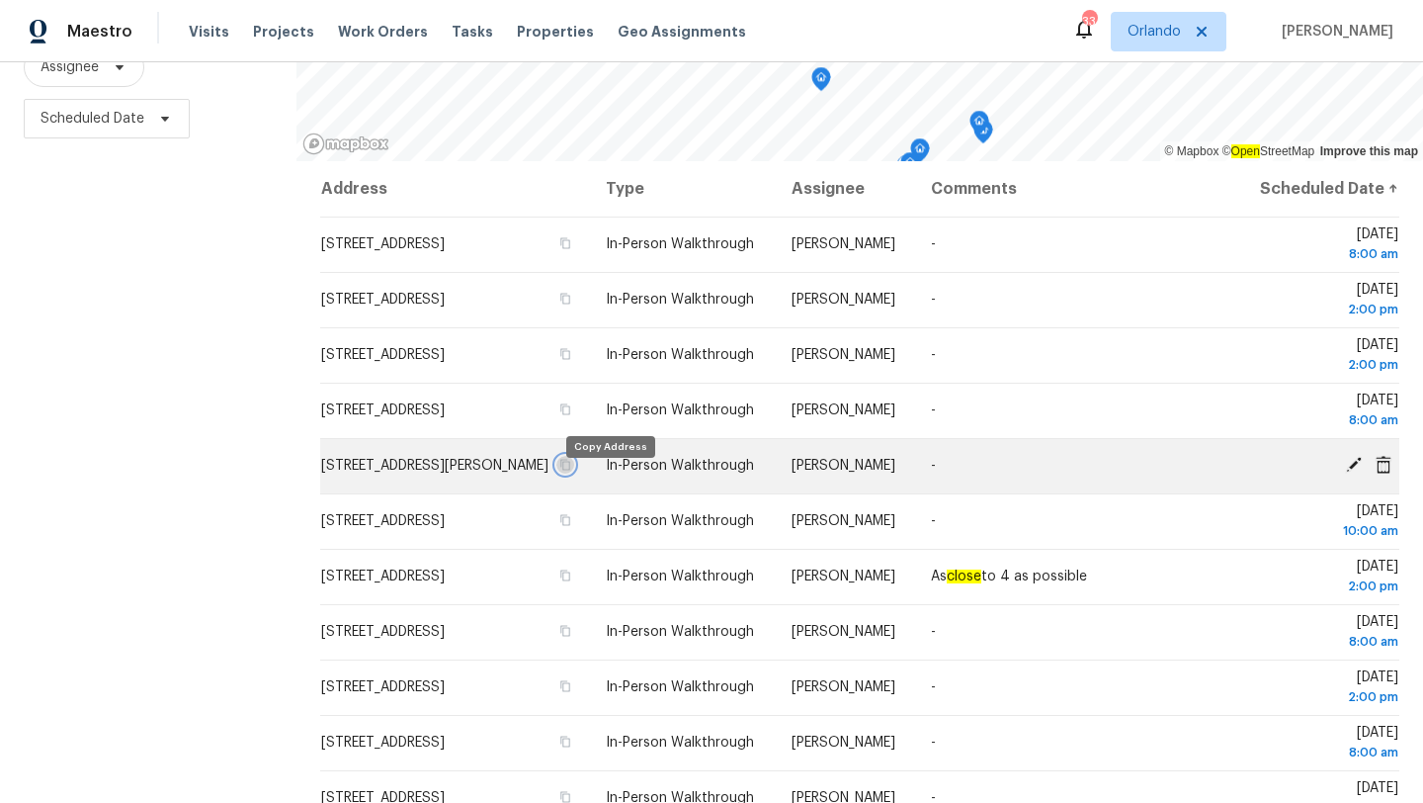
click at [571, 470] on icon "button" at bounding box center [566, 465] width 10 height 11
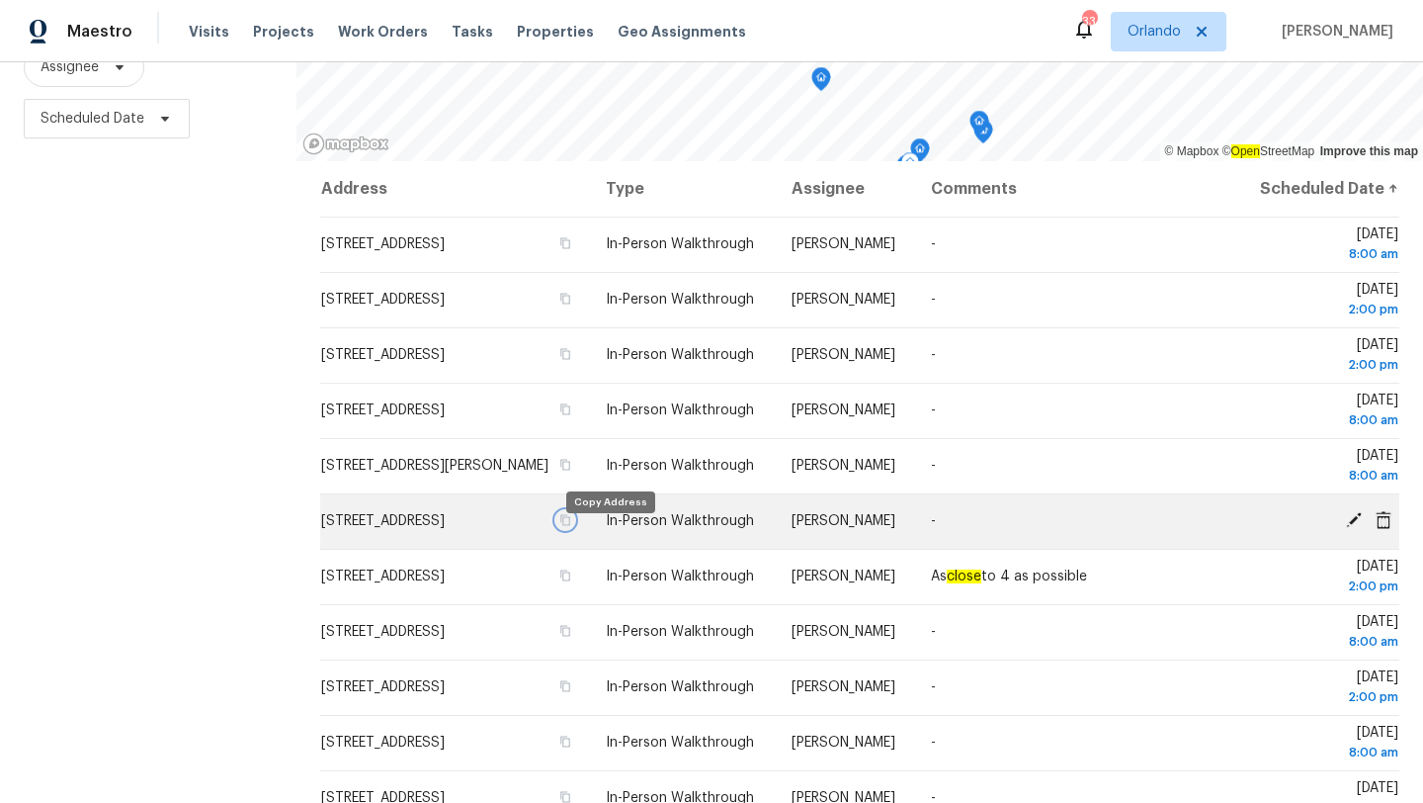
click at [571, 526] on icon "button" at bounding box center [566, 520] width 10 height 11
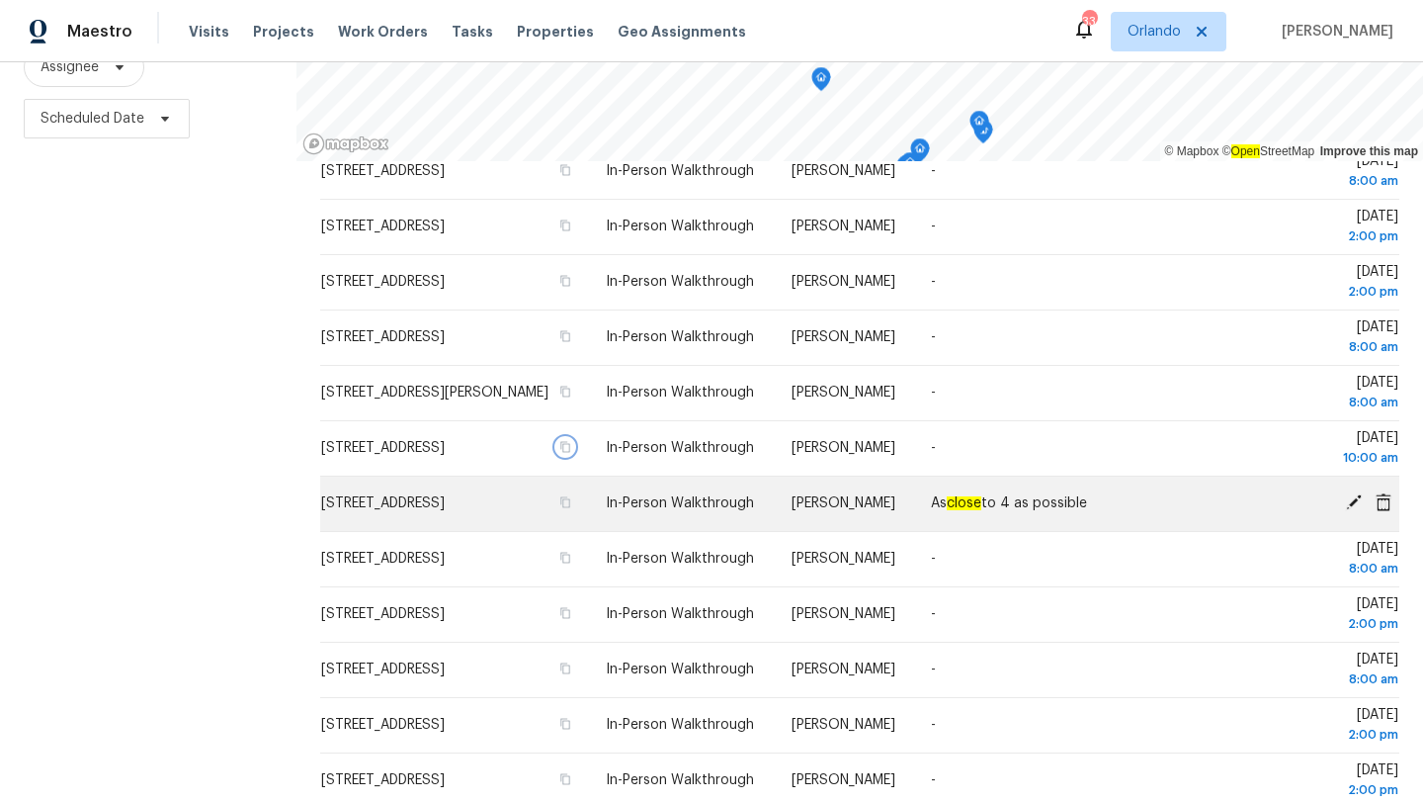
scroll to position [92, 0]
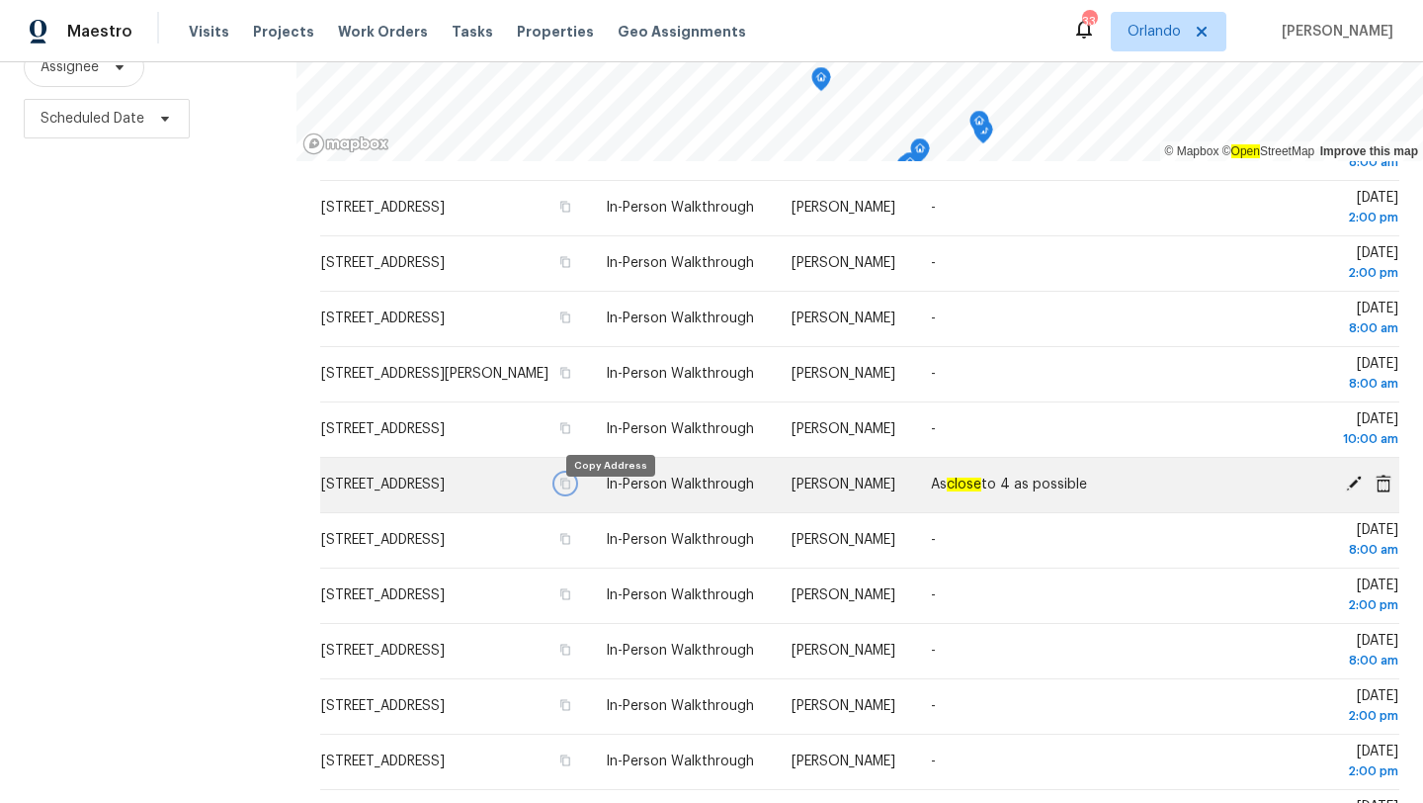
click at [571, 489] on icon "button" at bounding box center [565, 483] width 12 height 12
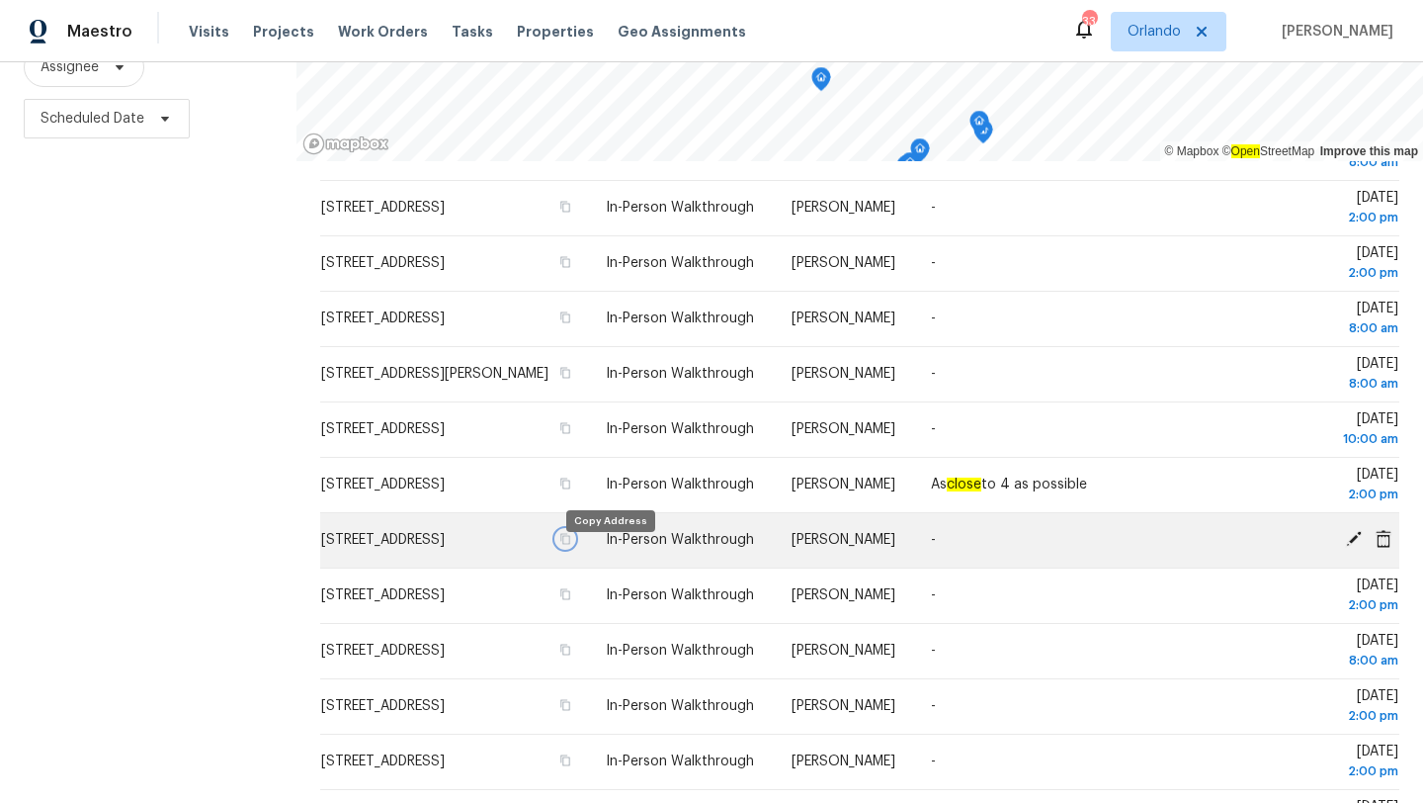
click at [571, 545] on icon "button" at bounding box center [565, 539] width 12 height 12
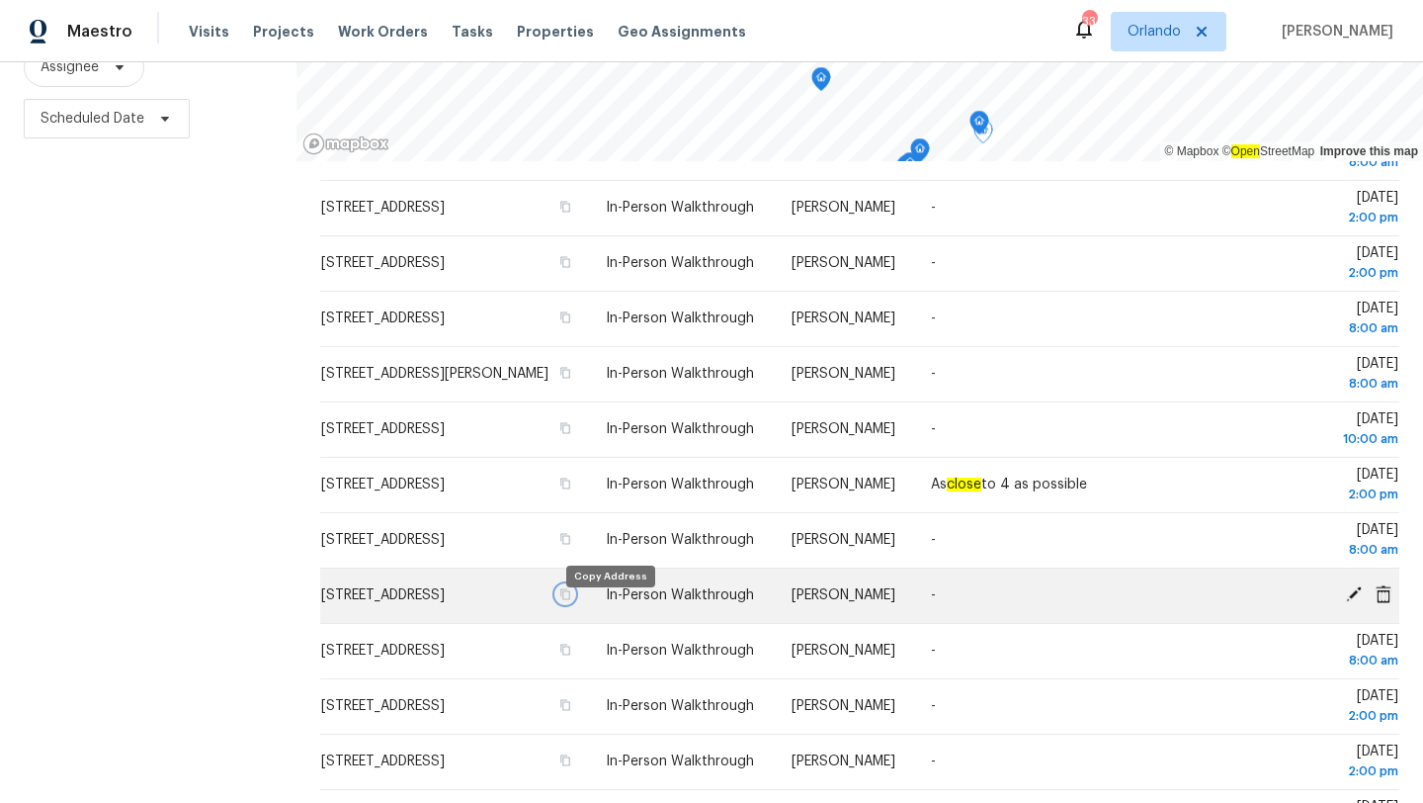
click at [571, 600] on icon "button" at bounding box center [565, 594] width 12 height 12
